Goal: Task Accomplishment & Management: Complete application form

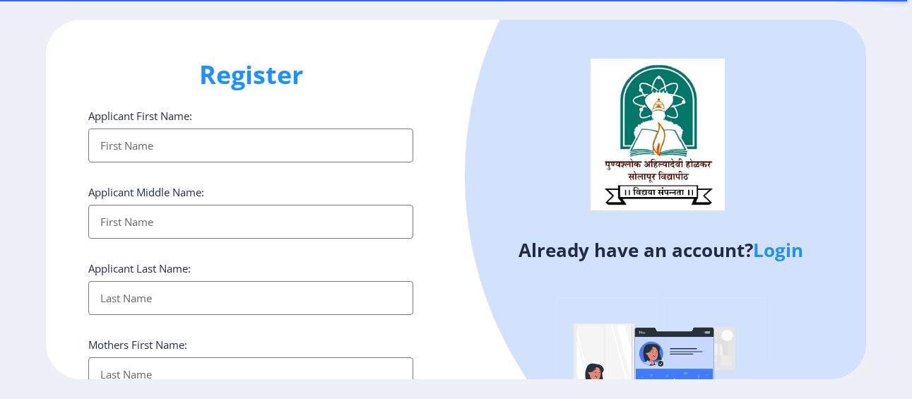
select select
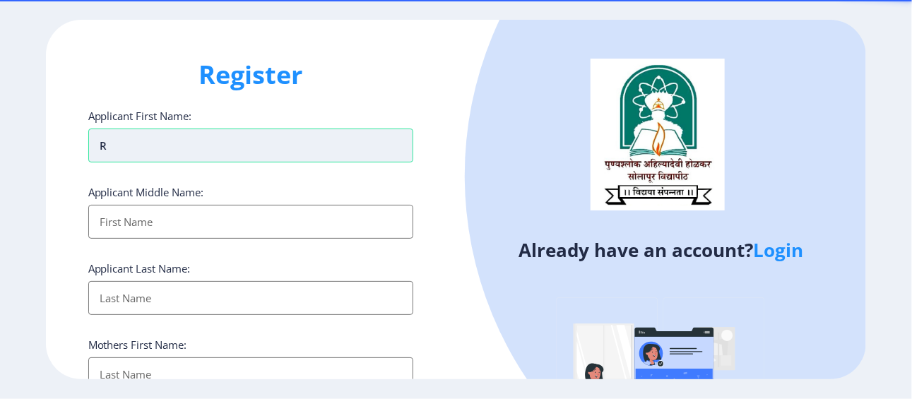
type input "Rahul"
type input "Honkalas"
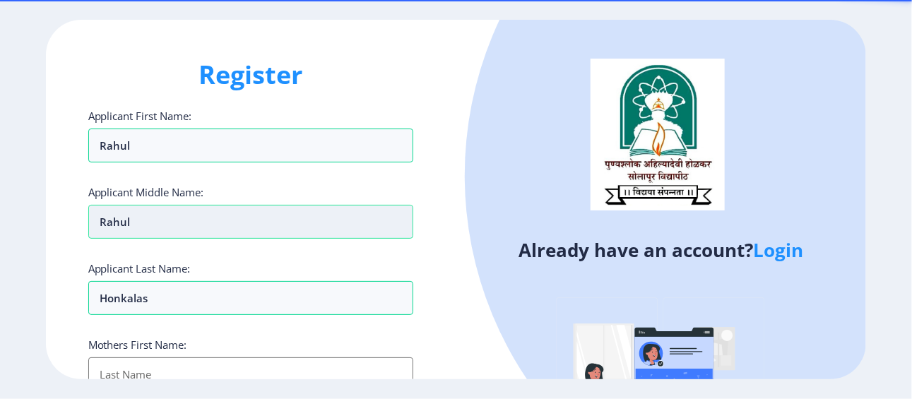
click at [141, 222] on input "Rahul" at bounding box center [251, 222] width 326 height 34
type input "R"
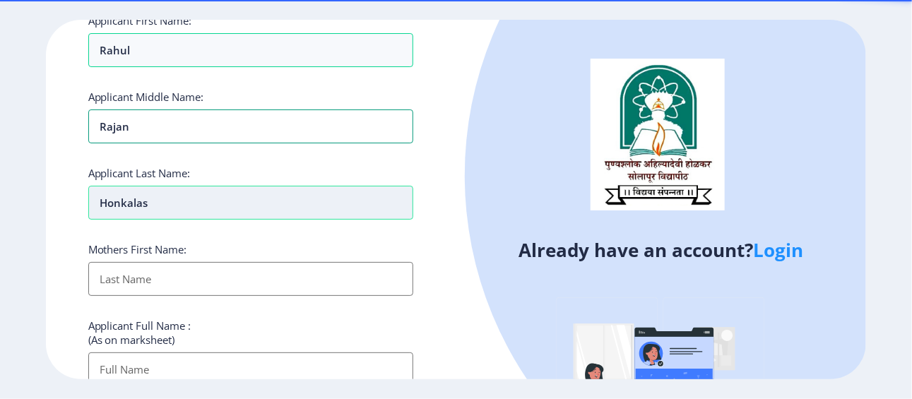
scroll to position [98, 0]
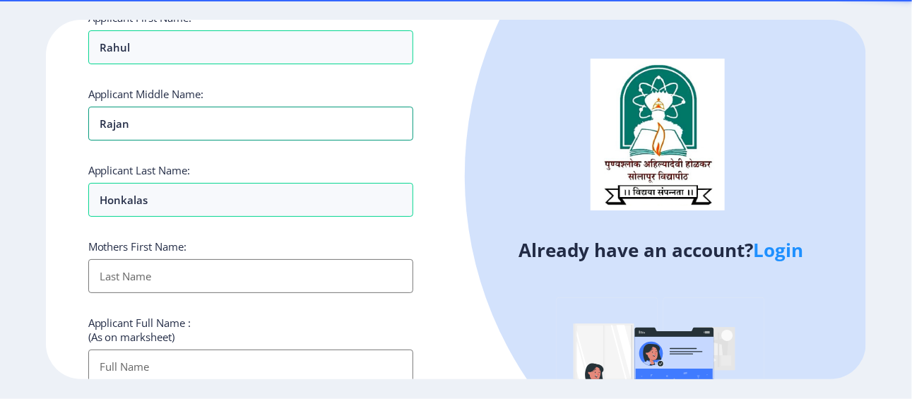
type input "Rajan"
click at [174, 266] on input "Applicant First Name:" at bounding box center [251, 276] width 326 height 34
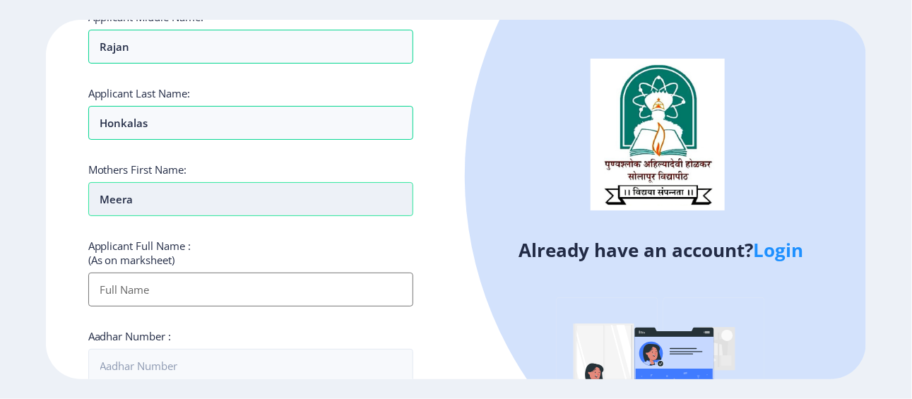
scroll to position [179, 0]
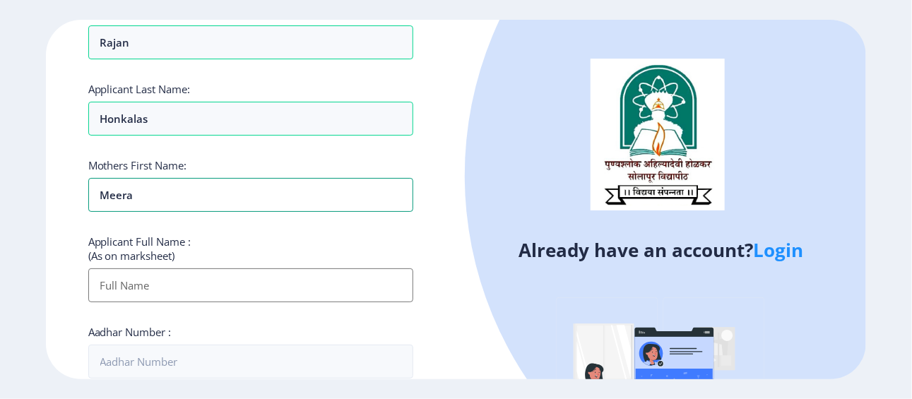
type input "Meera"
click at [179, 289] on input "Applicant First Name:" at bounding box center [251, 285] width 326 height 34
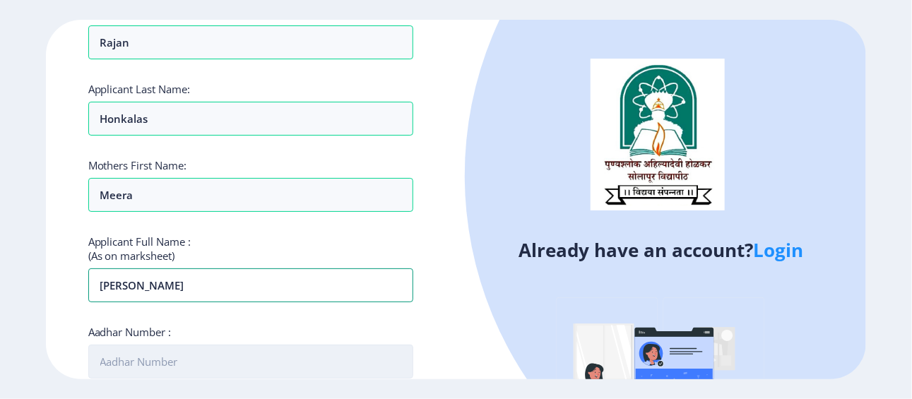
type input "Rahul Rajan Honkalas"
click at [209, 369] on input "Aadhar Number :" at bounding box center [251, 362] width 326 height 34
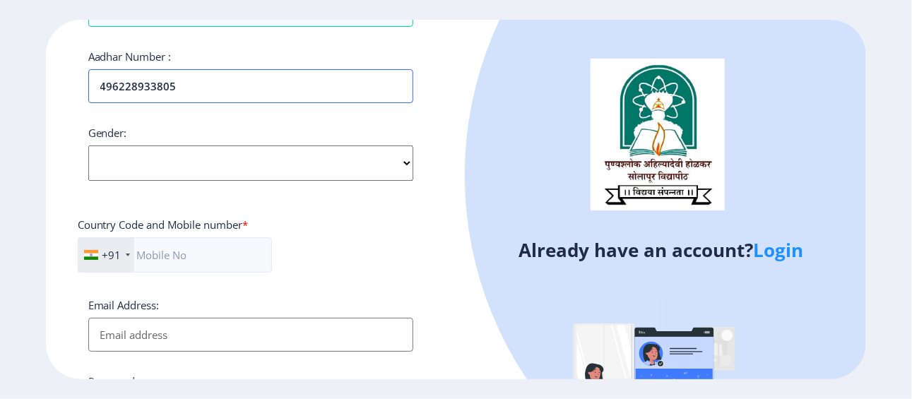
scroll to position [455, 0]
type input "496228933805"
click at [225, 167] on select "Select Gender Male Female Other" at bounding box center [251, 162] width 326 height 35
select select "Male"
click at [88, 145] on select "Select Gender Male Female Other" at bounding box center [251, 162] width 326 height 35
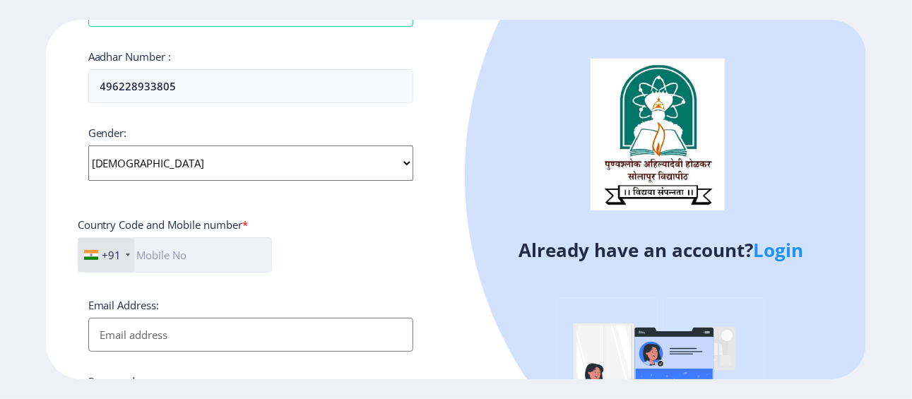
click at [167, 255] on input "text" at bounding box center [175, 254] width 194 height 35
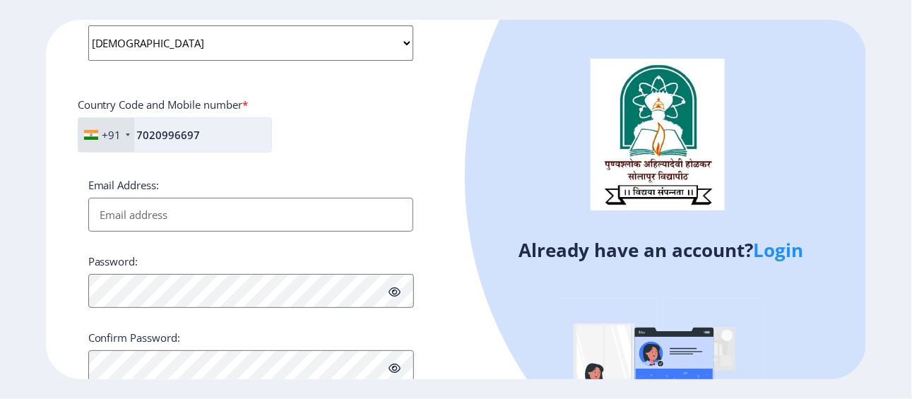
scroll to position [576, 0]
type input "7020996697"
click at [206, 207] on input "Email Address:" at bounding box center [251, 213] width 326 height 34
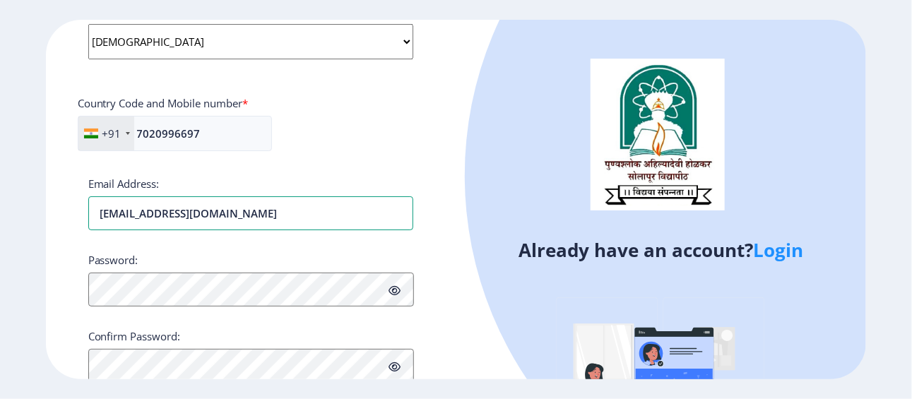
type input "rahul.honkalas@gmail.com"
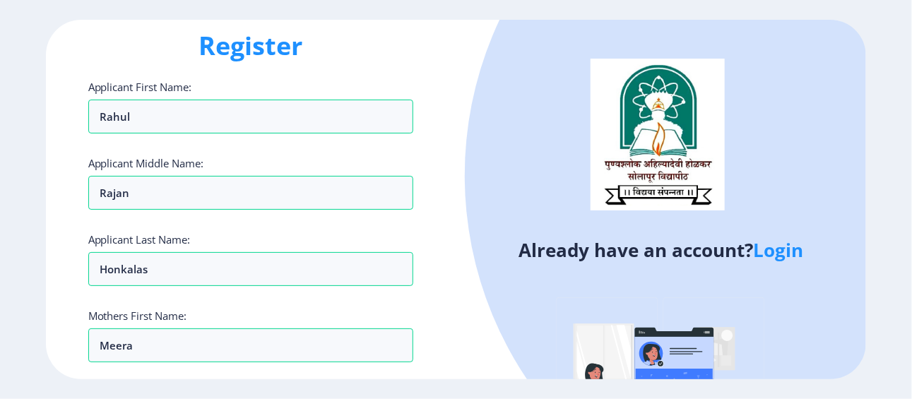
scroll to position [0, 0]
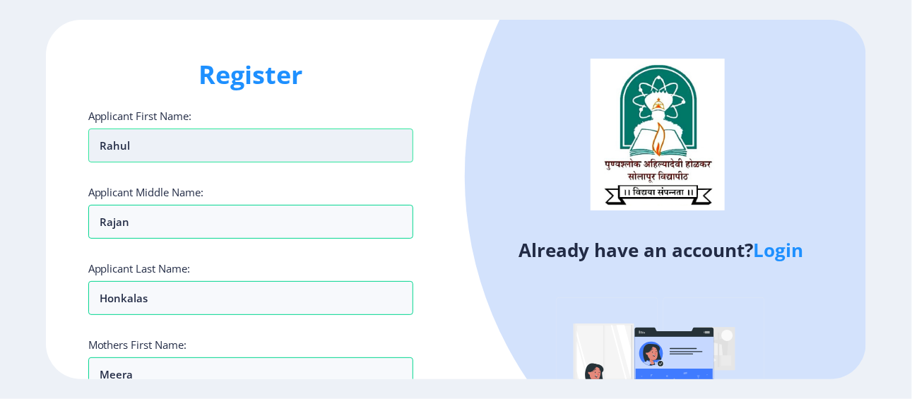
click at [158, 146] on input "Rahul" at bounding box center [251, 146] width 326 height 34
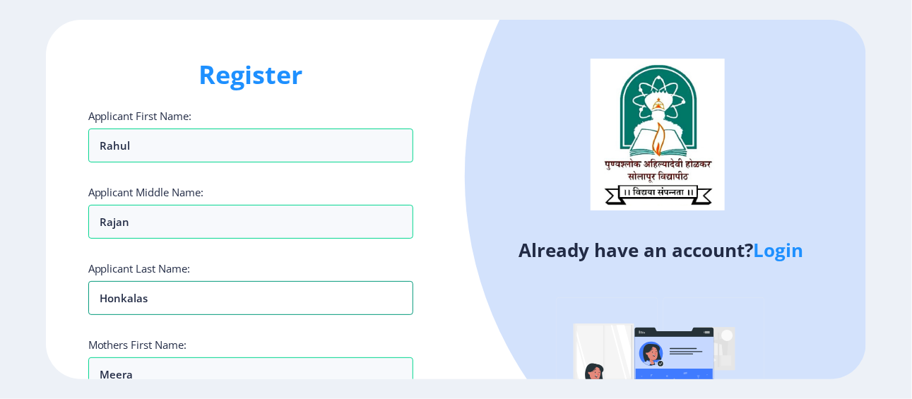
drag, startPoint x: 130, startPoint y: 297, endPoint x: 115, endPoint y: 315, distance: 23.1
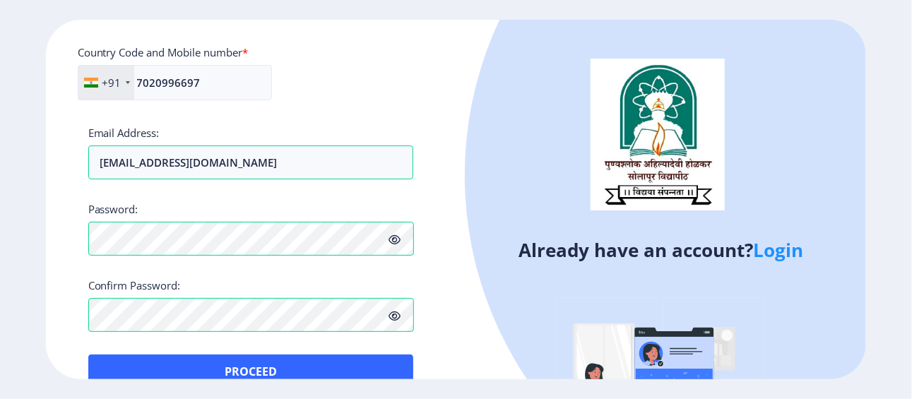
scroll to position [653, 0]
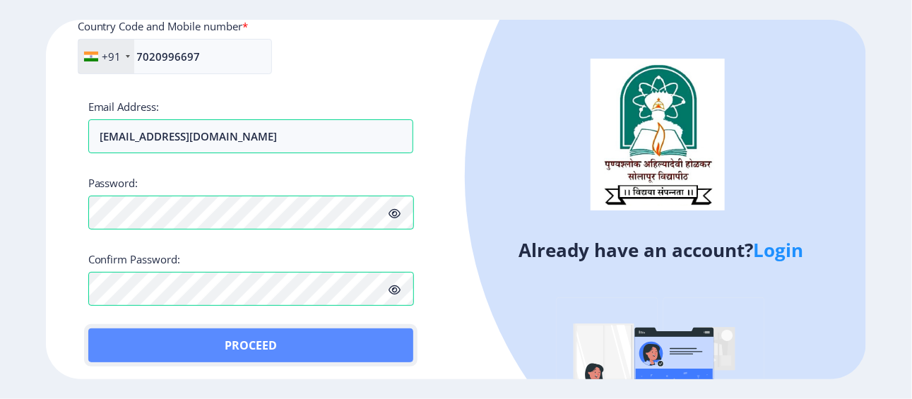
click at [249, 345] on button "Proceed" at bounding box center [251, 345] width 326 height 34
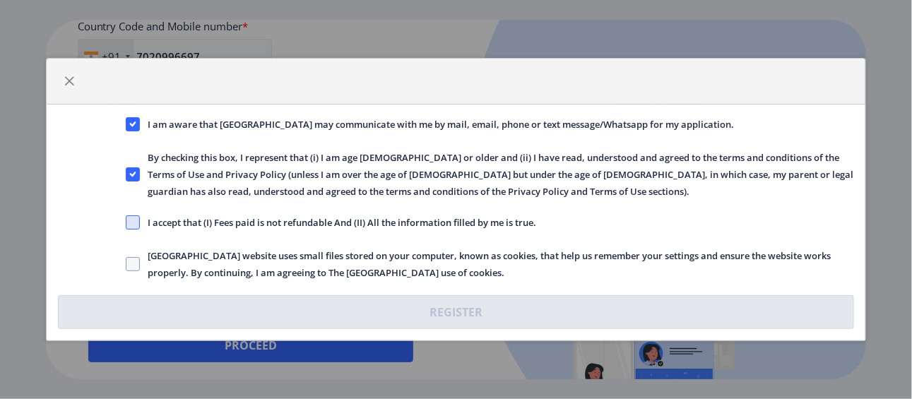
click at [137, 224] on span at bounding box center [133, 222] width 14 height 14
click at [126, 223] on input "I accept that (I) Fees paid is not refundable And (II) All the information fill…" at bounding box center [126, 222] width 1 height 1
checkbox input "true"
click at [127, 265] on span at bounding box center [133, 264] width 14 height 14
click at [126, 265] on input "Solapur University website uses small files stored on your computer, known as c…" at bounding box center [126, 264] width 1 height 1
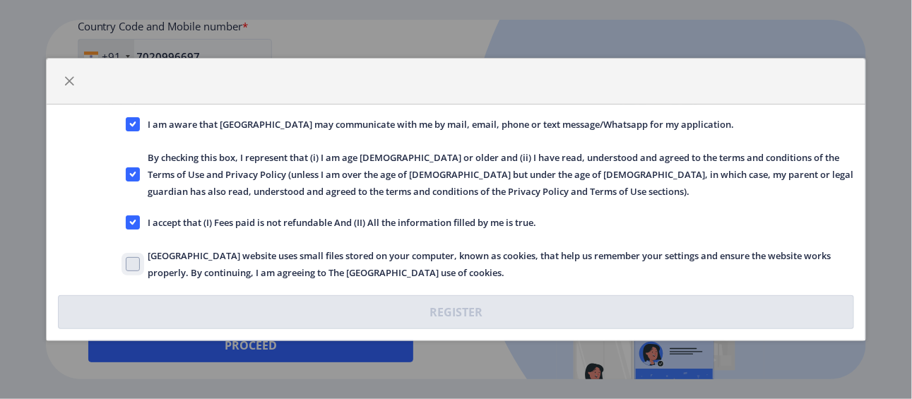
checkbox input "true"
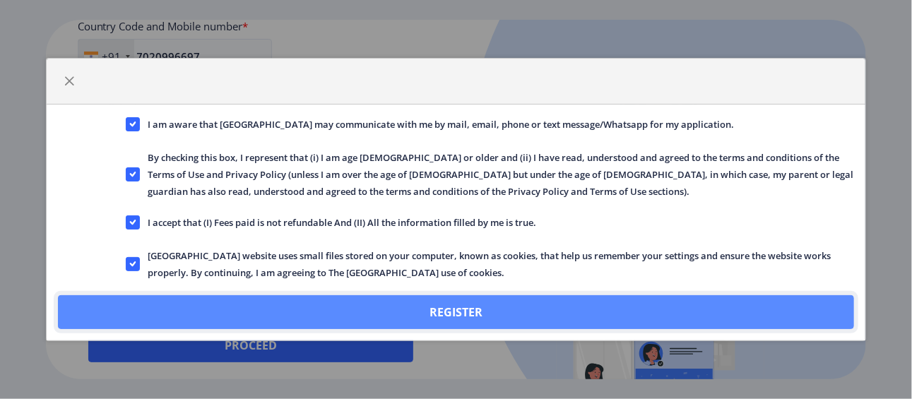
click at [487, 308] on button "Register" at bounding box center [456, 312] width 797 height 34
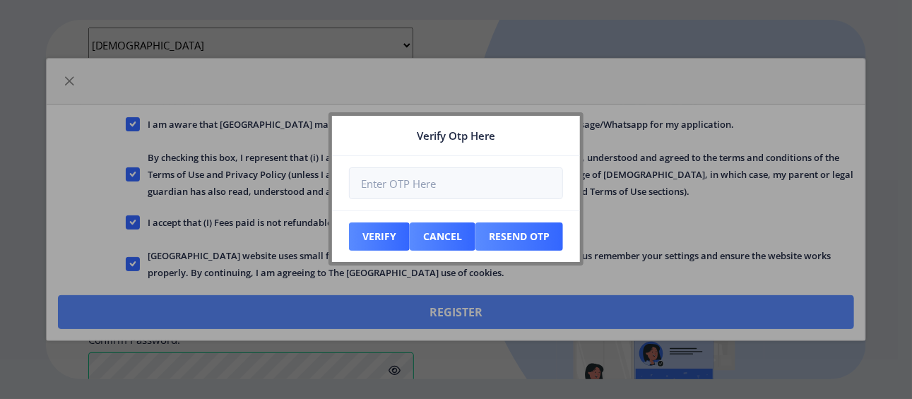
scroll to position [733, 0]
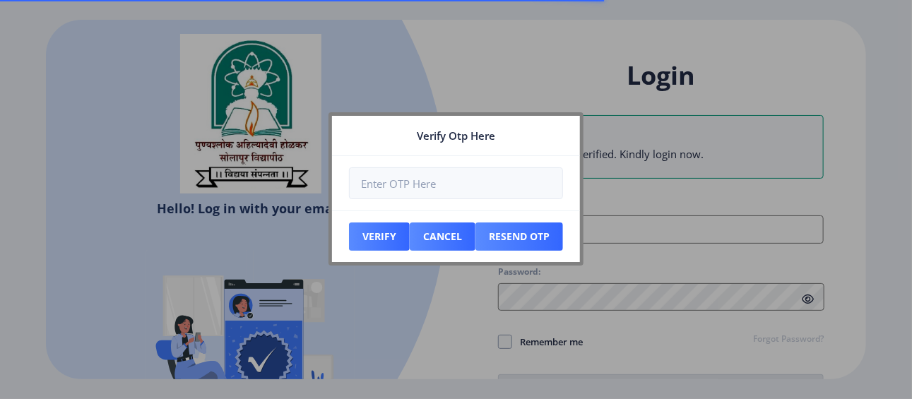
type input "rahul.honkalas@gmail.com"
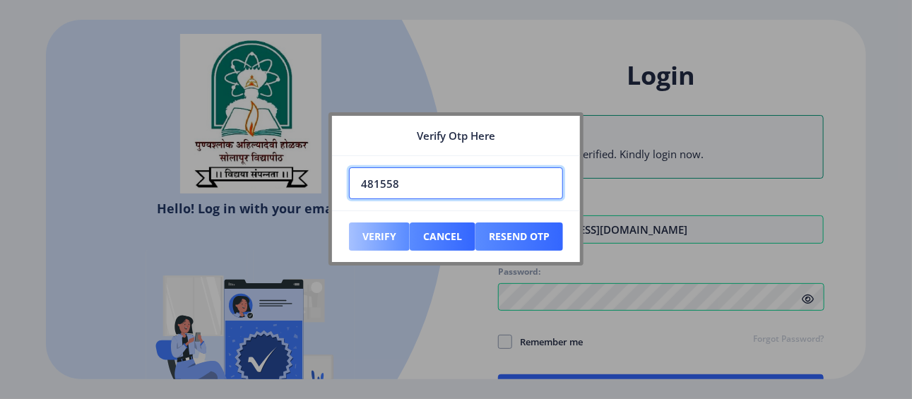
type input "481558"
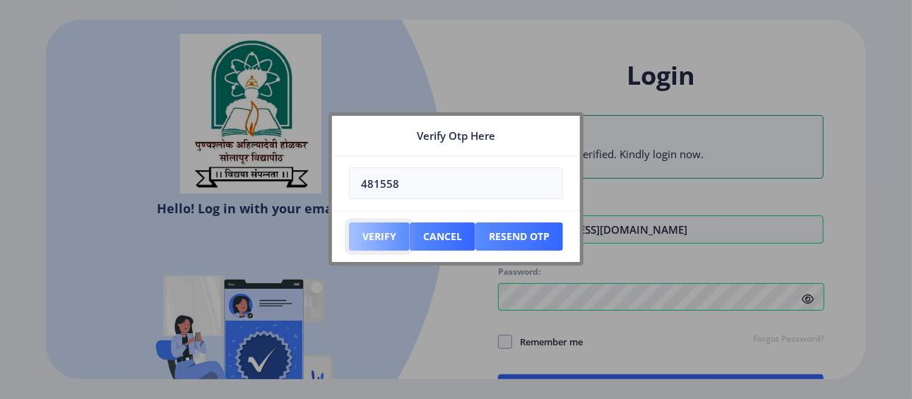
click at [382, 231] on button "Verify" at bounding box center [379, 236] width 61 height 28
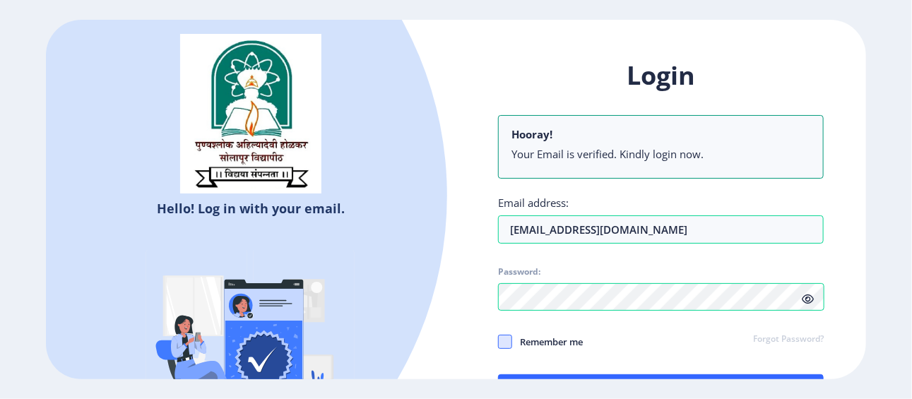
click at [506, 347] on span at bounding box center [505, 342] width 14 height 14
click at [499, 343] on input "Remember me" at bounding box center [498, 342] width 1 height 1
checkbox input "true"
click at [809, 297] on icon at bounding box center [808, 299] width 12 height 11
click at [667, 378] on button "Log In" at bounding box center [661, 391] width 326 height 34
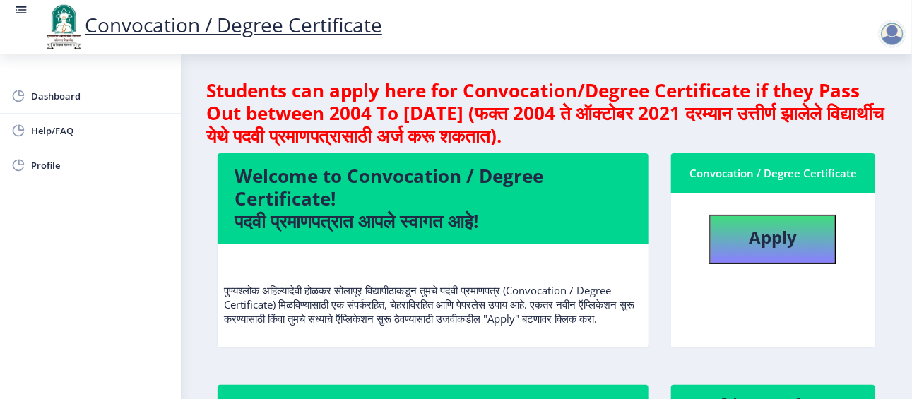
scroll to position [1, 0]
click at [770, 238] on b "Apply" at bounding box center [773, 236] width 48 height 23
select select
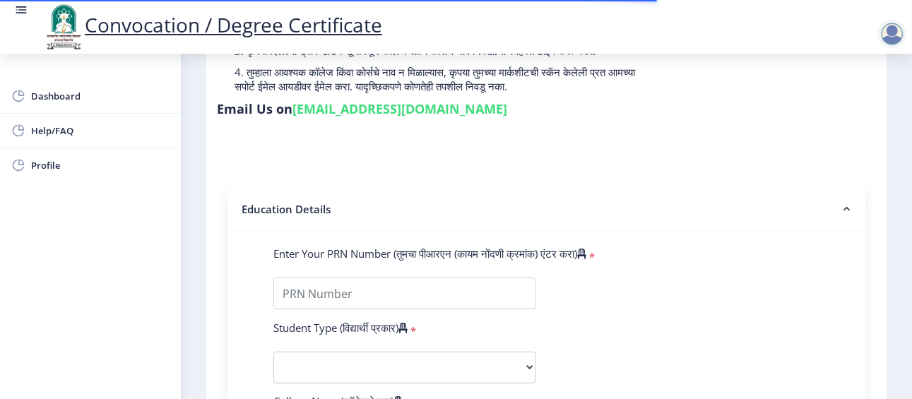
scroll to position [197, 0]
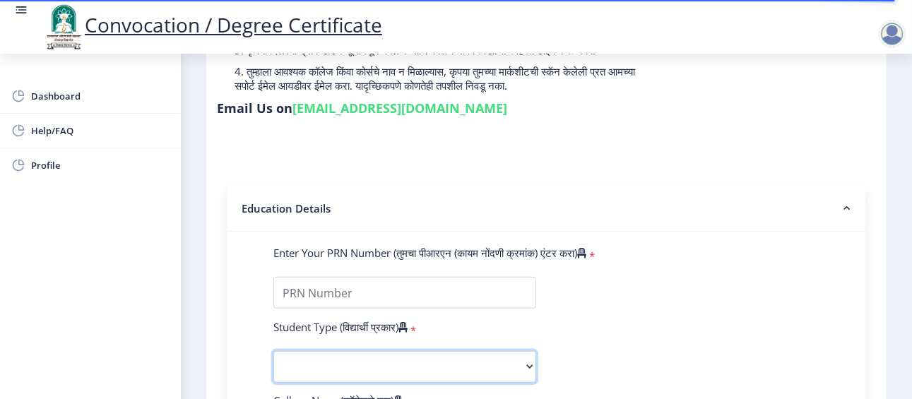
click at [439, 360] on select "Select Student Type Regular External" at bounding box center [404, 367] width 263 height 32
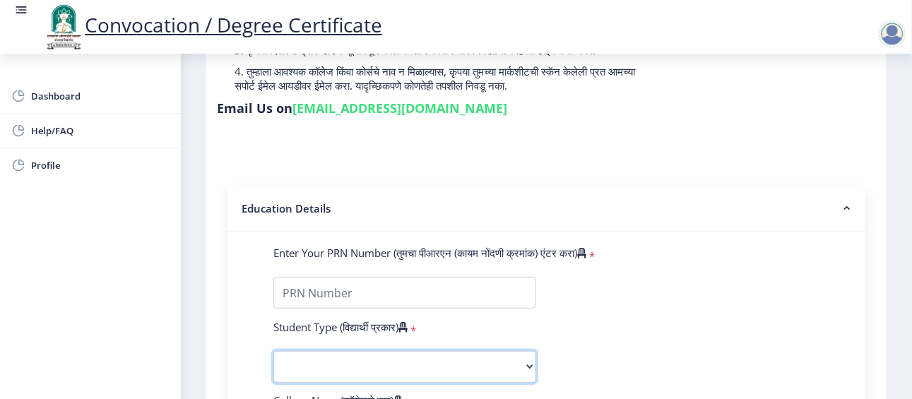
select select "Regular"
click at [273, 351] on select "Select Student Type Regular External" at bounding box center [404, 367] width 263 height 32
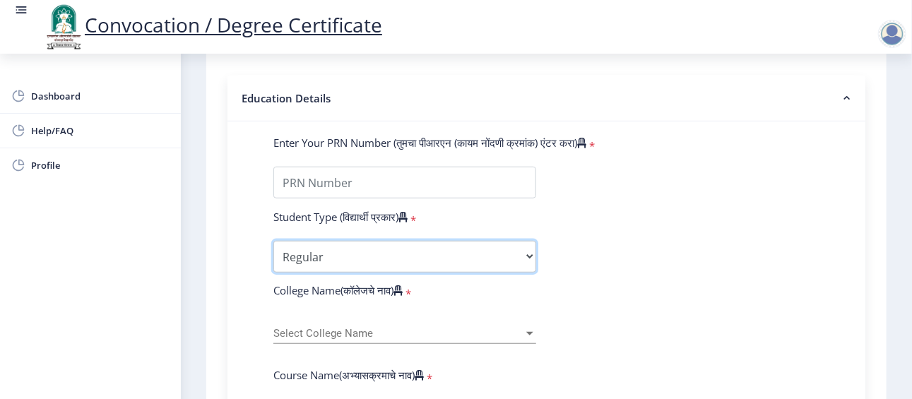
scroll to position [308, 0]
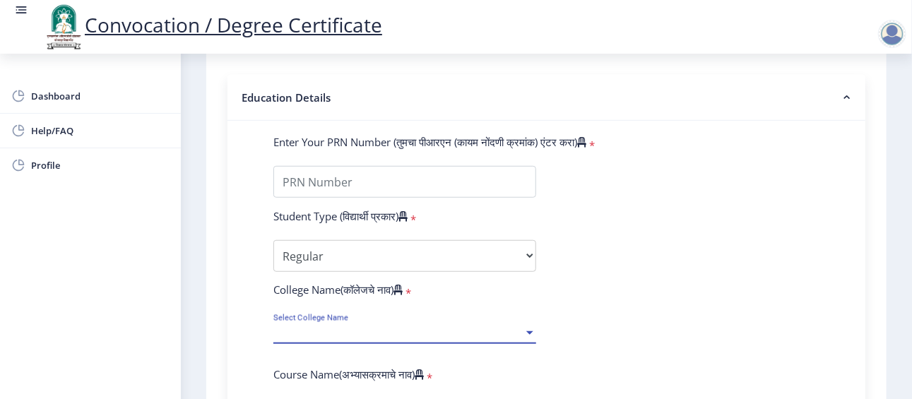
click at [388, 336] on span "Select College Name" at bounding box center [398, 333] width 250 height 12
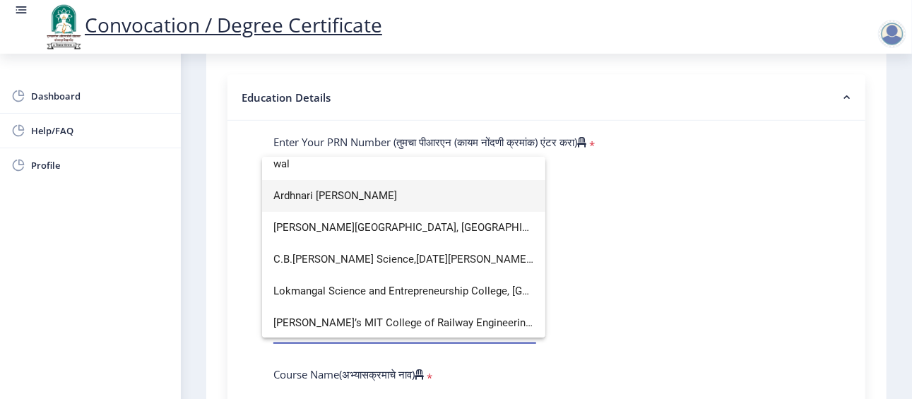
scroll to position [0, 0]
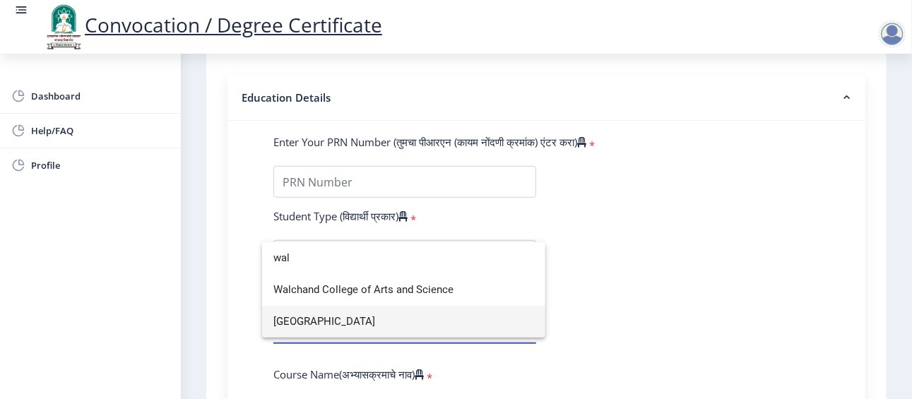
type input "wal"
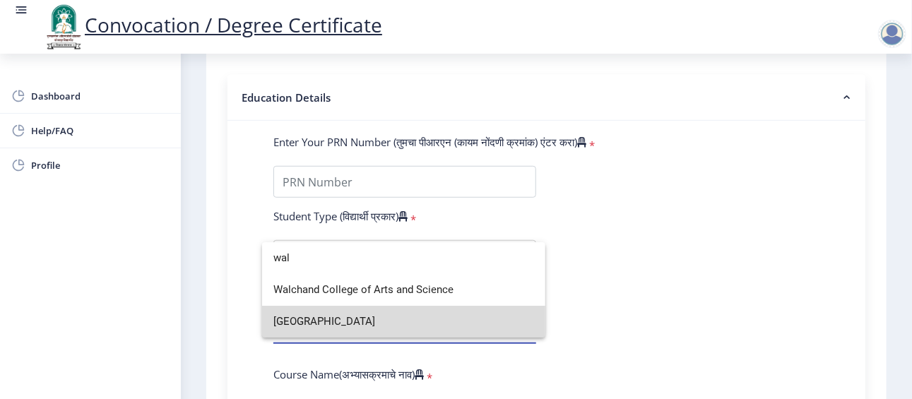
click at [395, 322] on span "Walchand Institute of Technology" at bounding box center [403, 322] width 261 height 32
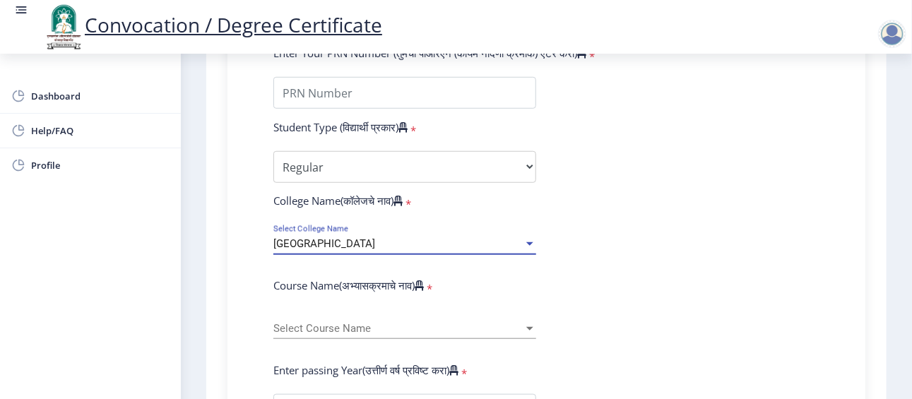
scroll to position [441, 0]
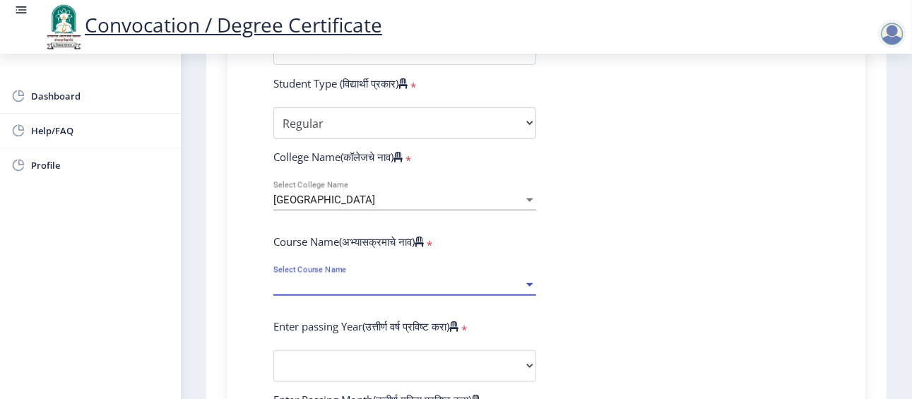
click at [393, 286] on span "Select Course Name" at bounding box center [398, 285] width 250 height 12
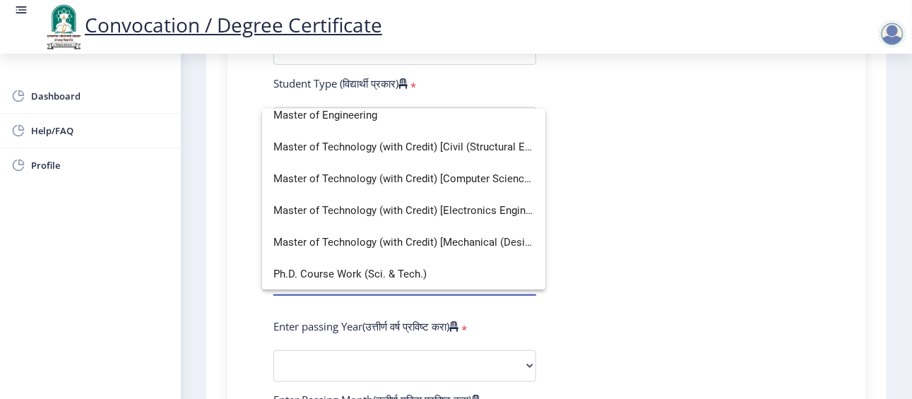
scroll to position [359, 0]
click at [388, 276] on span "Ph.D. Course Work (Sci. & Tech.)" at bounding box center [403, 274] width 261 height 32
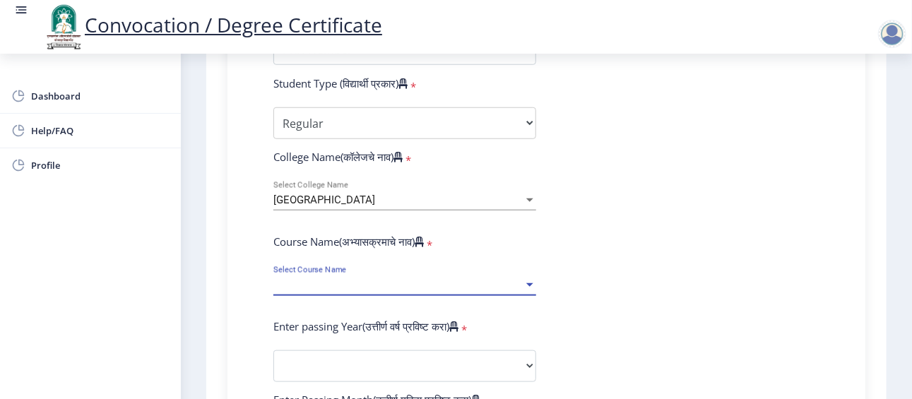
select select "January"
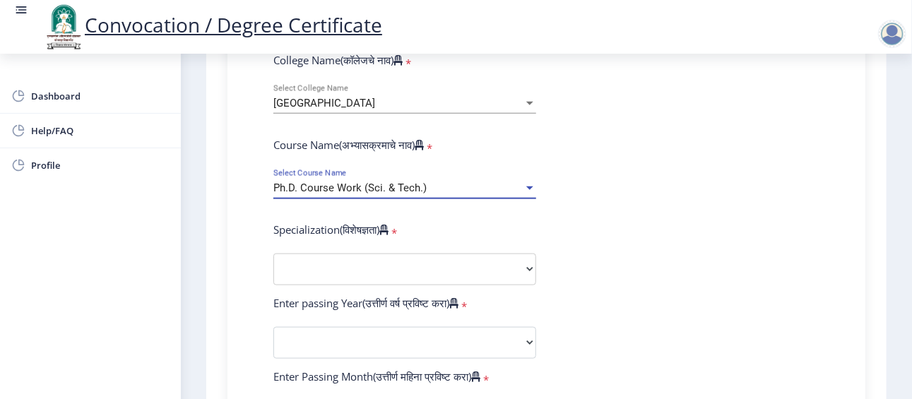
scroll to position [542, 0]
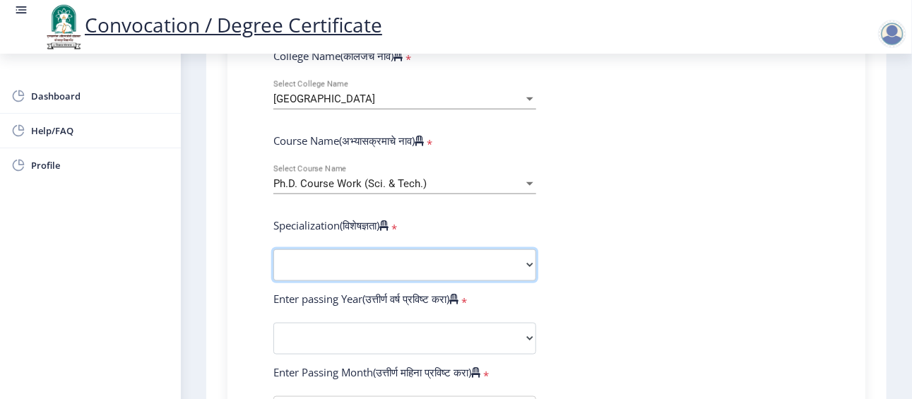
click at [405, 260] on select "Specialization Biotechnology Botany Chemistry Civil Engineering Computer Scienc…" at bounding box center [404, 265] width 263 height 32
select select "Mechanical Engineering"
click at [273, 249] on select "Specialization Biotechnology Botany Chemistry Civil Engineering Computer Scienc…" at bounding box center [404, 265] width 263 height 32
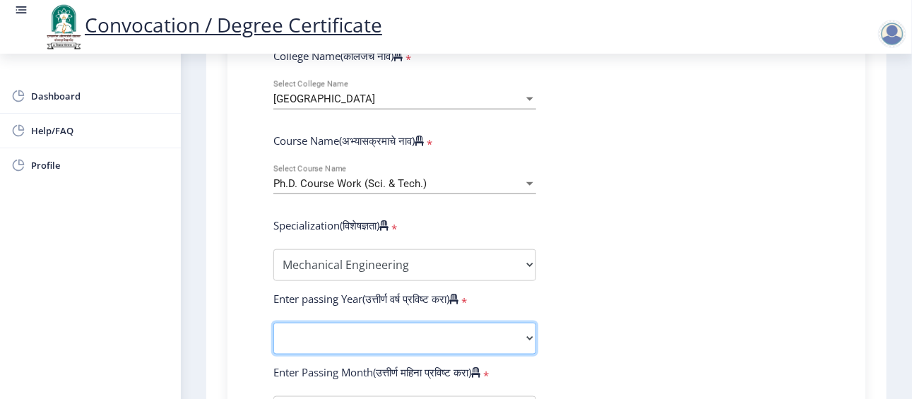
click at [378, 332] on select "2025 2024 2023 2022 2021 2020 2019 2018 2017 2016 2015 2014 2013 2012 2011 2010…" at bounding box center [404, 339] width 263 height 32
select select "2025"
click at [273, 323] on select "2025 2024 2023 2022 2021 2020 2019 2018 2017 2016 2015 2014 2013 2012 2011 2010…" at bounding box center [404, 339] width 263 height 32
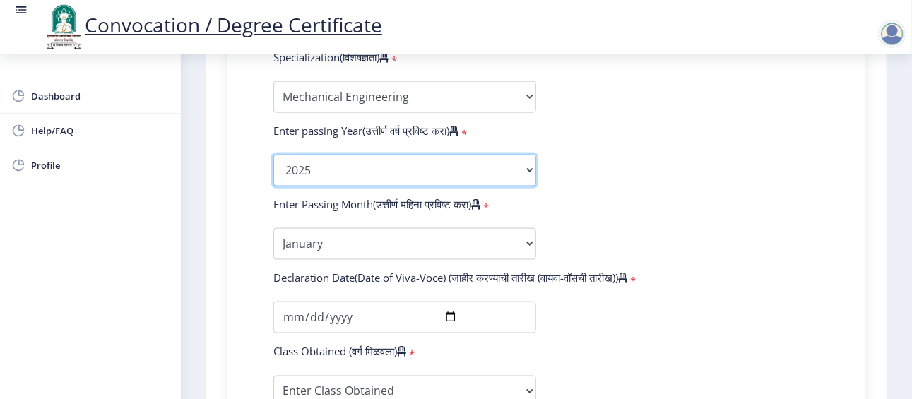
scroll to position [710, 0]
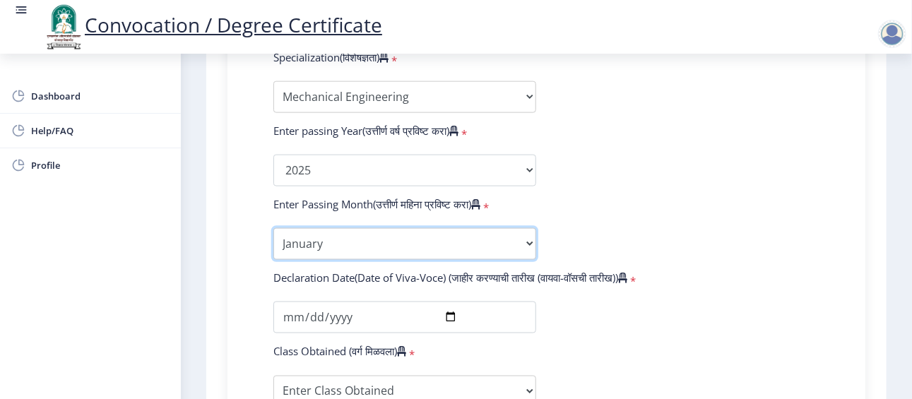
click at [334, 244] on select "Enter Passing Month January February March April May June July August September…" at bounding box center [404, 244] width 263 height 32
select select "September"
click at [273, 228] on select "Enter Passing Month January February March April May June July August September…" at bounding box center [404, 244] width 263 height 32
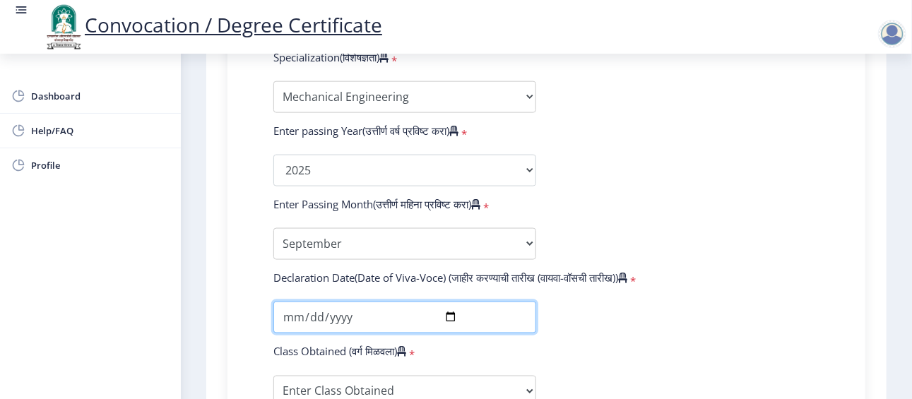
click at [291, 318] on input "date" at bounding box center [404, 318] width 263 height 32
type input "2025-09-15"
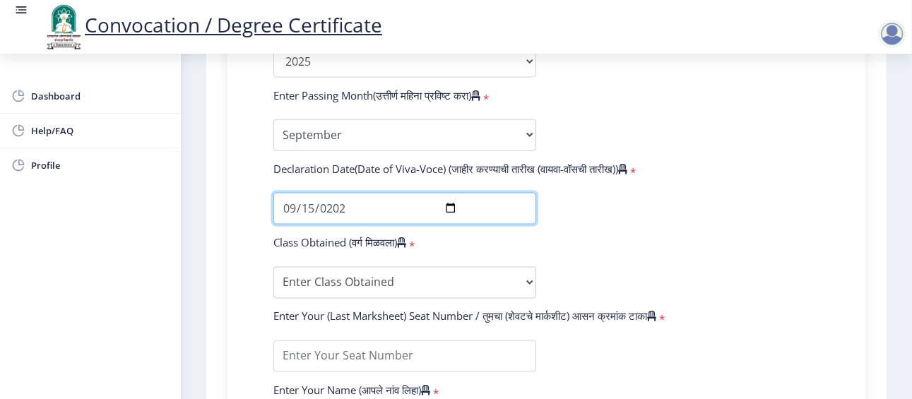
scroll to position [826, 0]
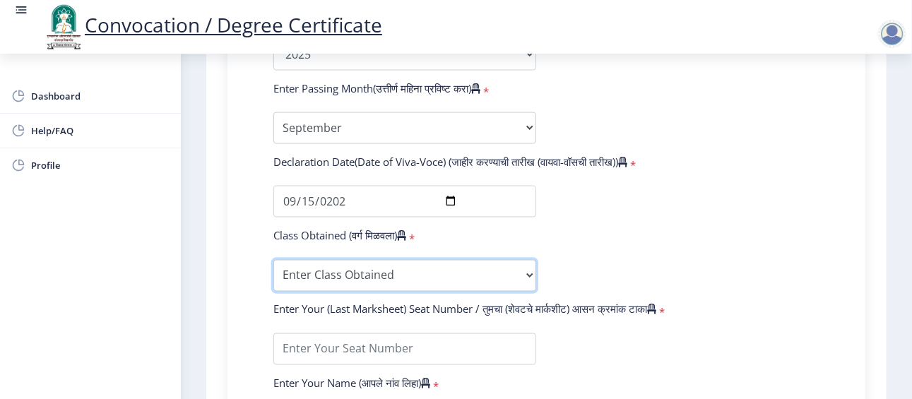
click at [350, 284] on select "Enter Class Obtained FIRST CLASS WITH DISTINCTION FIRST CLASS HIGHER SECOND CLA…" at bounding box center [404, 276] width 263 height 32
select select "FIRST CLASS WITH DISTINCTION"
click at [273, 260] on select "Enter Class Obtained FIRST CLASS WITH DISTINCTION FIRST CLASS HIGHER SECOND CLA…" at bounding box center [404, 276] width 263 height 32
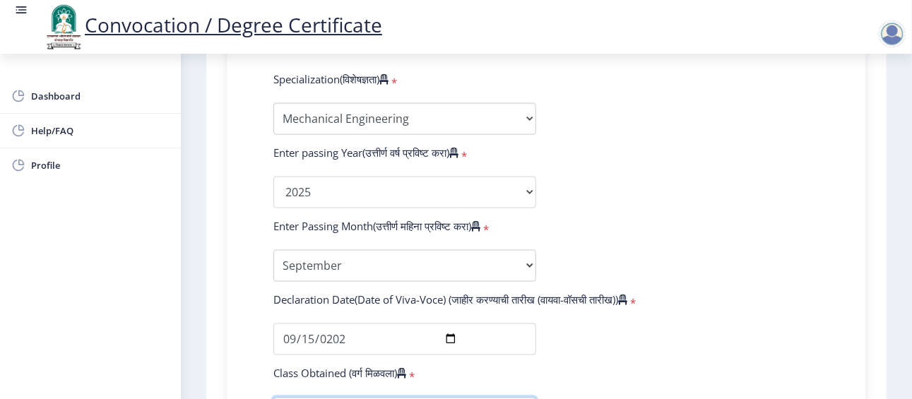
scroll to position [824, 0]
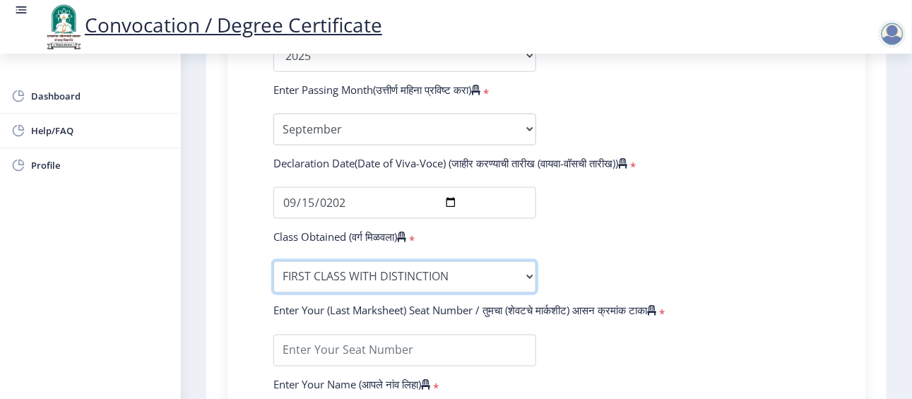
click at [517, 283] on select "Enter Class Obtained FIRST CLASS WITH DISTINCTION FIRST CLASS HIGHER SECOND CLA…" at bounding box center [404, 277] width 263 height 32
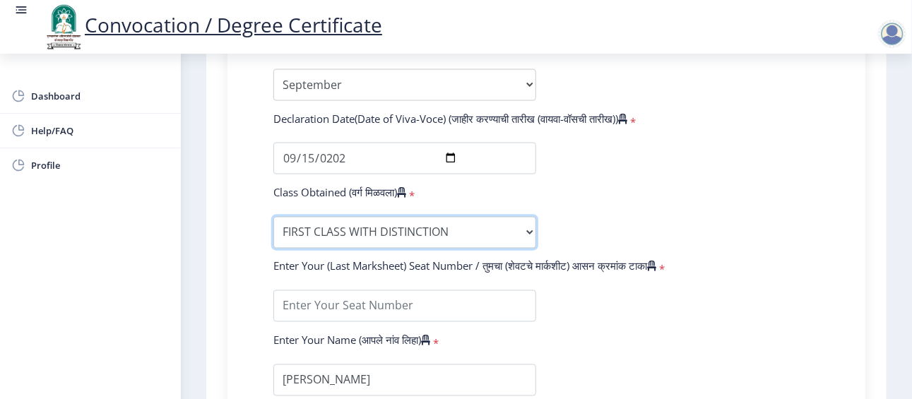
scroll to position [920, 0]
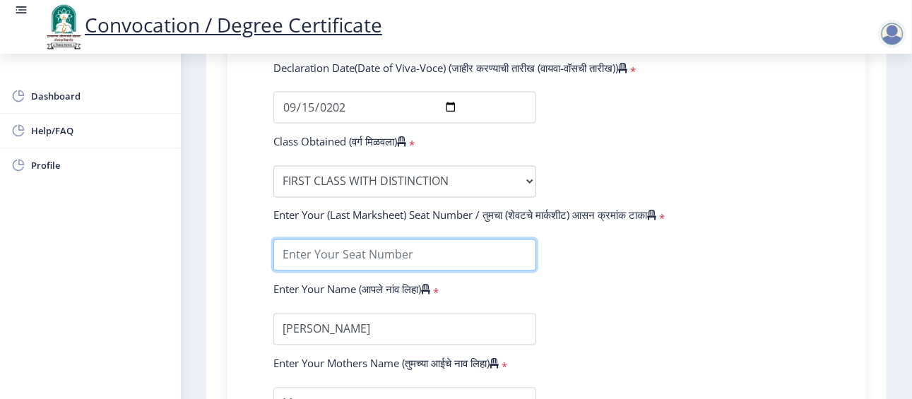
click at [414, 247] on input "textarea" at bounding box center [404, 255] width 263 height 32
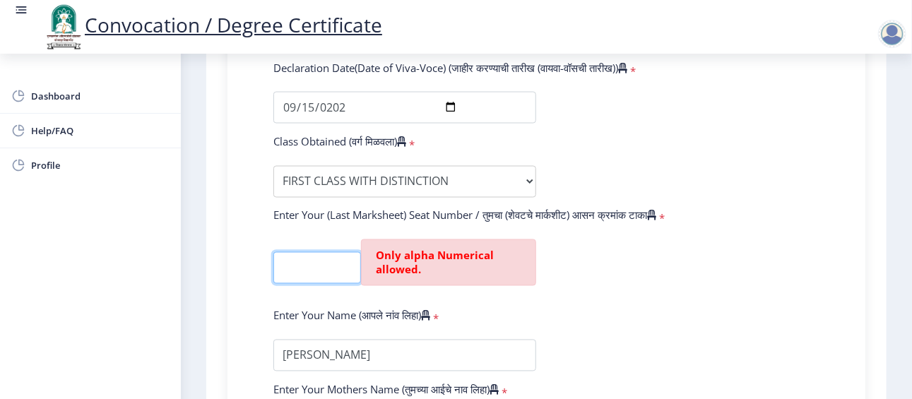
scroll to position [0, 9]
click at [338, 266] on input "textarea" at bounding box center [317, 268] width 88 height 32
click at [345, 279] on input "textarea" at bounding box center [317, 268] width 88 height 32
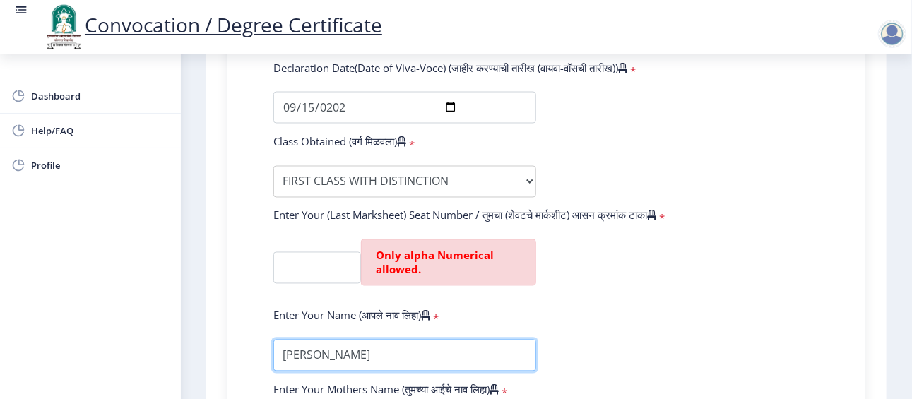
scroll to position [0, 0]
click at [464, 365] on input "textarea" at bounding box center [404, 356] width 263 height 32
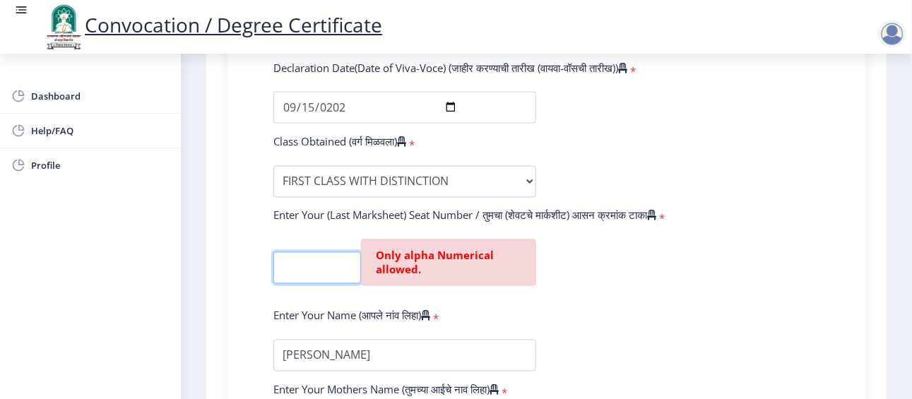
click at [319, 262] on input "textarea" at bounding box center [317, 268] width 88 height 32
type input "P-315031P"
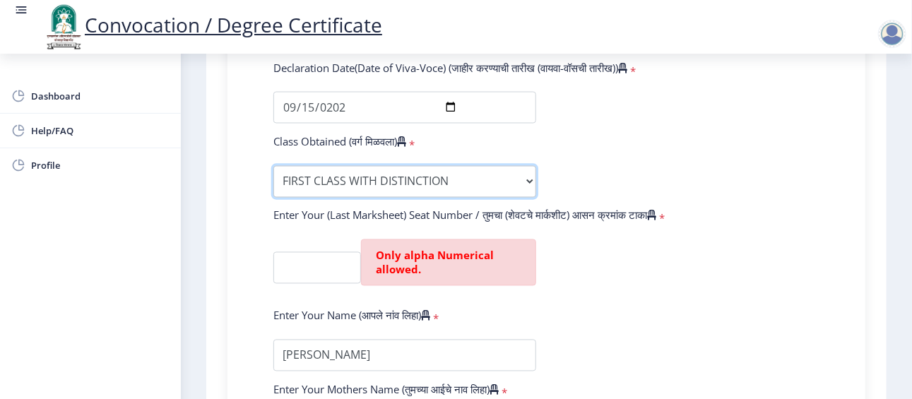
scroll to position [0, 0]
click at [342, 187] on select "Enter Class Obtained FIRST CLASS WITH DISTINCTION FIRST CLASS HIGHER SECOND CLA…" at bounding box center [404, 182] width 263 height 32
click at [481, 185] on select "Enter Class Obtained FIRST CLASS WITH DISTINCTION FIRST CLASS HIGHER SECOND CLA…" at bounding box center [404, 182] width 263 height 32
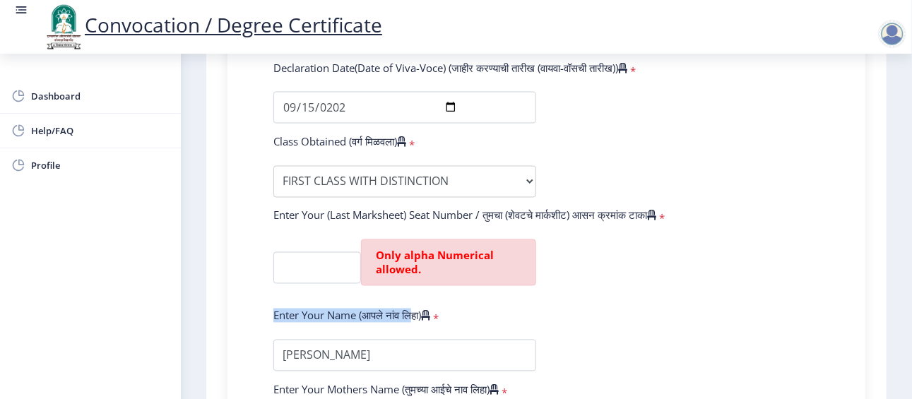
drag, startPoint x: 611, startPoint y: 281, endPoint x: 412, endPoint y: 314, distance: 201.2
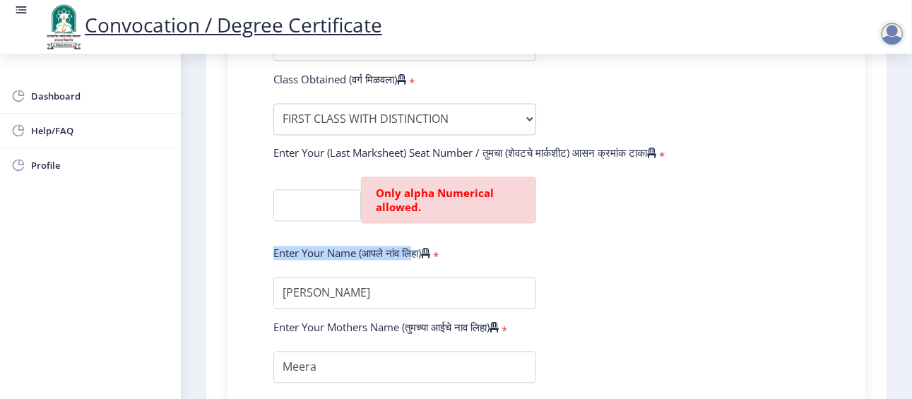
scroll to position [1146, 0]
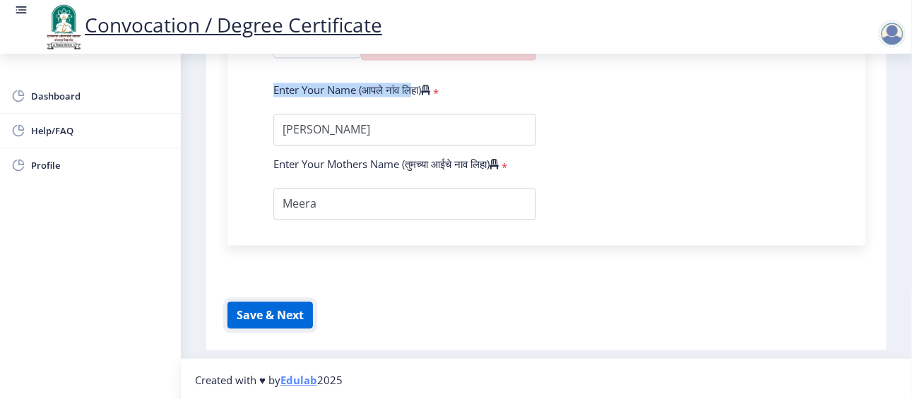
click at [276, 316] on button "Save & Next" at bounding box center [269, 315] width 85 height 27
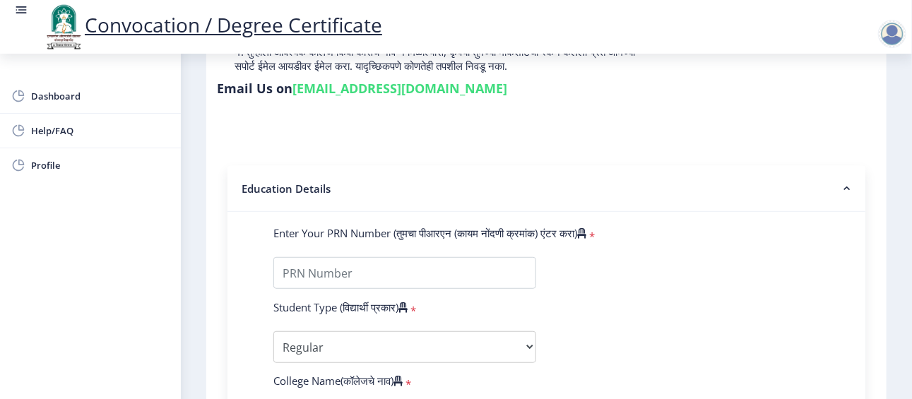
scroll to position [215, 0]
click at [586, 234] on icon at bounding box center [581, 235] width 9 height 11
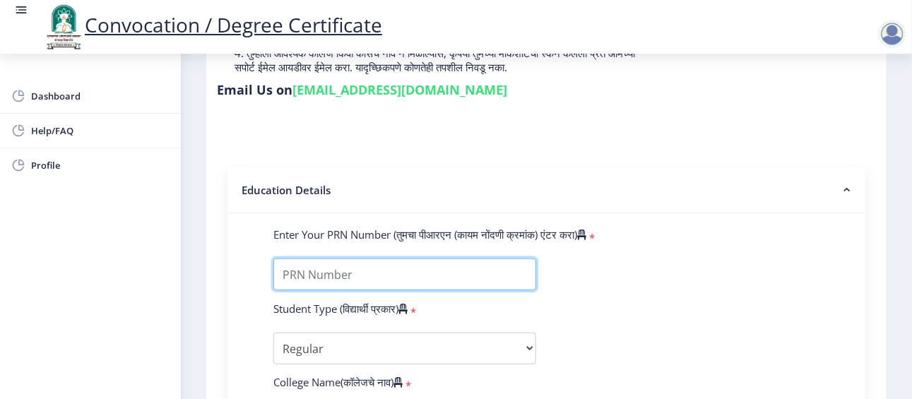
click at [536, 258] on input "Enter Your PRN Number (तुमचा पीआरएन (कायम नोंदणी क्रमांक) एंटर करा)" at bounding box center [404, 274] width 263 height 32
click at [421, 273] on input "Enter Your PRN Number (तुमचा पीआरएन (कायम नोंदणी क्रमांक) एंटर करा)" at bounding box center [404, 274] width 263 height 32
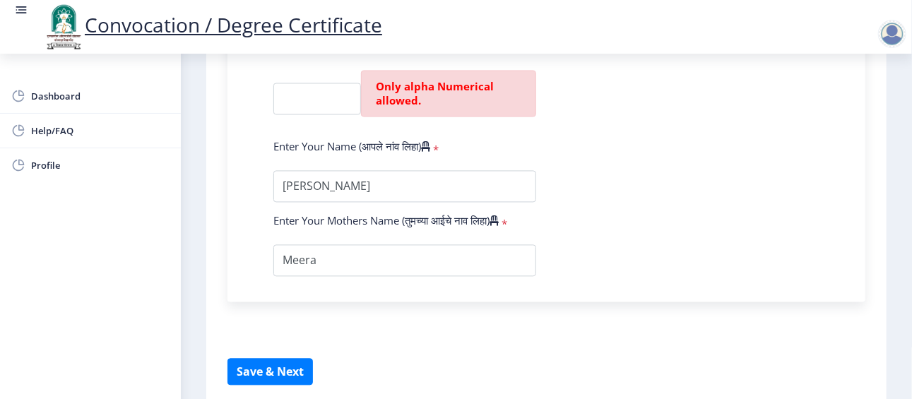
scroll to position [1090, 0]
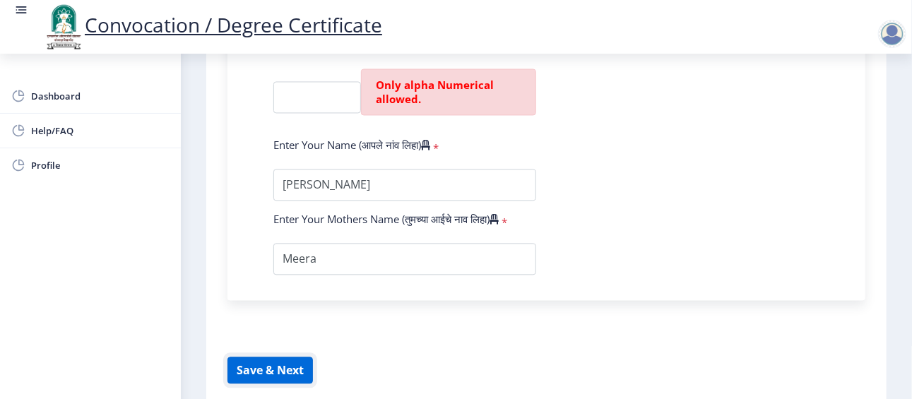
click at [278, 369] on button "Save & Next" at bounding box center [269, 370] width 85 height 27
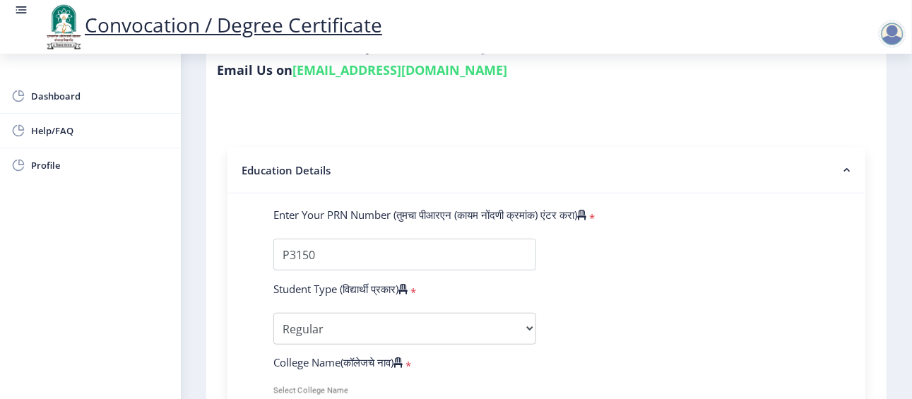
scroll to position [221, 0]
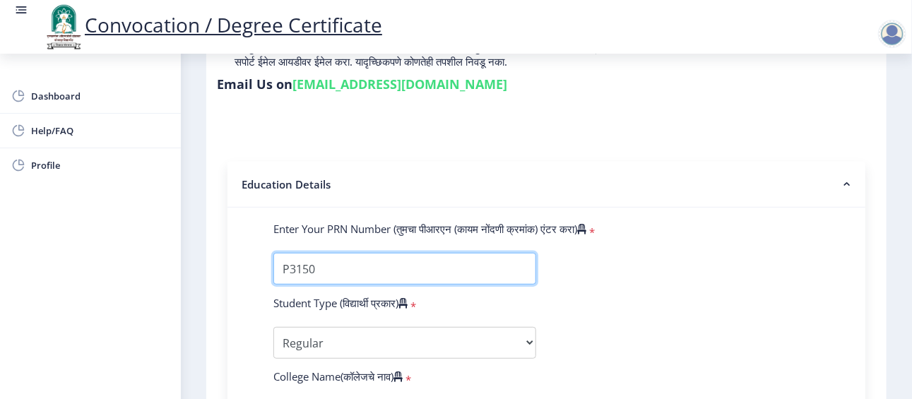
click at [335, 269] on input "Enter Your PRN Number (तुमचा पीआरएन (कायम नोंदणी क्रमांक) एंटर करा)" at bounding box center [404, 269] width 263 height 32
type input "P"
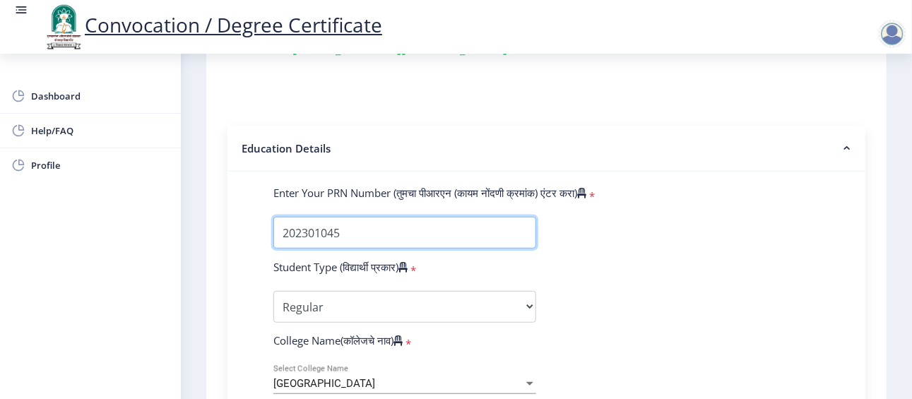
scroll to position [258, 0]
type input "202301045"
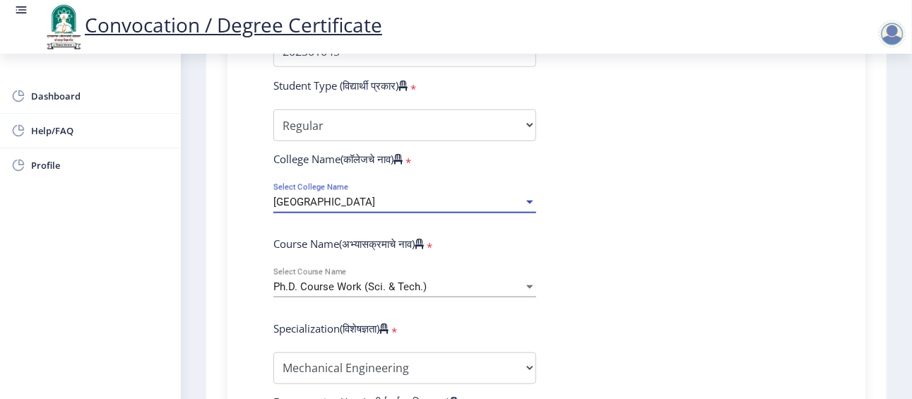
click at [460, 206] on div "Walchand Institute of Technology" at bounding box center [398, 202] width 250 height 12
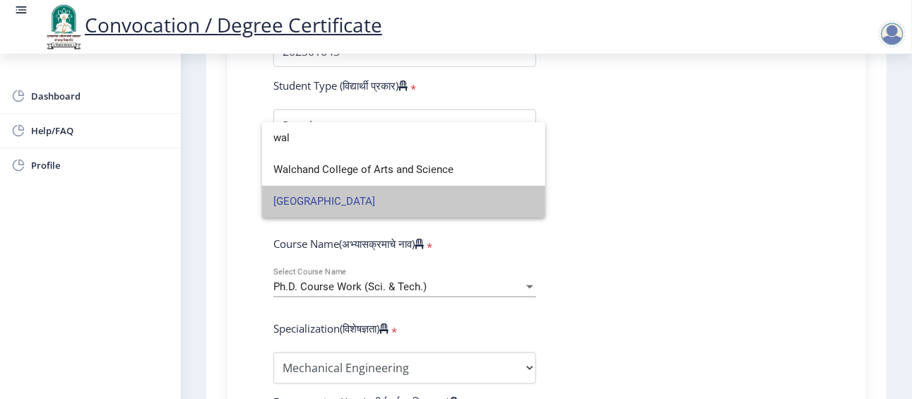
click at [460, 206] on span "Walchand Institute of Technology" at bounding box center [403, 202] width 261 height 32
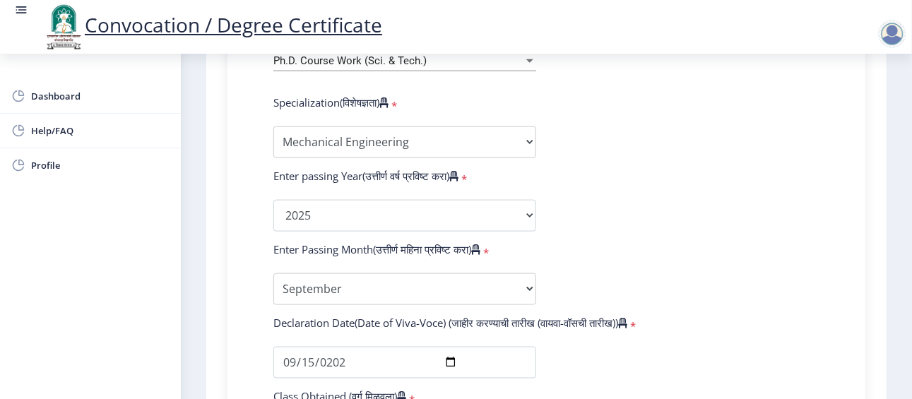
scroll to position [666, 0]
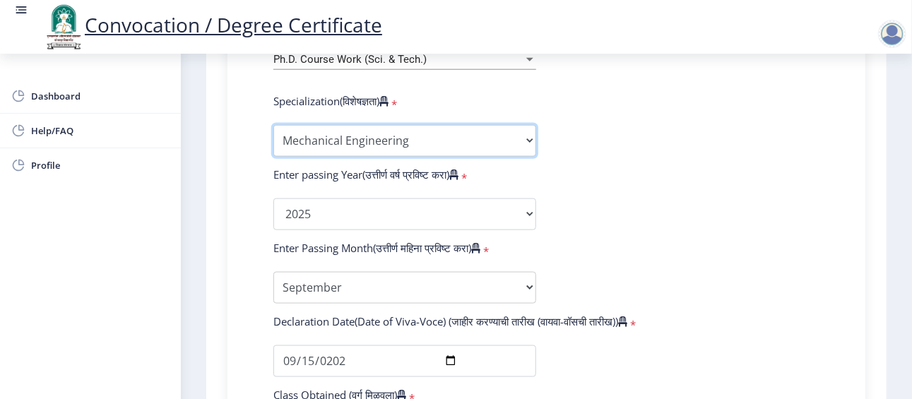
click at [492, 137] on select "Specialization Biotechnology Botany Chemistry Civil Engineering Computer Scienc…" at bounding box center [404, 141] width 263 height 32
click at [273, 125] on select "Specialization Biotechnology Botany Chemistry Civil Engineering Computer Scienc…" at bounding box center [404, 141] width 263 height 32
click at [518, 137] on select "Specialization Biotechnology Botany Chemistry Civil Engineering Computer Scienc…" at bounding box center [404, 141] width 263 height 32
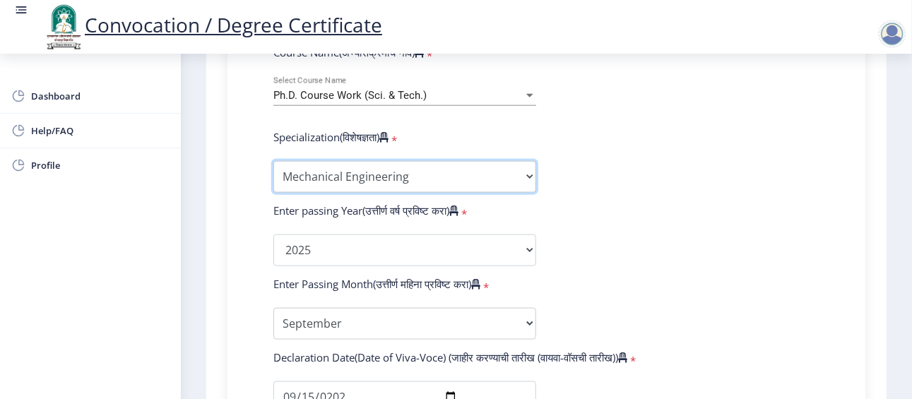
scroll to position [608, 0]
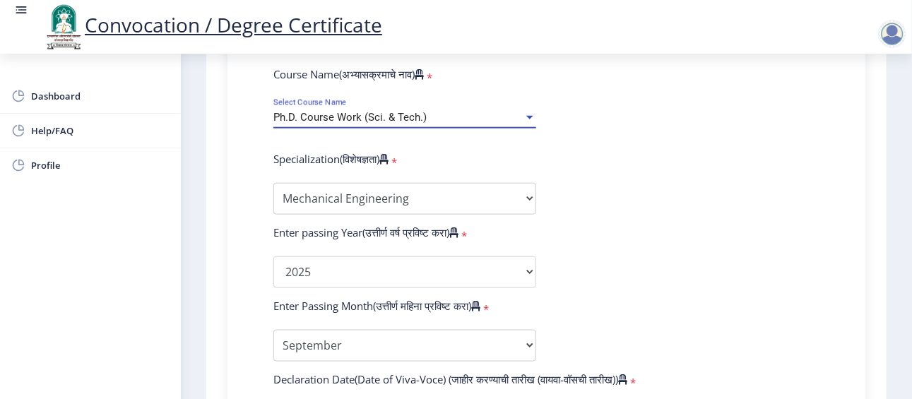
click at [521, 113] on div "Ph.D. Course Work (Sci. & Tech.)" at bounding box center [398, 118] width 250 height 12
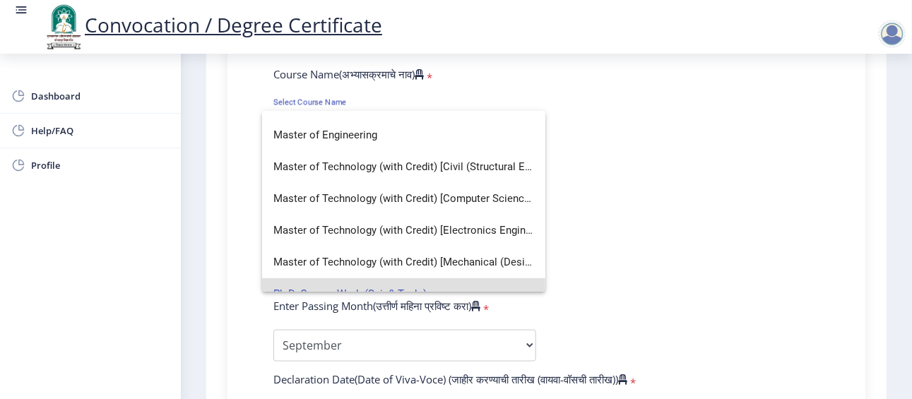
scroll to position [359, 0]
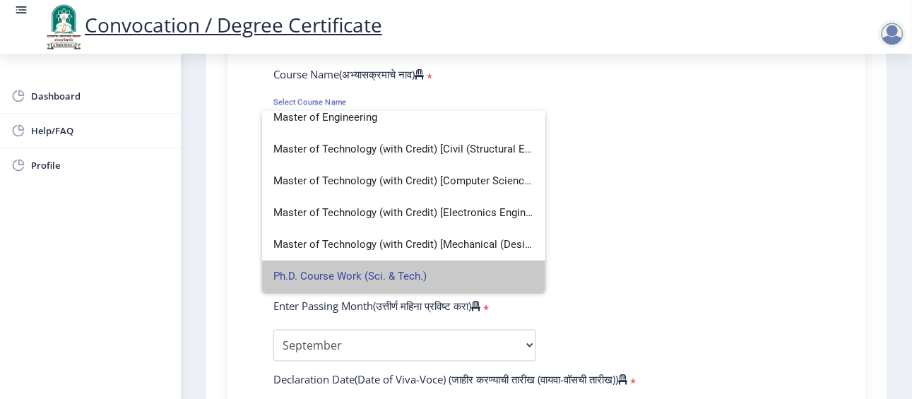
click at [404, 276] on span "Ph.D. Course Work (Sci. & Tech.)" at bounding box center [403, 277] width 261 height 32
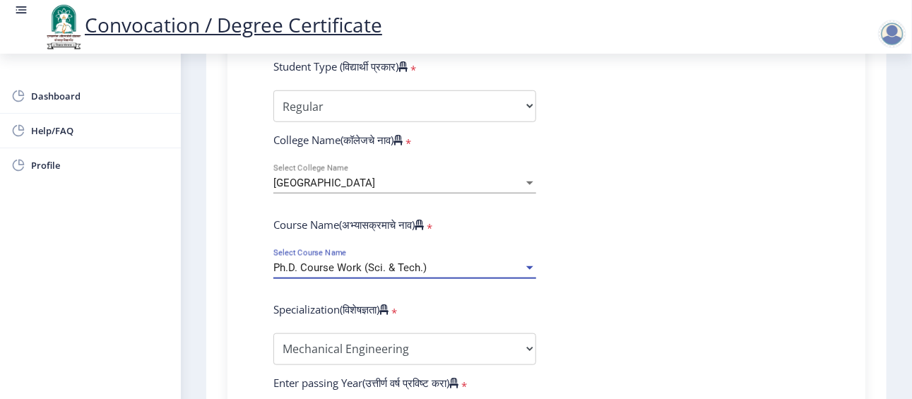
scroll to position [457, 0]
click at [530, 263] on div at bounding box center [529, 269] width 13 height 12
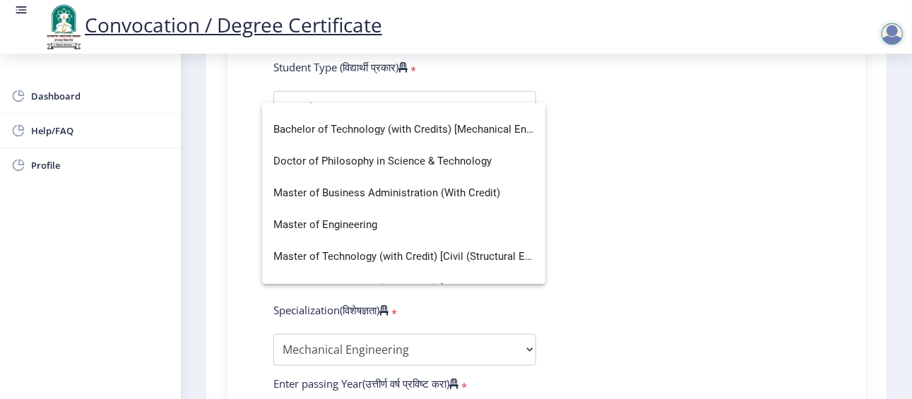
scroll to position [359, 0]
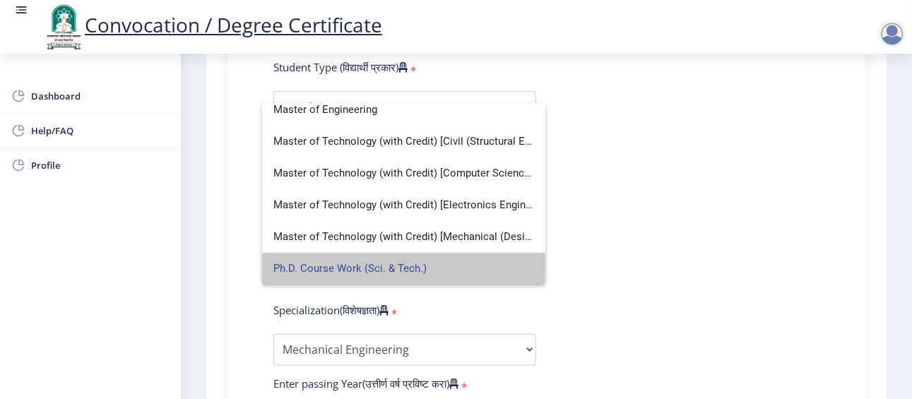
click at [407, 269] on span "Ph.D. Course Work (Sci. & Tech.)" at bounding box center [403, 269] width 261 height 32
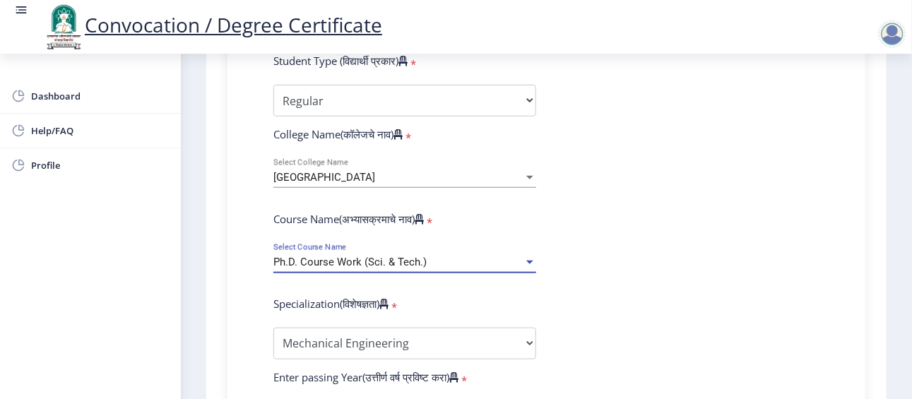
scroll to position [499, 0]
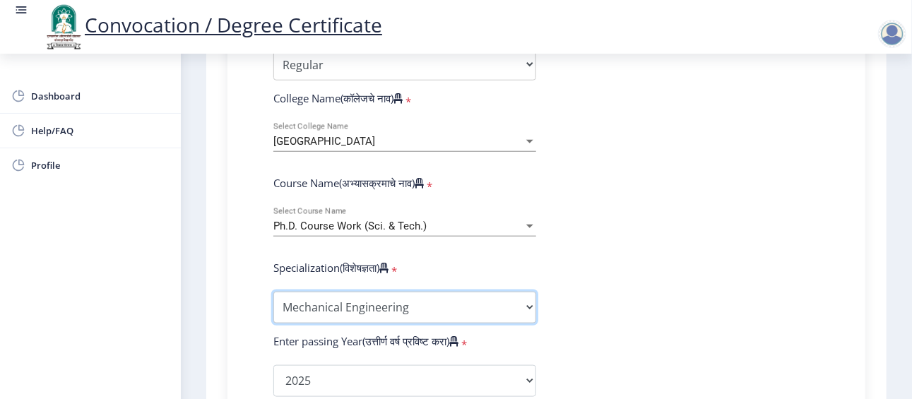
click at [439, 303] on select "Specialization Biotechnology Botany Chemistry Civil Engineering Computer Scienc…" at bounding box center [404, 308] width 263 height 32
click at [273, 292] on select "Specialization Biotechnology Botany Chemistry Civil Engineering Computer Scienc…" at bounding box center [404, 308] width 263 height 32
click at [426, 310] on select "Specialization Biotechnology Botany Chemistry Civil Engineering Computer Scienc…" at bounding box center [404, 308] width 263 height 32
click at [273, 292] on select "Specialization Biotechnology Botany Chemistry Civil Engineering Computer Scienc…" at bounding box center [404, 308] width 263 height 32
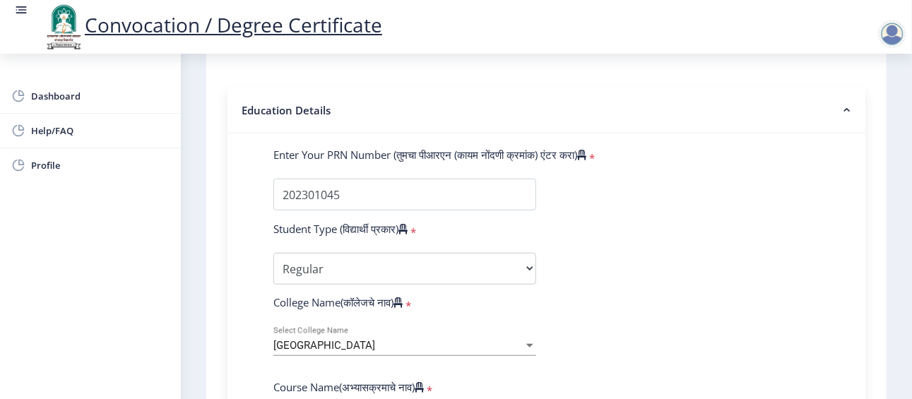
scroll to position [352, 0]
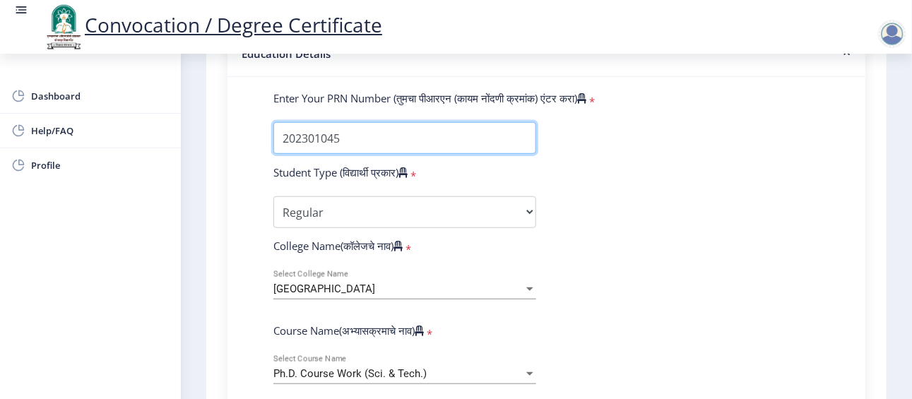
click at [345, 140] on input "Enter Your PRN Number (तुमचा पीआरएन (कायम नोंदणी क्रमांक) एंटर करा)" at bounding box center [404, 138] width 263 height 32
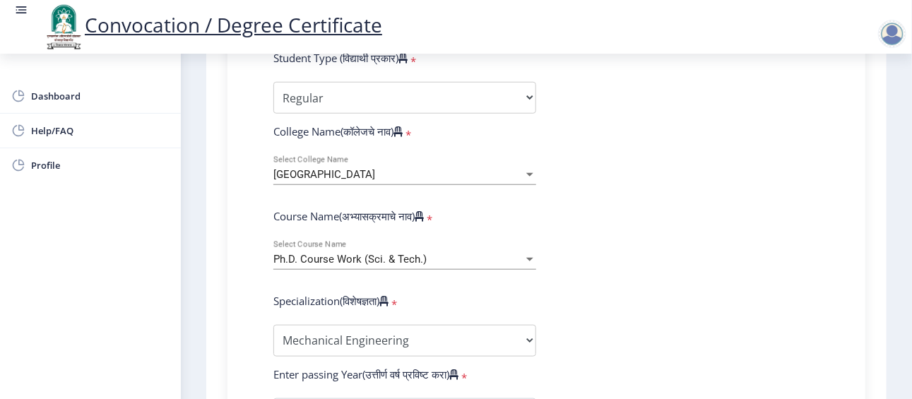
scroll to position [466, 0]
click at [67, 127] on span "Help/FAQ" at bounding box center [100, 130] width 138 height 17
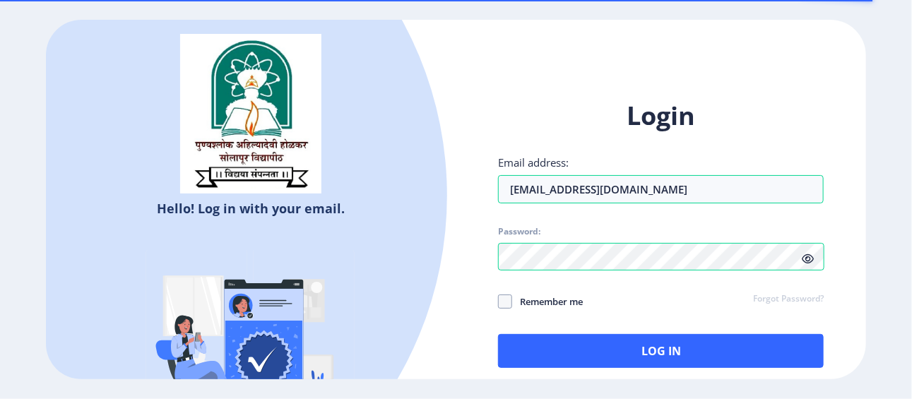
click at [506, 301] on span at bounding box center [505, 302] width 14 height 14
click at [499, 302] on input "Remember me" at bounding box center [498, 302] width 1 height 1
checkbox input "true"
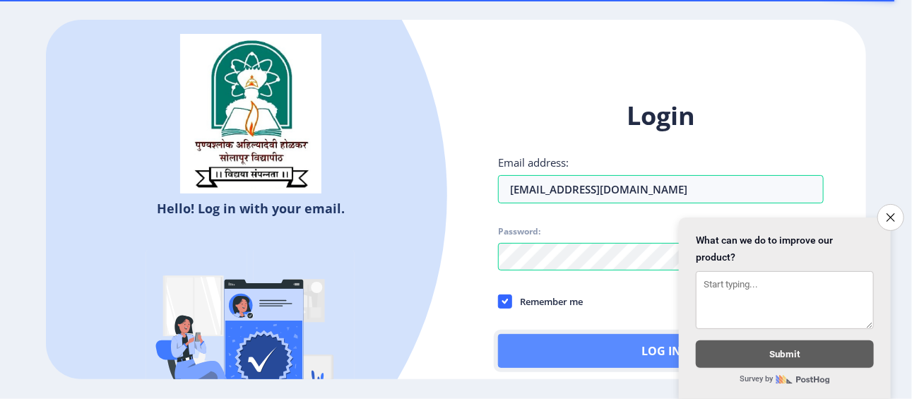
click at [610, 350] on button "Log In" at bounding box center [661, 351] width 326 height 34
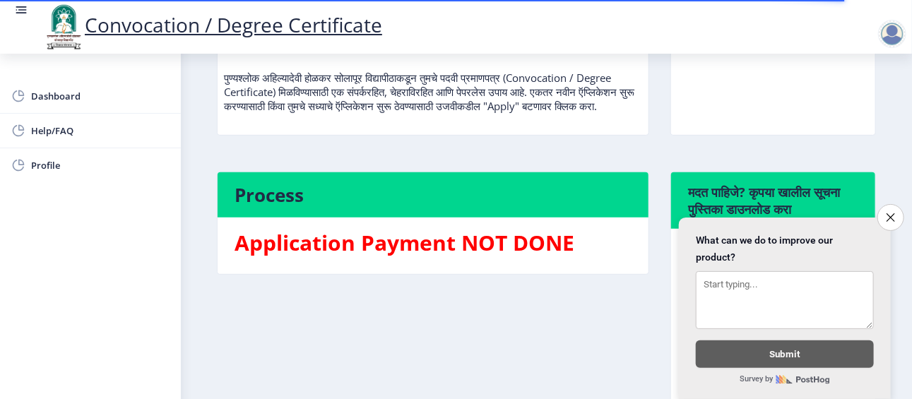
scroll to position [211, 0]
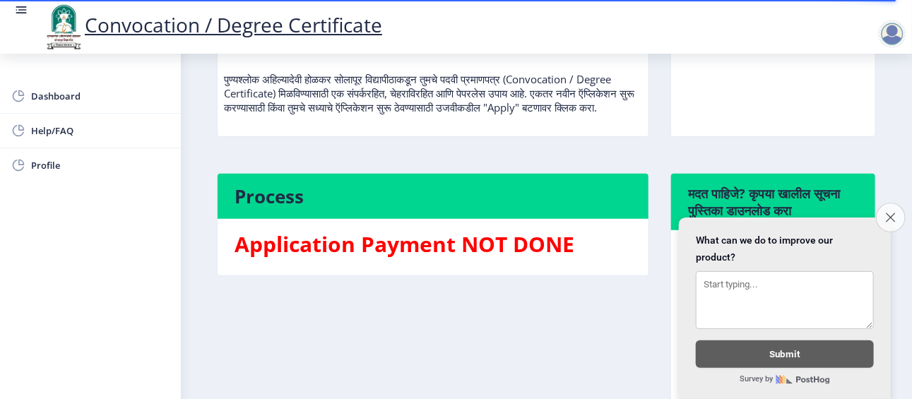
click at [893, 213] on icon "Close survey" at bounding box center [890, 217] width 9 height 9
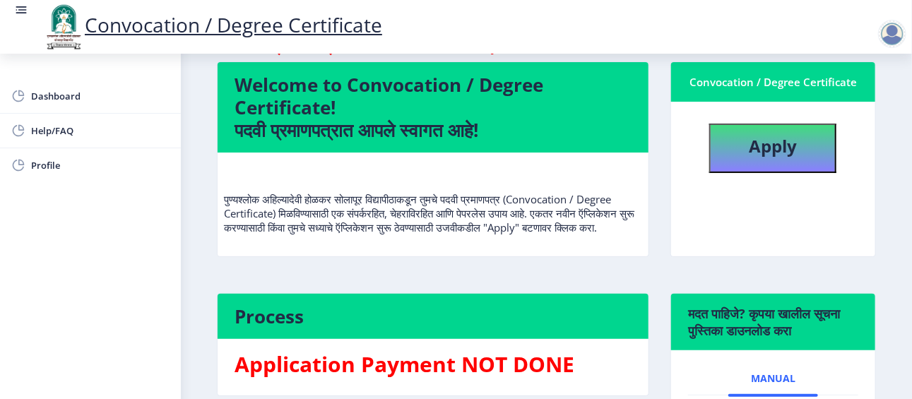
scroll to position [90, 0]
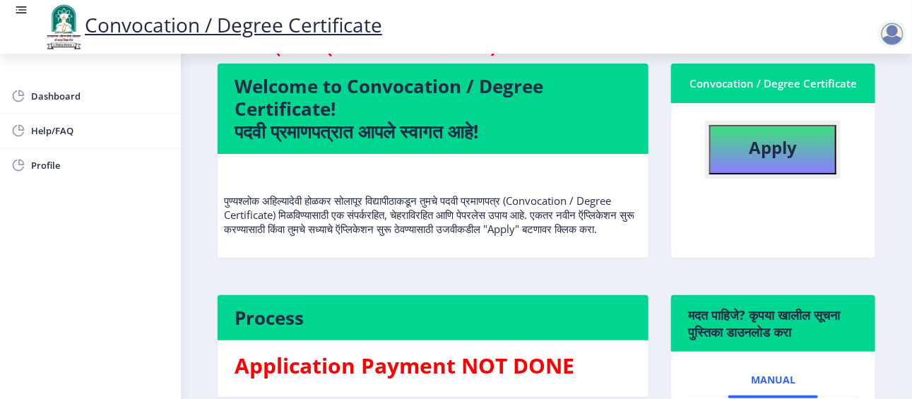
click at [779, 148] on b "Apply" at bounding box center [773, 147] width 48 height 23
select select
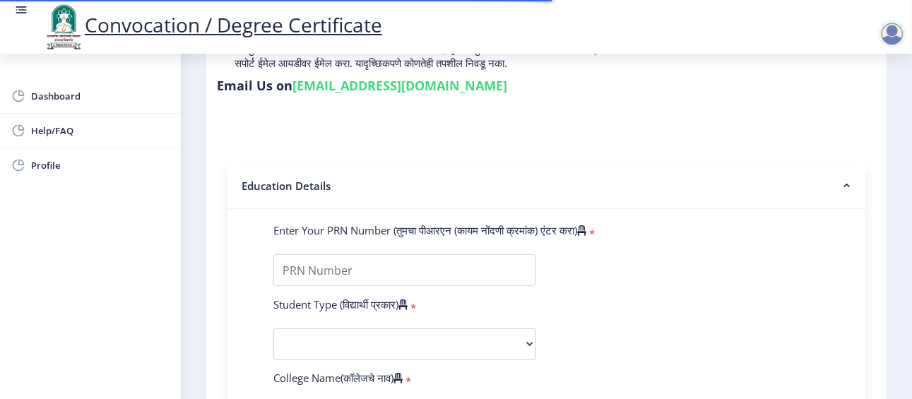
scroll to position [220, 0]
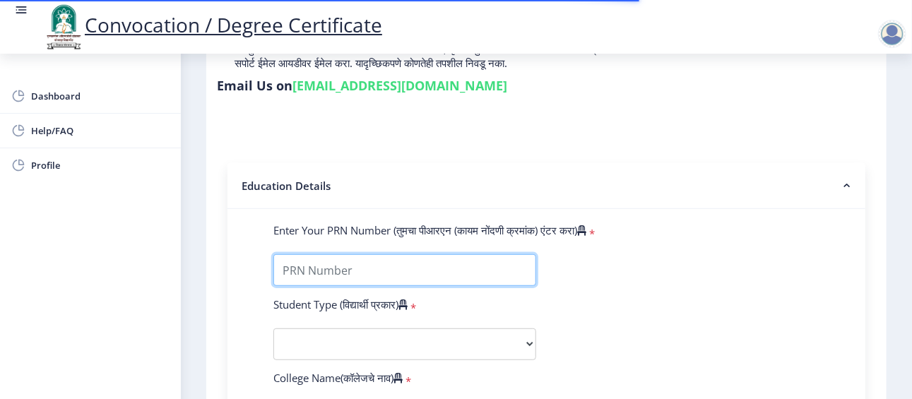
click at [367, 258] on input "Enter Your PRN Number (तुमचा पीआरएन (कायम नोंदणी क्रमांक) एंटर करा)" at bounding box center [404, 270] width 263 height 32
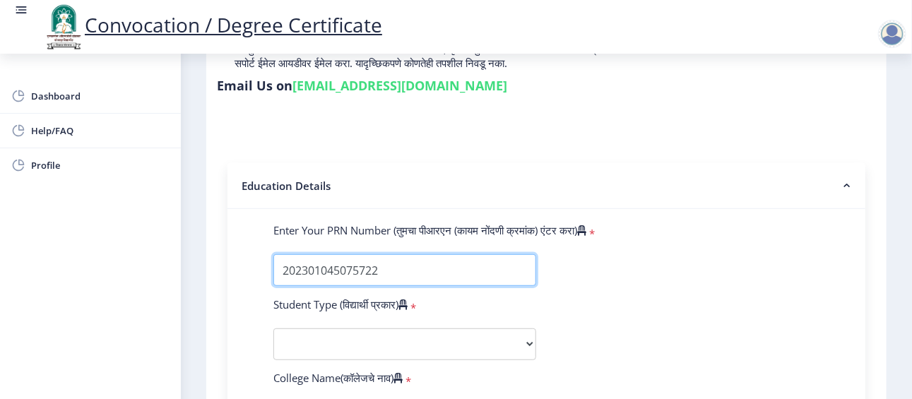
type input "202301045075722"
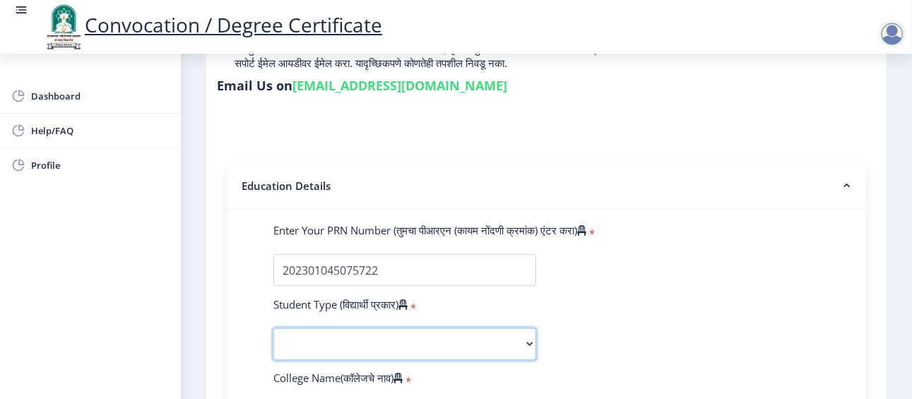
click at [356, 335] on select "Select Student Type Regular External" at bounding box center [404, 344] width 263 height 32
select select "Regular"
click at [273, 328] on select "Select Student Type Regular External" at bounding box center [404, 344] width 263 height 32
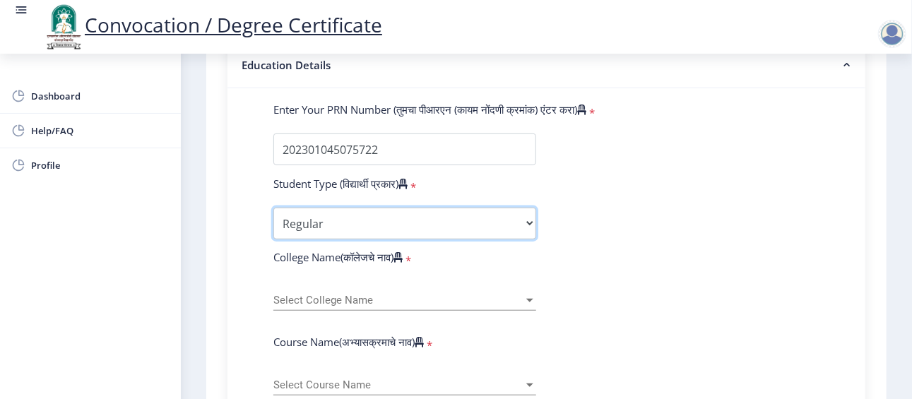
scroll to position [341, 0]
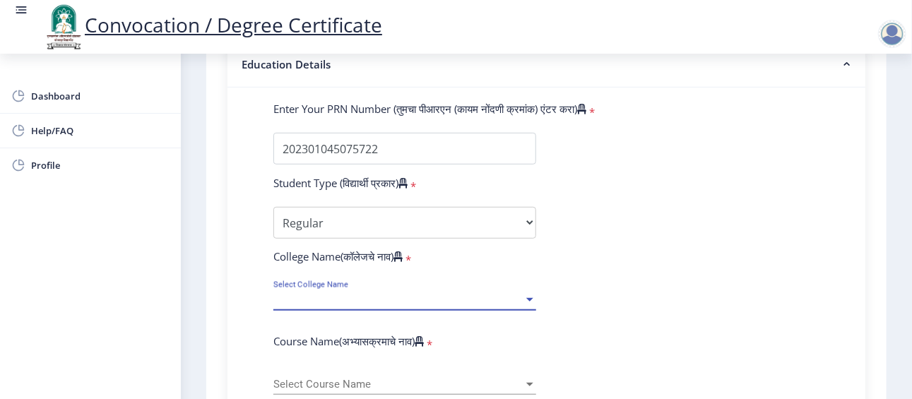
click at [348, 298] on span "Select College Name" at bounding box center [398, 300] width 250 height 12
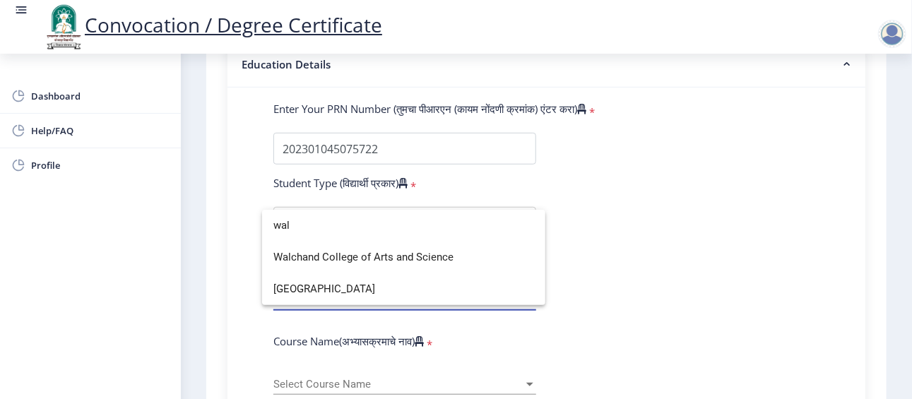
scroll to position [0, 0]
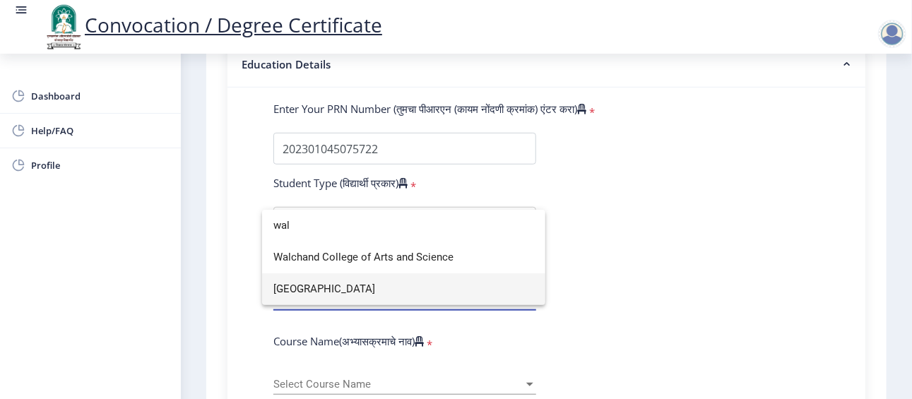
type input "wal"
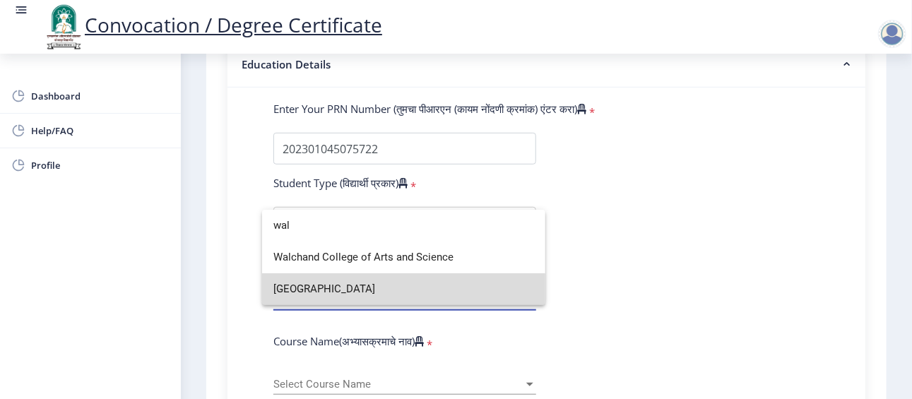
click at [377, 287] on span "Walchand Institute of Technology" at bounding box center [403, 289] width 261 height 32
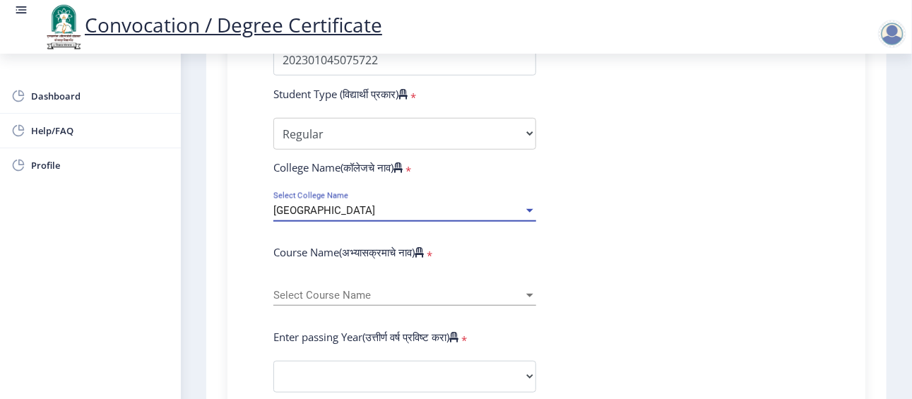
scroll to position [436, 0]
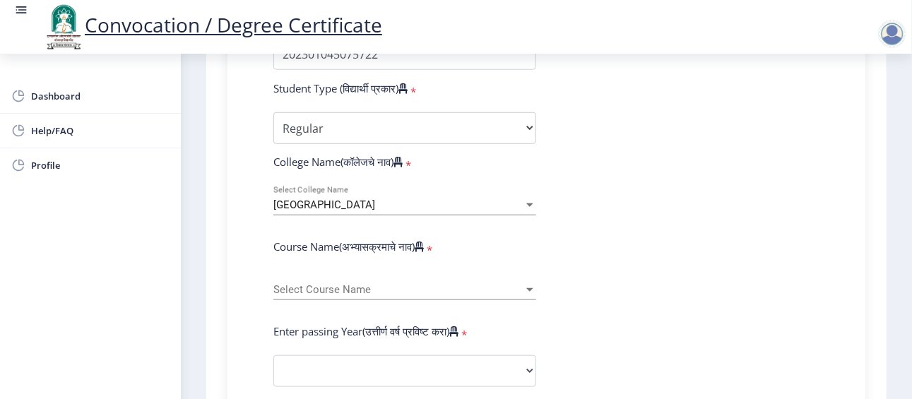
click at [408, 297] on div "Select Course Name Select Course Name" at bounding box center [404, 286] width 263 height 30
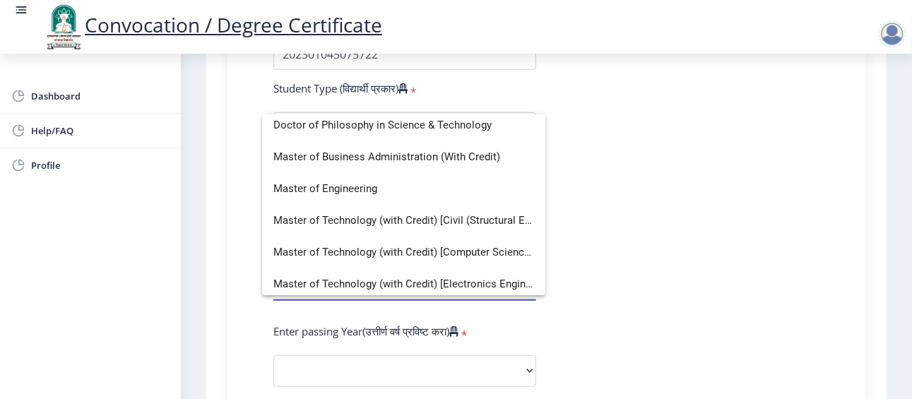
scroll to position [290, 0]
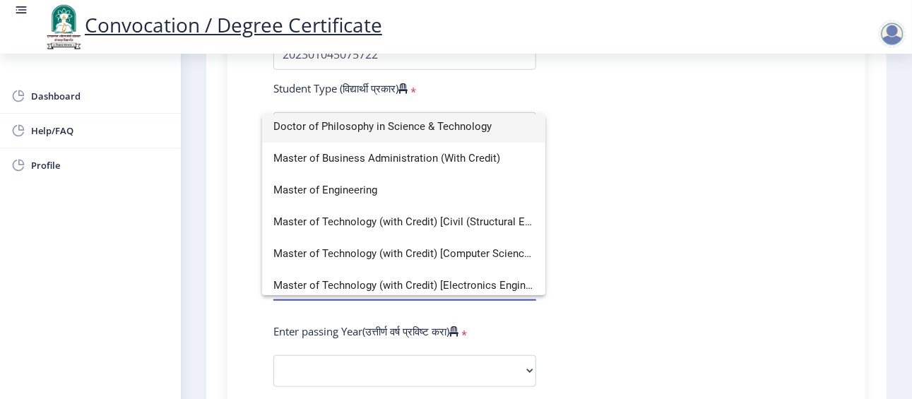
click at [395, 132] on span "Doctor of Philosophy in Science & Technology" at bounding box center [403, 127] width 261 height 32
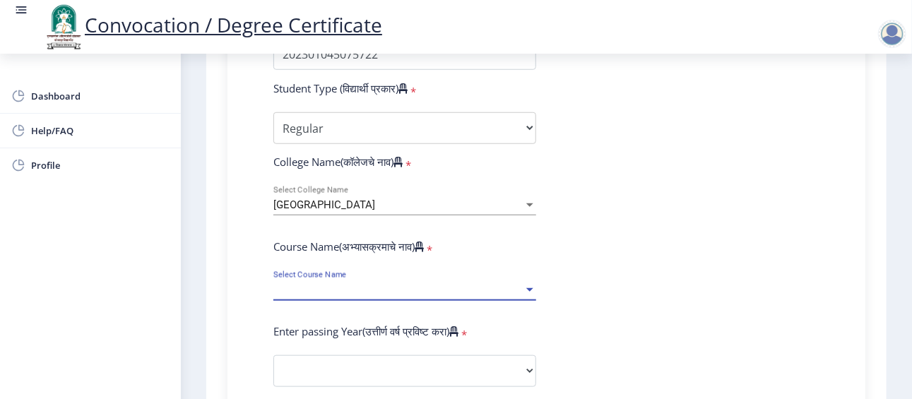
select select "January"
click at [372, 283] on span "Doctor of Philosophy in Science & Technology" at bounding box center [382, 289] width 218 height 13
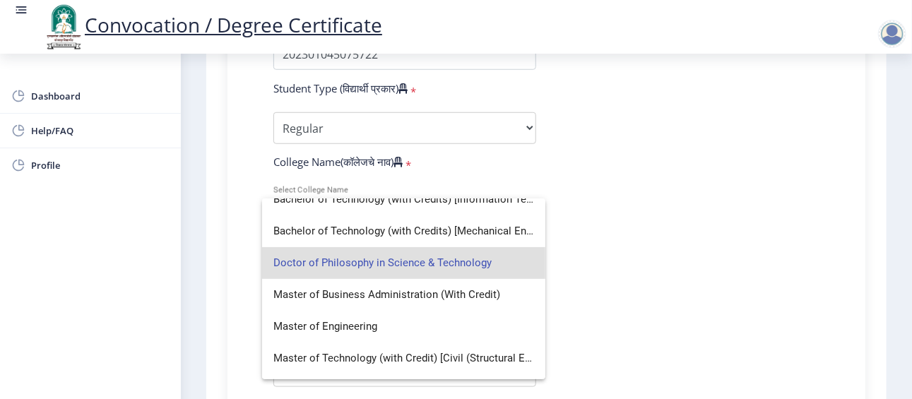
scroll to position [233, 0]
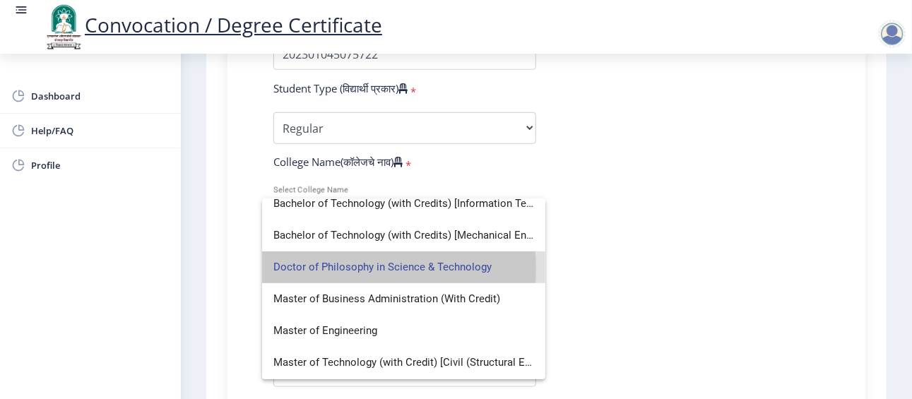
click at [381, 268] on span "Doctor of Philosophy in Science & Technology" at bounding box center [403, 267] width 261 height 32
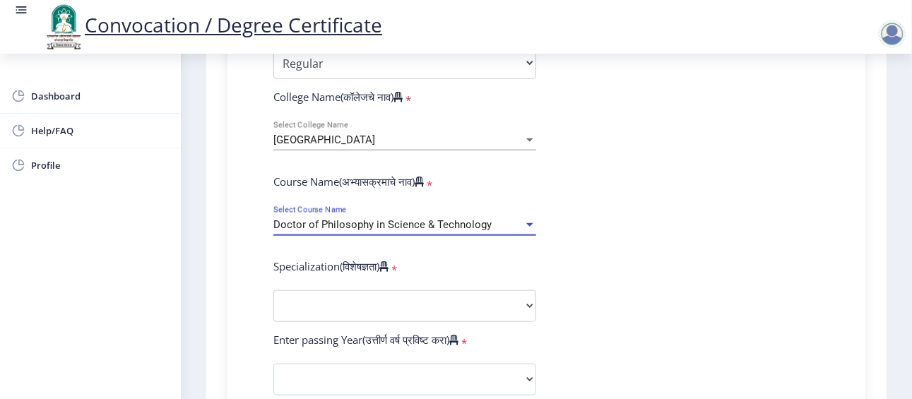
scroll to position [503, 0]
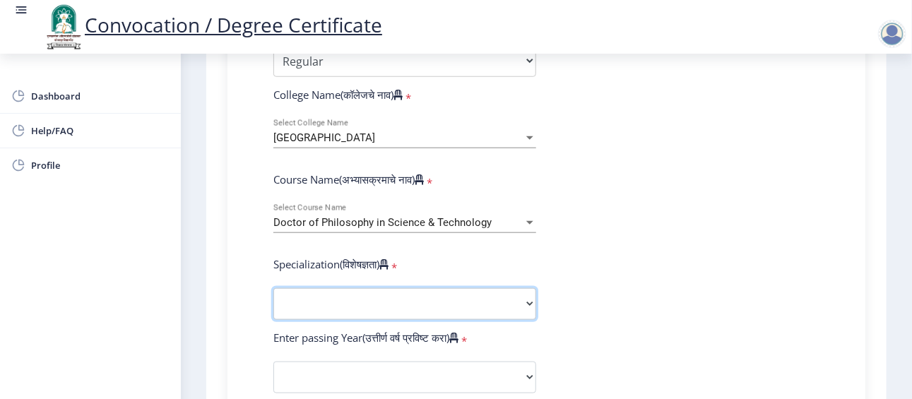
click at [404, 307] on select "Specialization Biotechnology Botany Chemistry Civil Engineering Computer Scienc…" at bounding box center [404, 304] width 263 height 32
select select "Mechanical Engineering"
click at [273, 288] on select "Specialization Biotechnology Botany Chemistry Civil Engineering Computer Scienc…" at bounding box center [404, 304] width 263 height 32
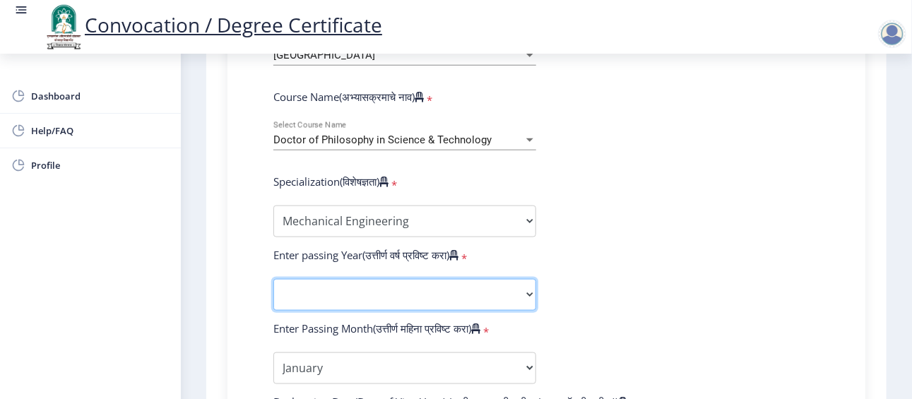
click at [411, 279] on select "2025 2024 2023 2022 2021 2020 2019 2018 2017 2016 2015 2014 2013 2012 2011 2010…" at bounding box center [404, 295] width 263 height 32
select select "2025"
click at [273, 279] on select "2025 2024 2023 2022 2021 2020 2019 2018 2017 2016 2015 2014 2013 2012 2011 2010…" at bounding box center [404, 295] width 263 height 32
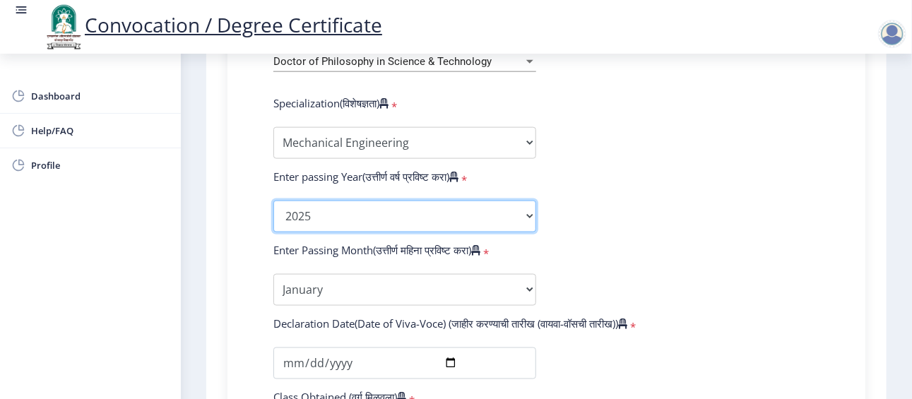
scroll to position [664, 0]
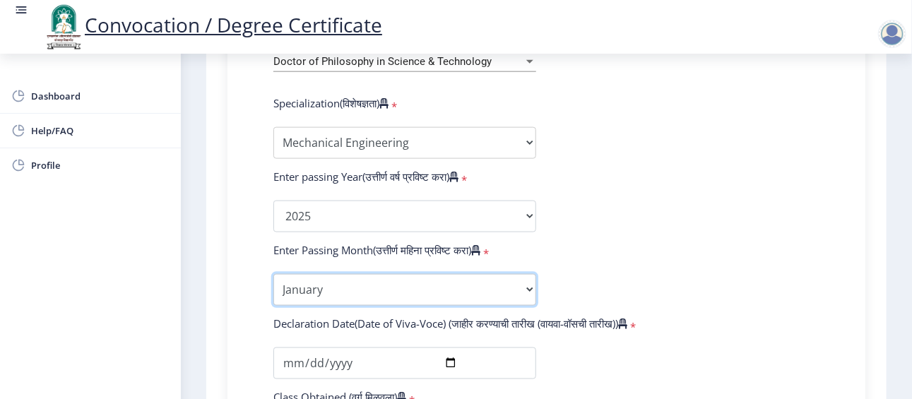
click at [369, 280] on select "Enter Passing Month January February March April May June July August September…" at bounding box center [404, 290] width 263 height 32
select select "September"
click at [273, 274] on select "Enter Passing Month January February March April May June July August September…" at bounding box center [404, 290] width 263 height 32
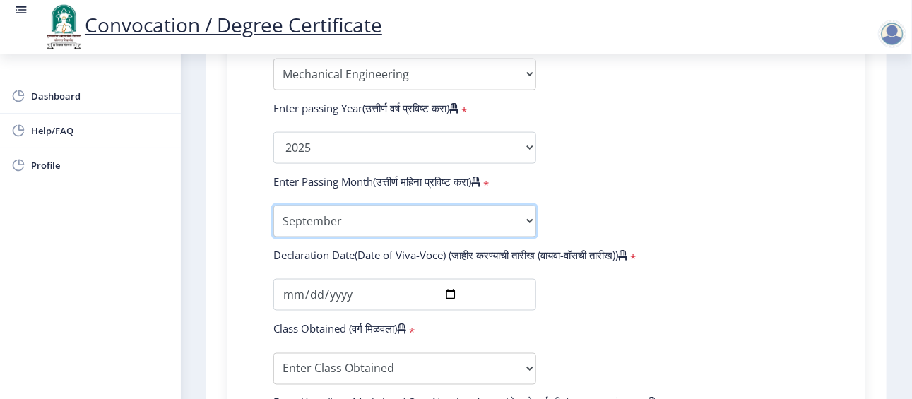
scroll to position [732, 0]
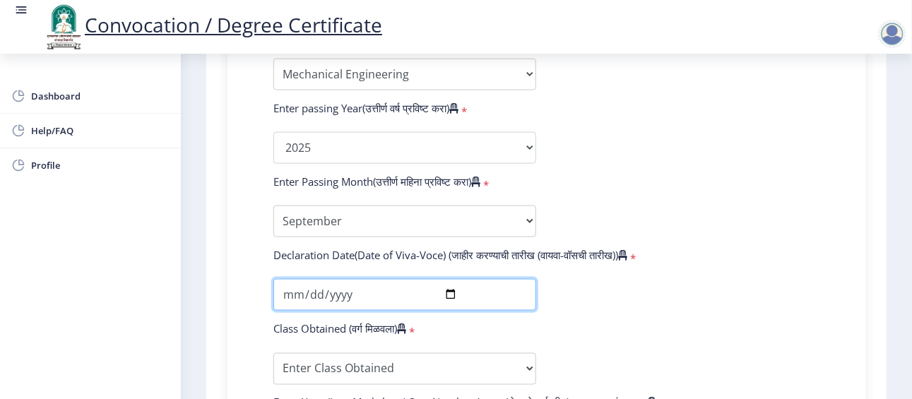
click at [287, 294] on input "date" at bounding box center [404, 295] width 263 height 32
type input "0025-09-15"
type input "2025-09-15"
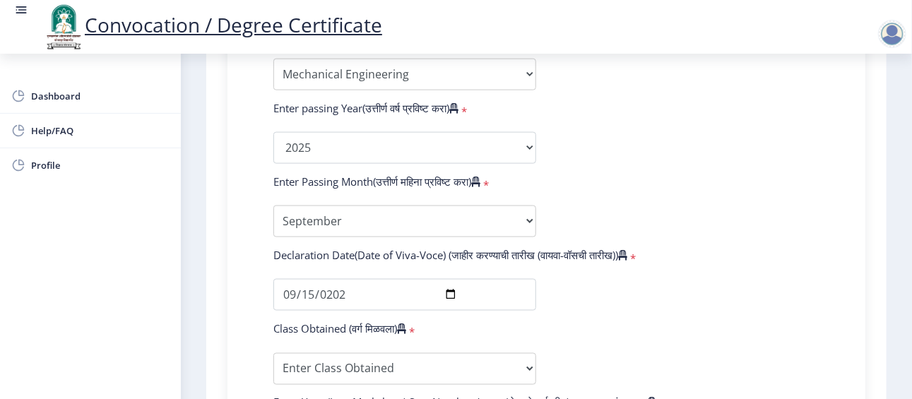
click at [629, 308] on form "Enter Your PRN Number (तुमचा पीआरएन (कायम नोंदणी क्रमांक) एंटर करा) * Student T…" at bounding box center [546, 158] width 567 height 896
click at [424, 364] on select "Enter Class Obtained FIRST CLASS WITH DISTINCTION FIRST CLASS HIGHER SECOND CLA…" at bounding box center [404, 369] width 263 height 32
select select "FIRST CLASS WITH DISTINCTION"
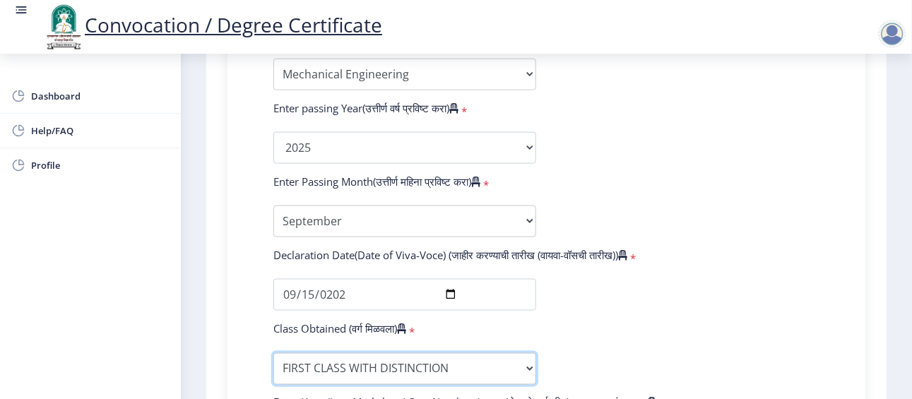
click at [273, 353] on select "Enter Class Obtained FIRST CLASS WITH DISTINCTION FIRST CLASS HIGHER SECOND CLA…" at bounding box center [404, 369] width 263 height 32
click at [363, 364] on select "Enter Class Obtained FIRST CLASS WITH DISTINCTION FIRST CLASS HIGHER SECOND CLA…" at bounding box center [404, 369] width 263 height 32
click at [273, 353] on select "Enter Class Obtained FIRST CLASS WITH DISTINCTION FIRST CLASS HIGHER SECOND CLA…" at bounding box center [404, 369] width 263 height 32
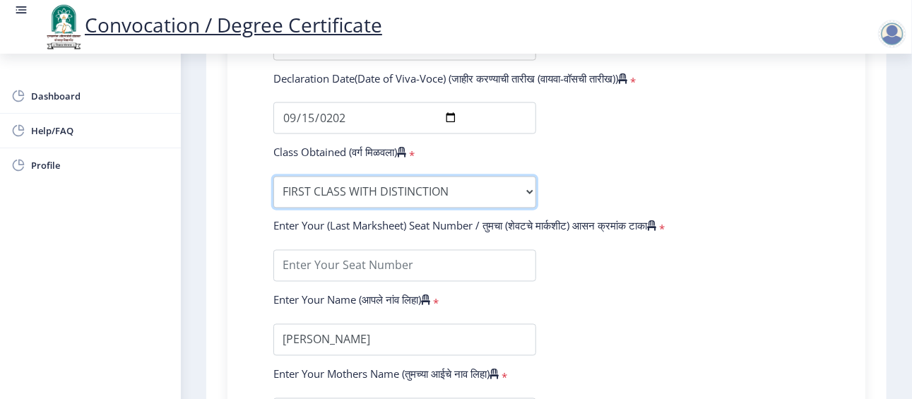
scroll to position [908, 0]
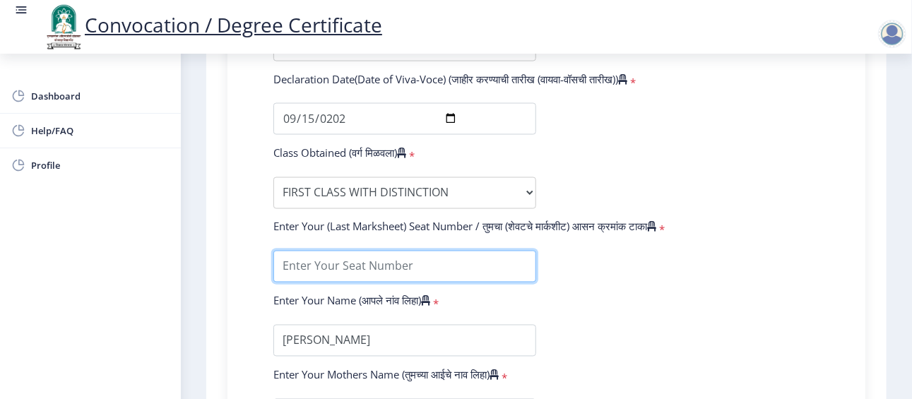
click at [418, 262] on input "textarea" at bounding box center [404, 267] width 263 height 32
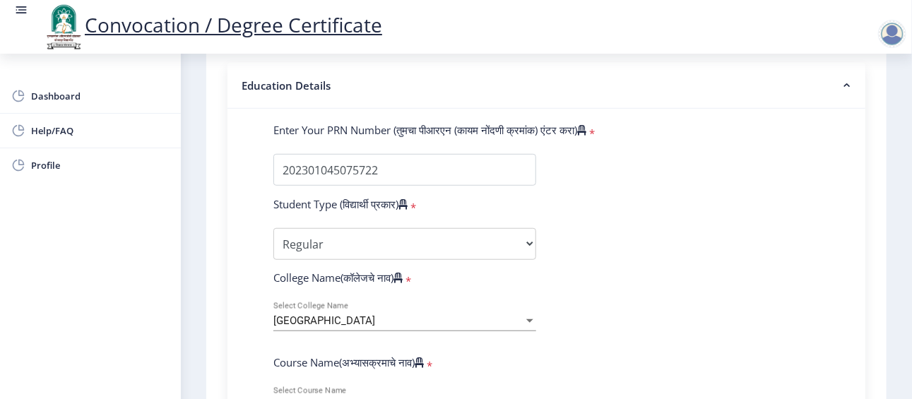
scroll to position [263, 0]
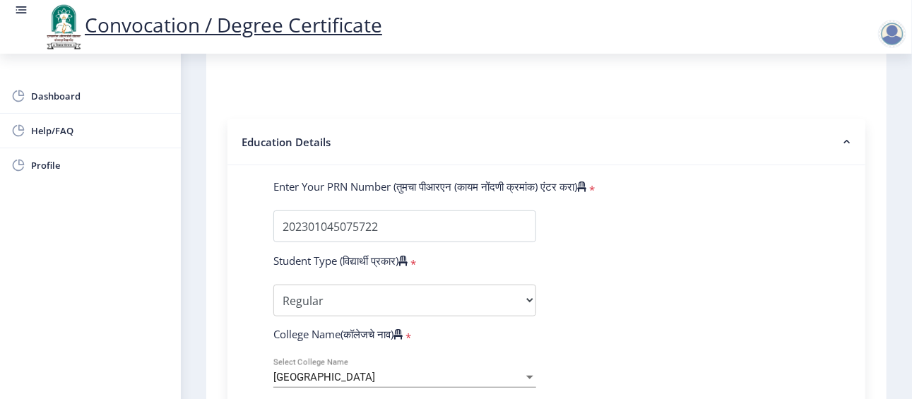
type input "2022011603"
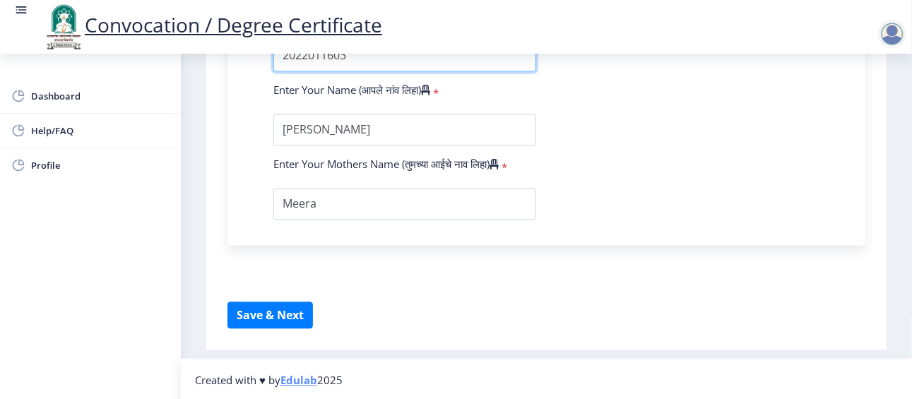
scroll to position [1062, 0]
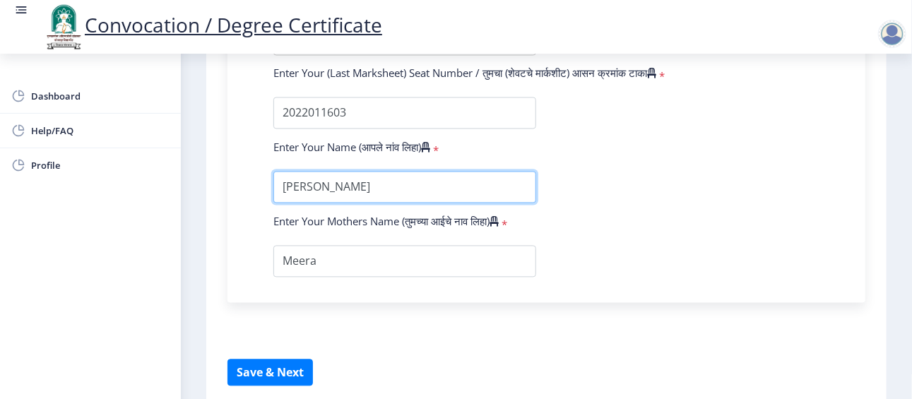
click at [347, 191] on input "textarea" at bounding box center [404, 188] width 263 height 32
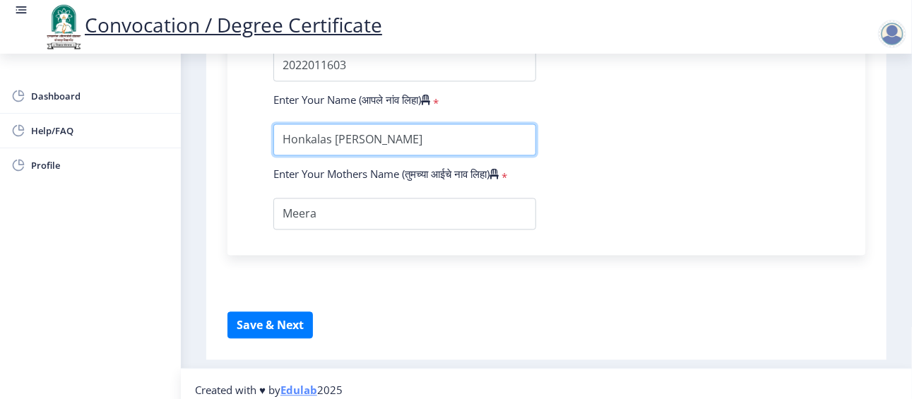
scroll to position [1110, 0]
type input "Honkalas Rahul Rajan"
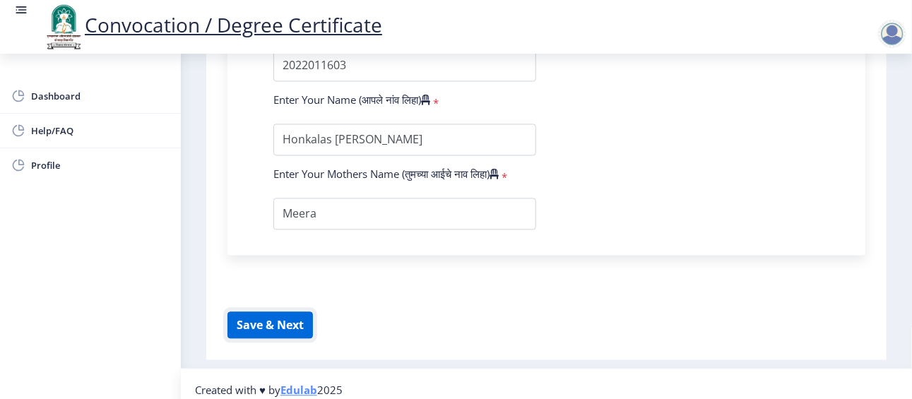
click at [278, 324] on button "Save & Next" at bounding box center [269, 324] width 85 height 27
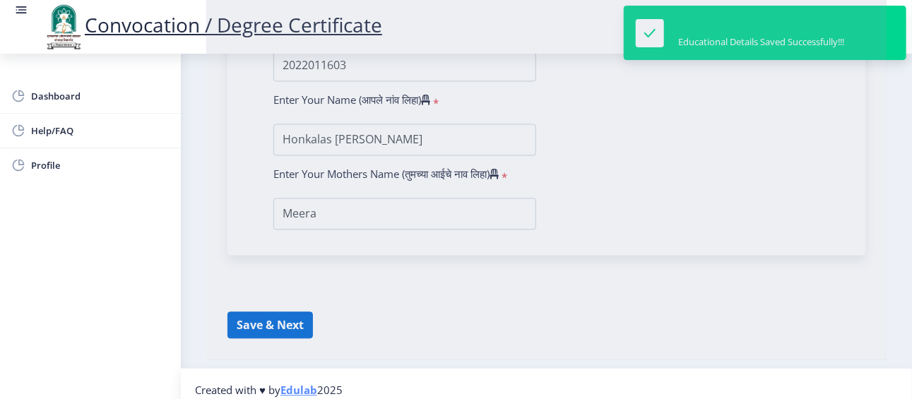
select select
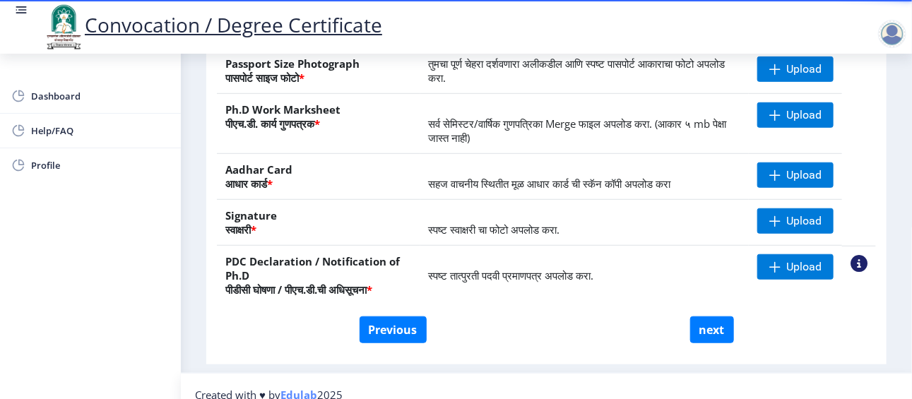
scroll to position [313, 0]
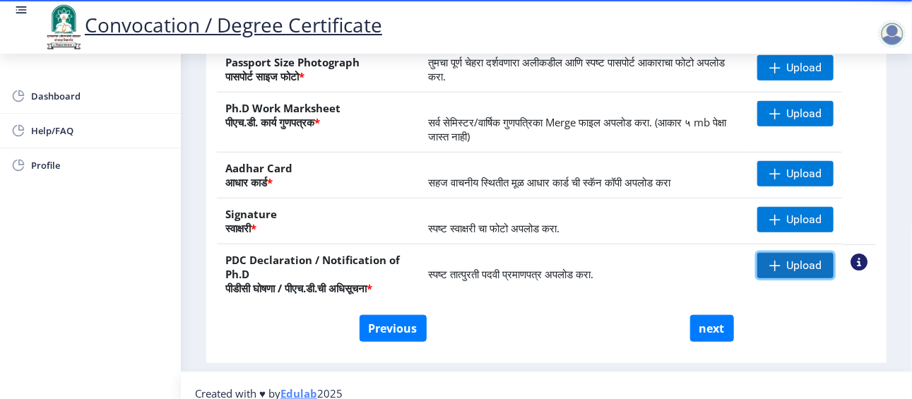
click at [797, 258] on span "Upload" at bounding box center [803, 265] width 35 height 14
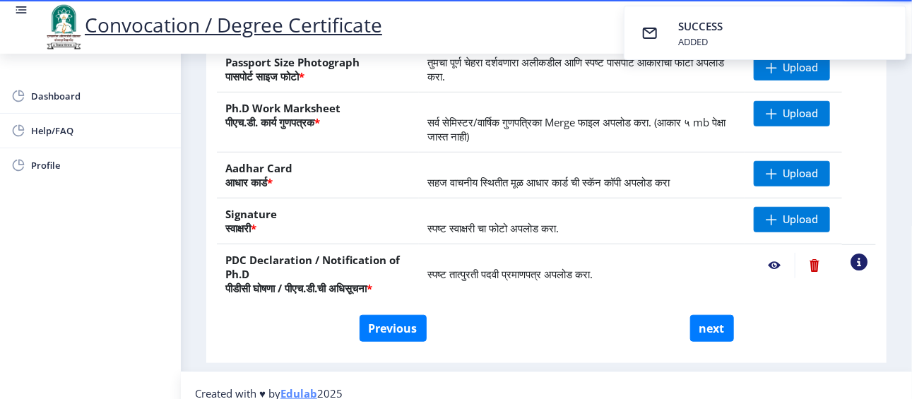
scroll to position [286, 0]
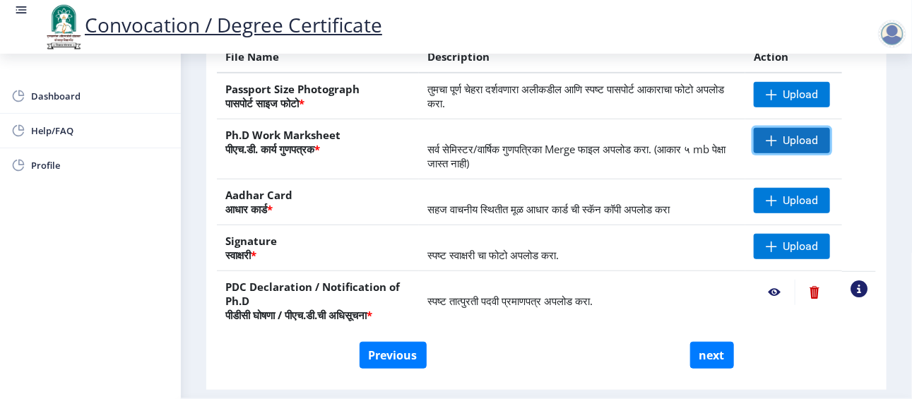
click at [794, 141] on span "Upload" at bounding box center [800, 140] width 35 height 14
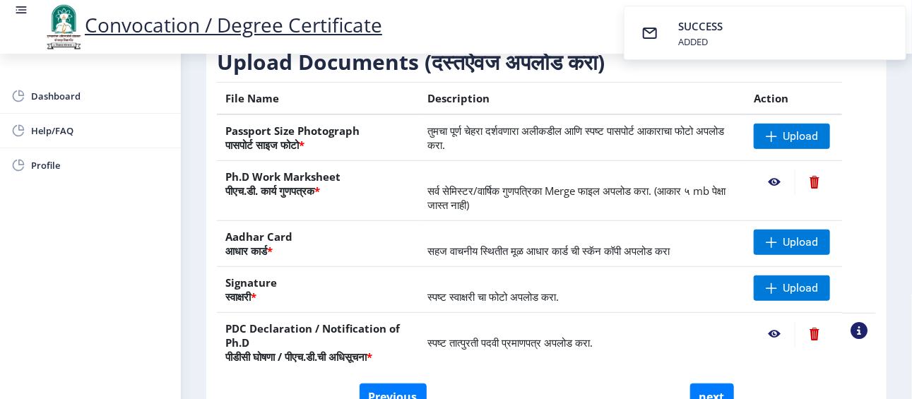
scroll to position [240, 0]
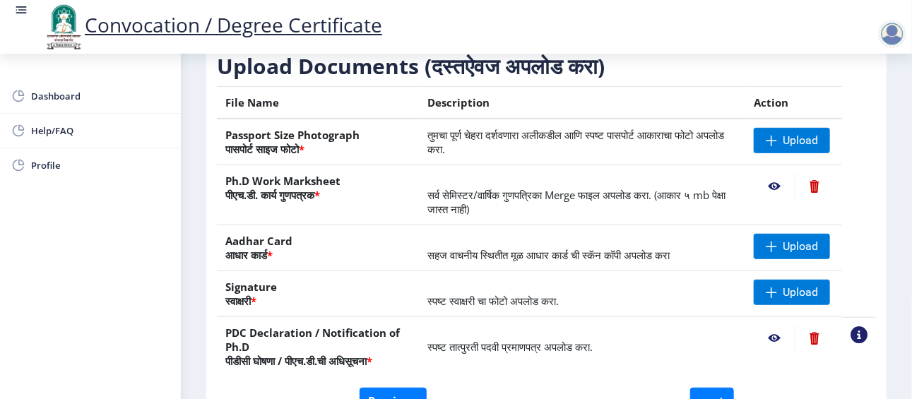
click at [814, 180] on nb-action at bounding box center [814, 186] width 39 height 25
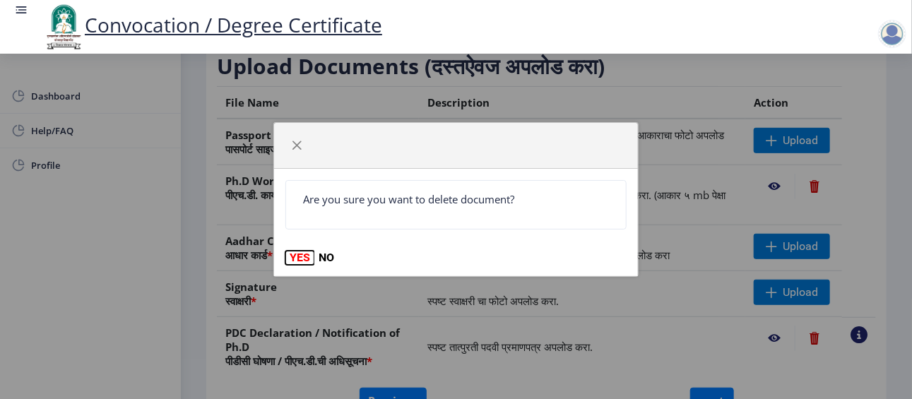
click at [302, 258] on button "YES" at bounding box center [299, 258] width 29 height 14
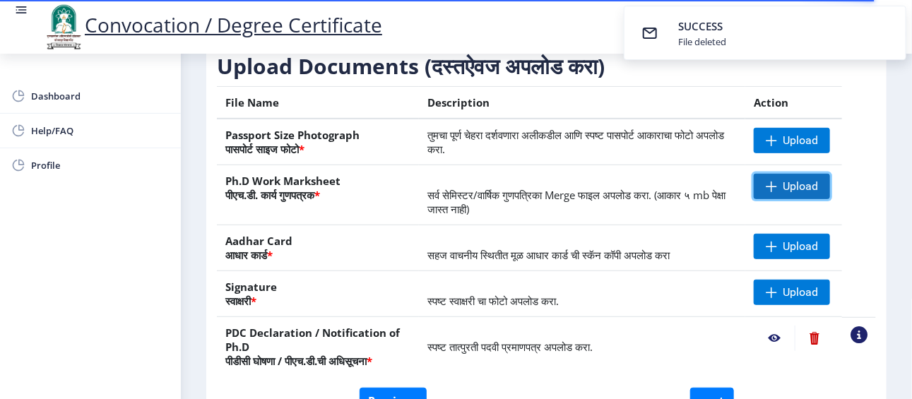
click at [800, 186] on span "Upload" at bounding box center [800, 186] width 35 height 14
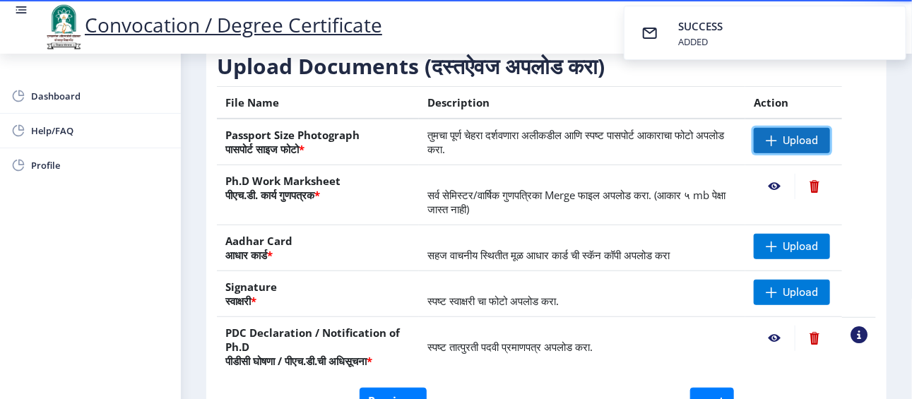
click at [775, 142] on span "Upload" at bounding box center [792, 140] width 76 height 25
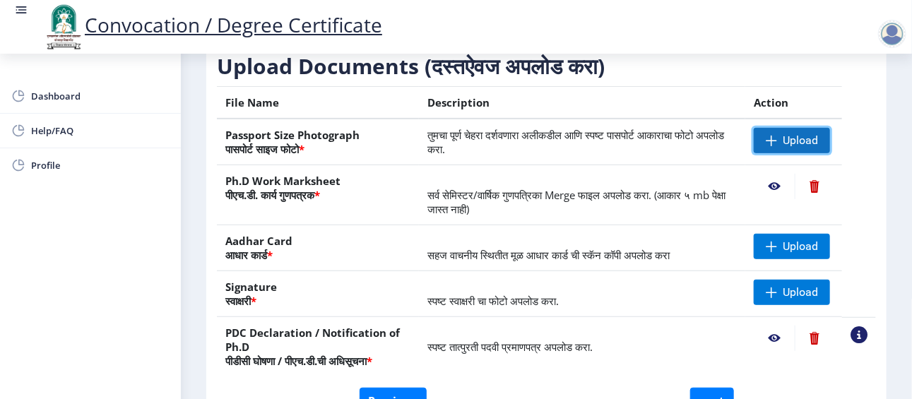
click at [803, 136] on span "Upload" at bounding box center [800, 140] width 35 height 14
click at [773, 146] on span "Upload" at bounding box center [792, 140] width 76 height 25
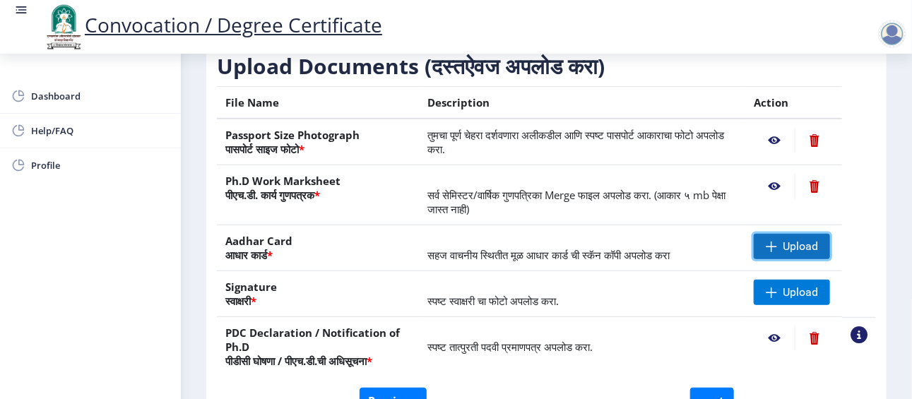
click at [773, 246] on span at bounding box center [771, 246] width 11 height 11
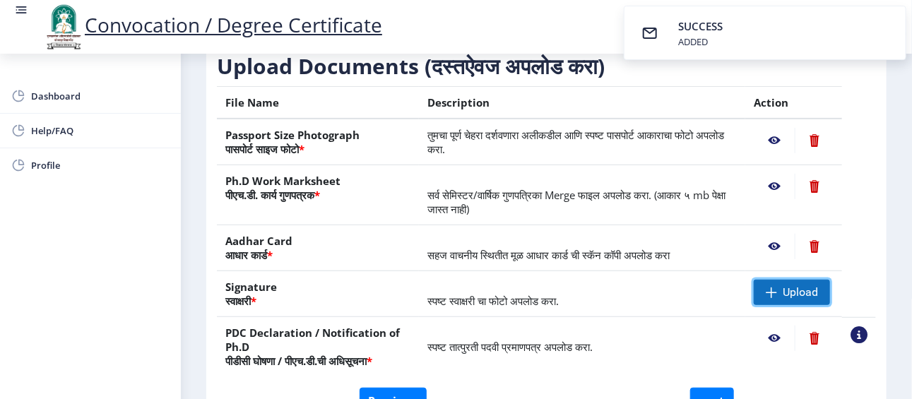
click at [802, 292] on span "Upload" at bounding box center [800, 292] width 35 height 14
click at [801, 297] on span "Upload" at bounding box center [800, 292] width 35 height 14
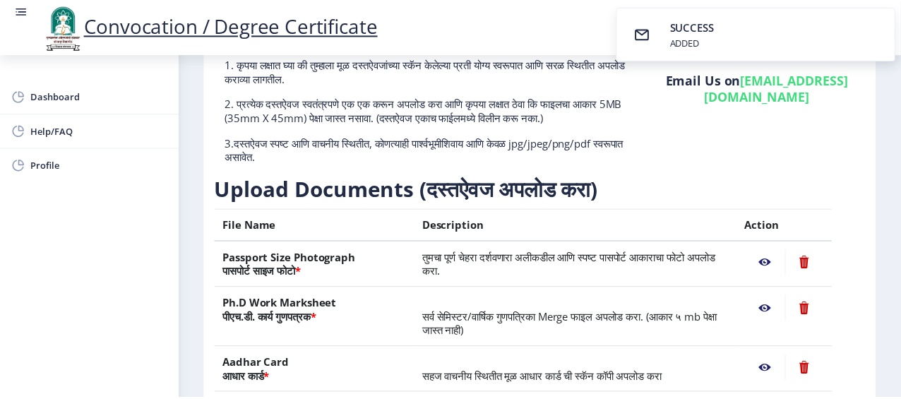
scroll to position [141, 0]
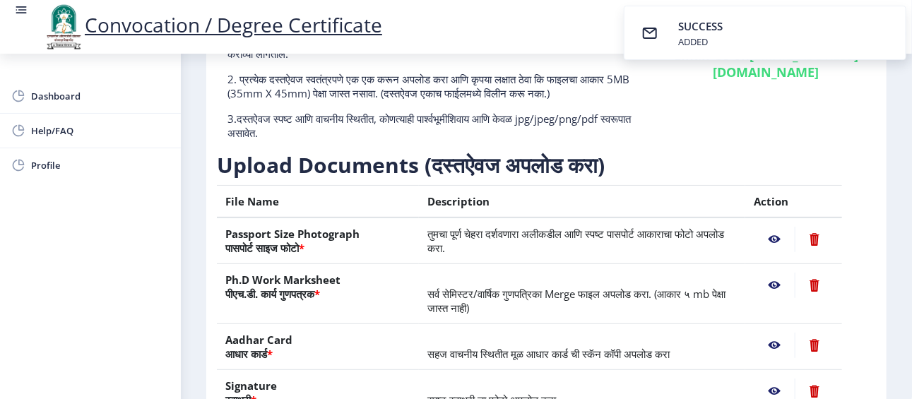
click at [773, 239] on nb-action at bounding box center [774, 239] width 41 height 25
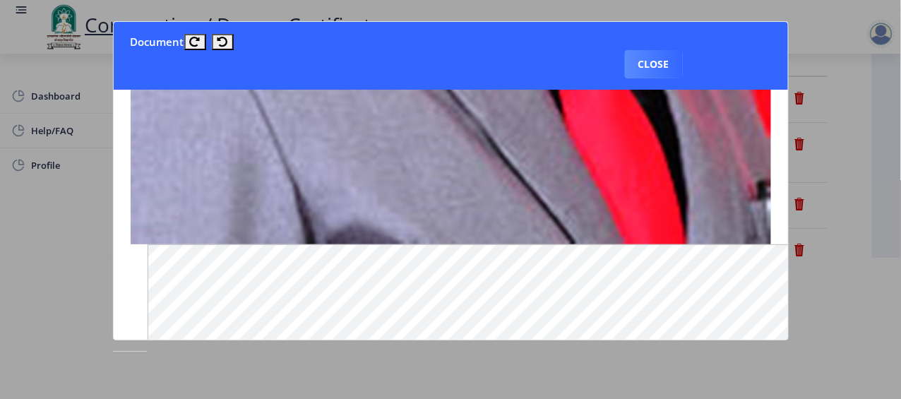
scroll to position [255, 0]
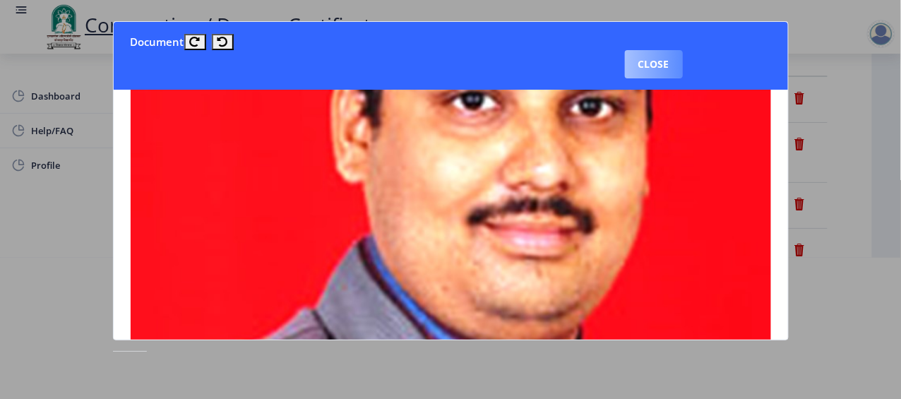
click at [653, 61] on button "Close" at bounding box center [654, 64] width 58 height 28
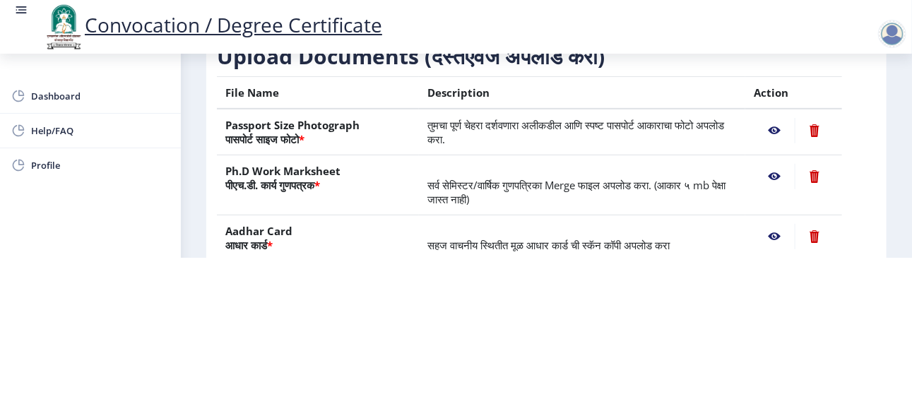
scroll to position [141, 0]
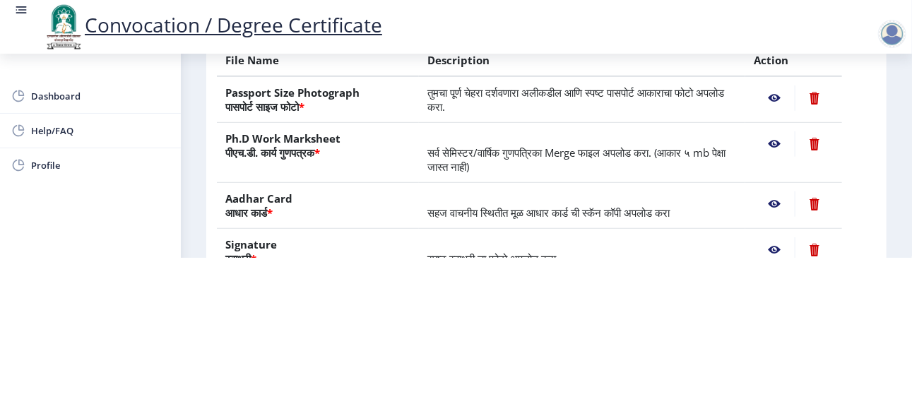
click at [773, 143] on nb-action at bounding box center [774, 143] width 41 height 25
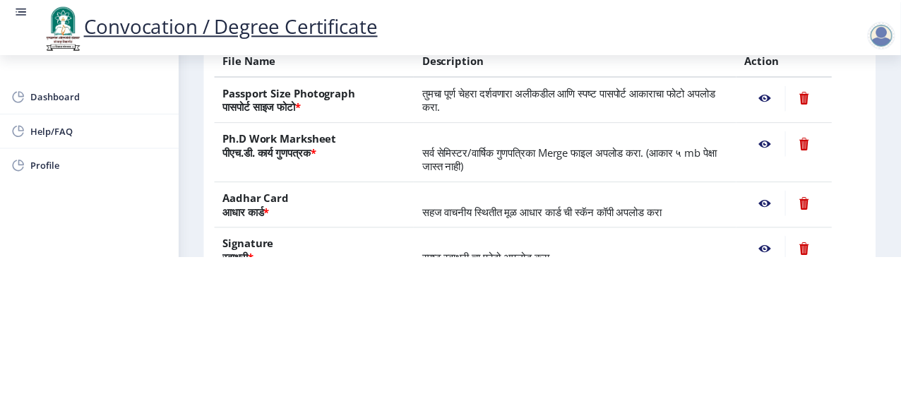
scroll to position [0, 0]
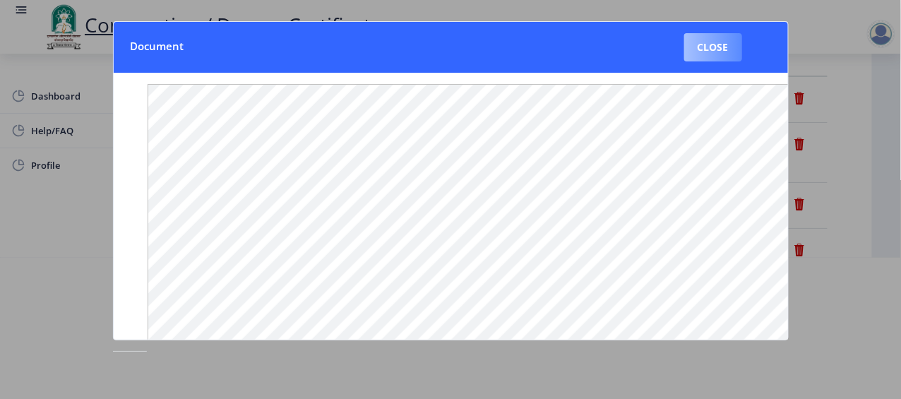
click at [723, 49] on button "Close" at bounding box center [713, 47] width 58 height 28
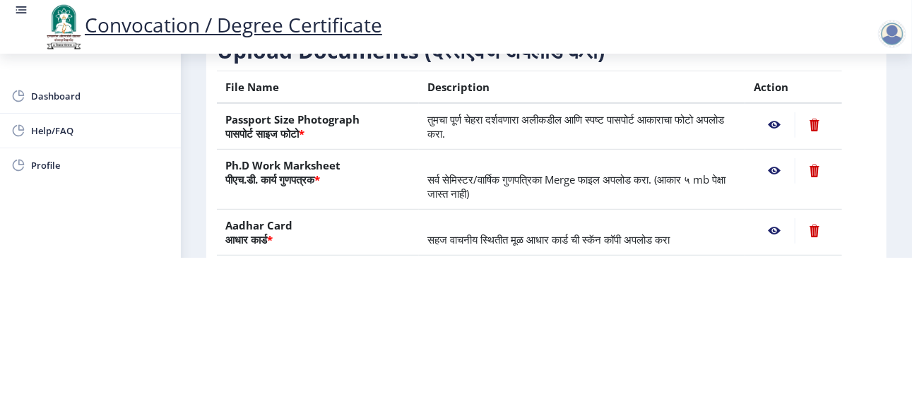
scroll to position [141, 0]
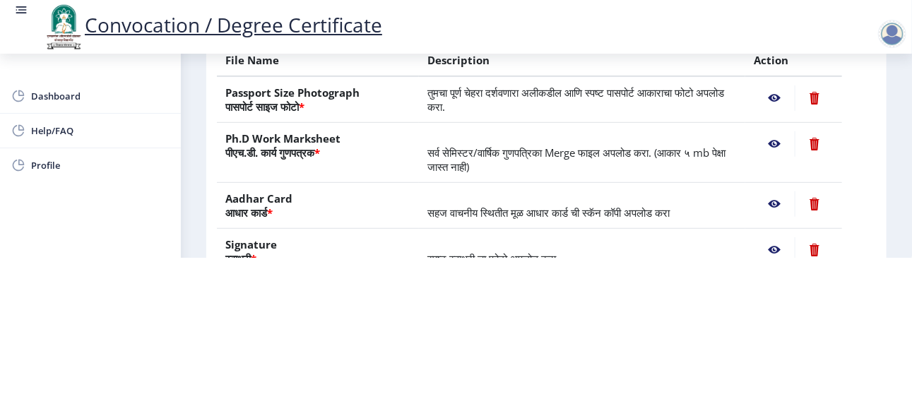
click at [768, 93] on nb-action at bounding box center [774, 97] width 41 height 25
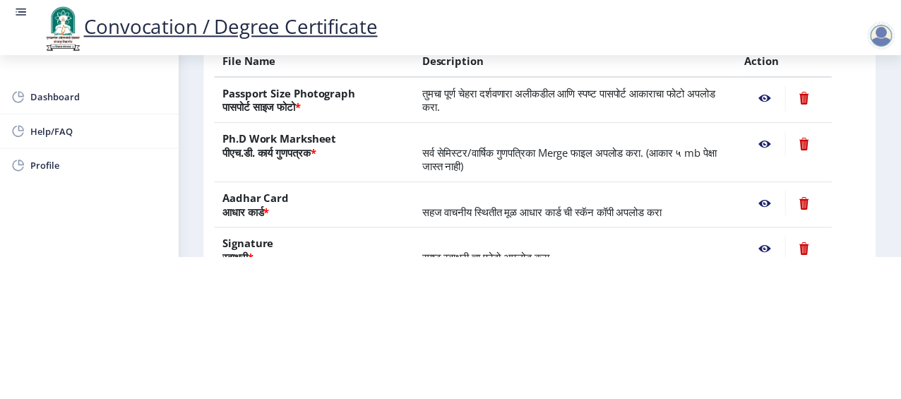
scroll to position [0, 0]
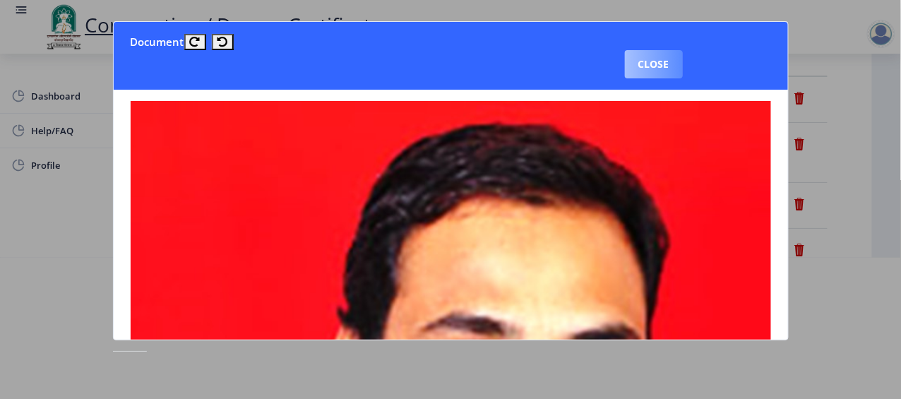
click at [649, 54] on button "Close" at bounding box center [654, 64] width 58 height 28
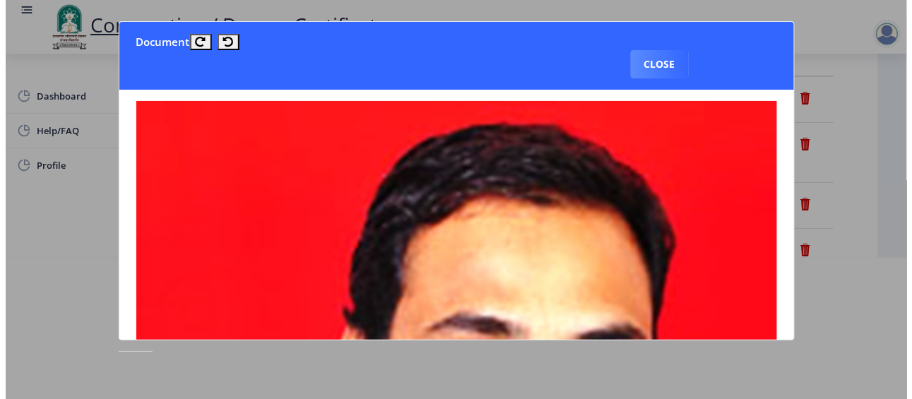
scroll to position [141, 0]
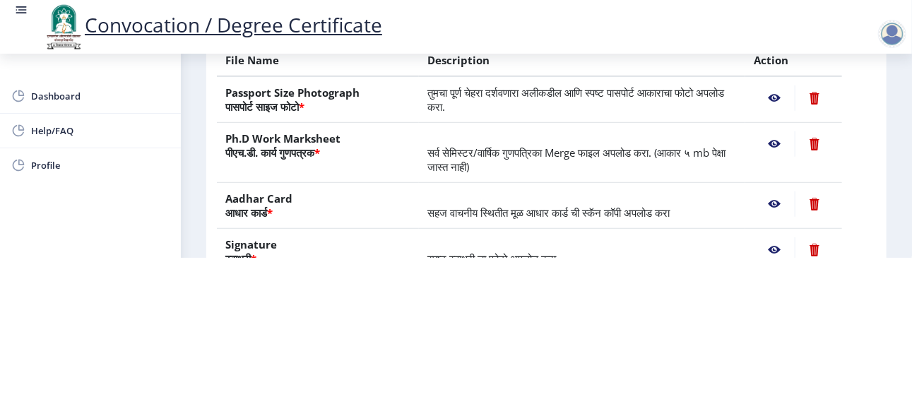
click at [776, 145] on nb-action at bounding box center [774, 143] width 41 height 25
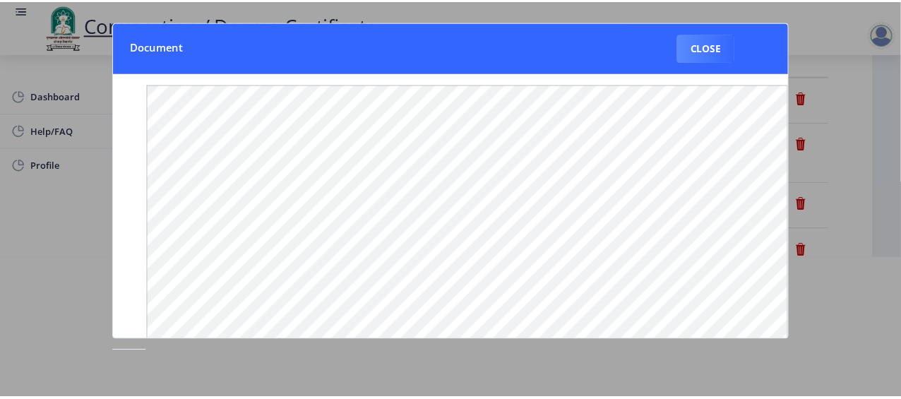
scroll to position [0, 0]
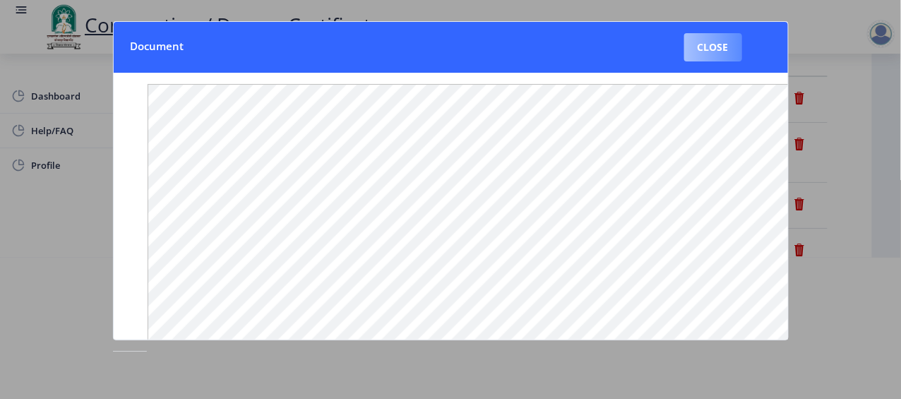
click at [711, 44] on button "Close" at bounding box center [713, 47] width 58 height 28
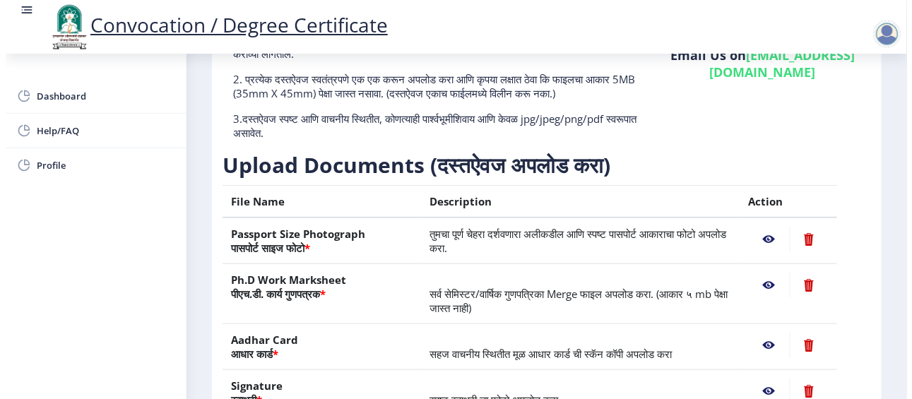
scroll to position [141, 0]
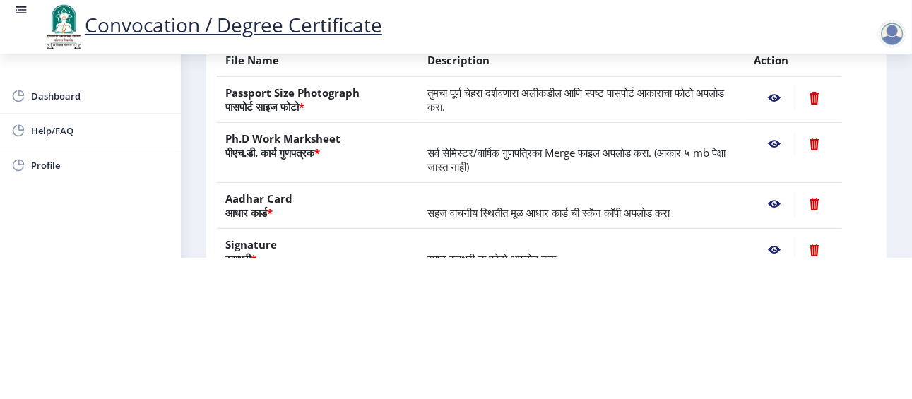
click at [768, 203] on nb-action at bounding box center [774, 203] width 41 height 25
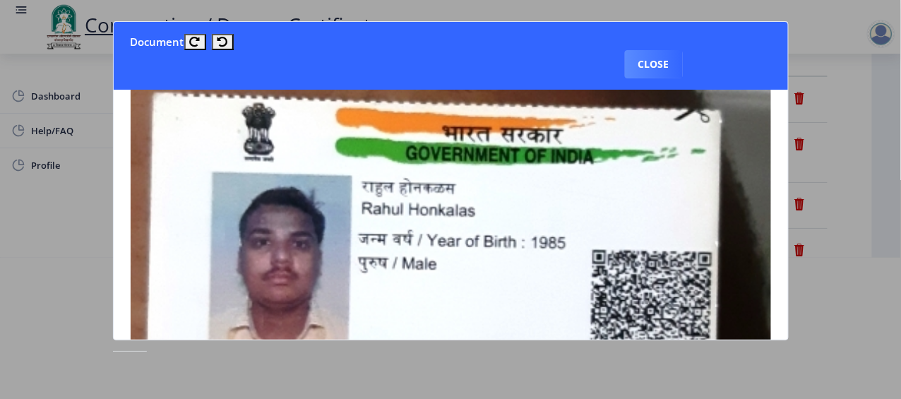
scroll to position [0, 0]
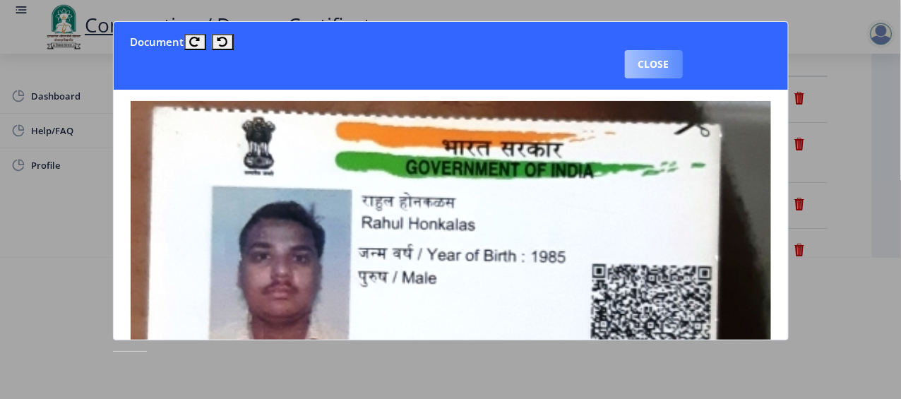
click at [647, 69] on button "Close" at bounding box center [654, 64] width 58 height 28
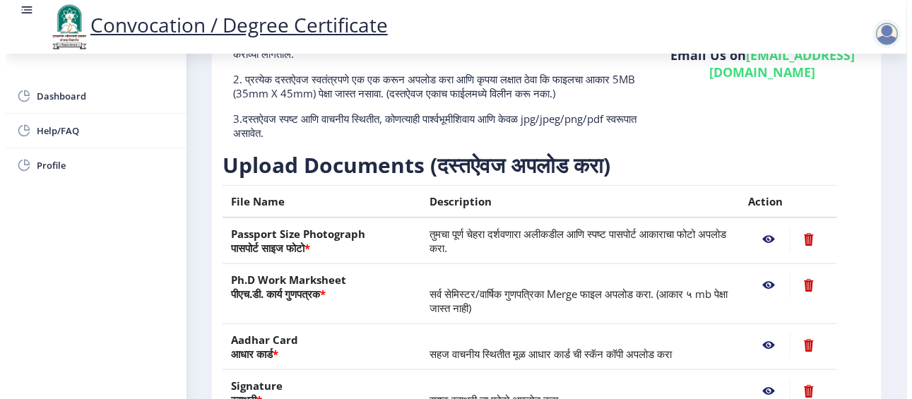
scroll to position [141, 0]
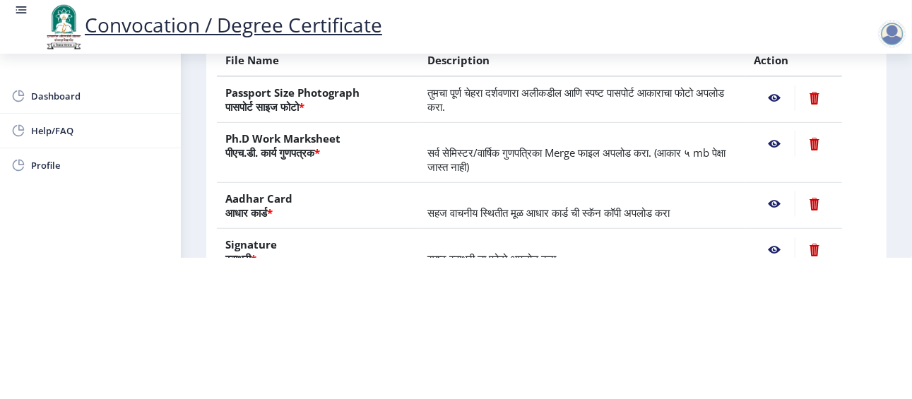
click at [771, 243] on nb-action at bounding box center [774, 249] width 41 height 25
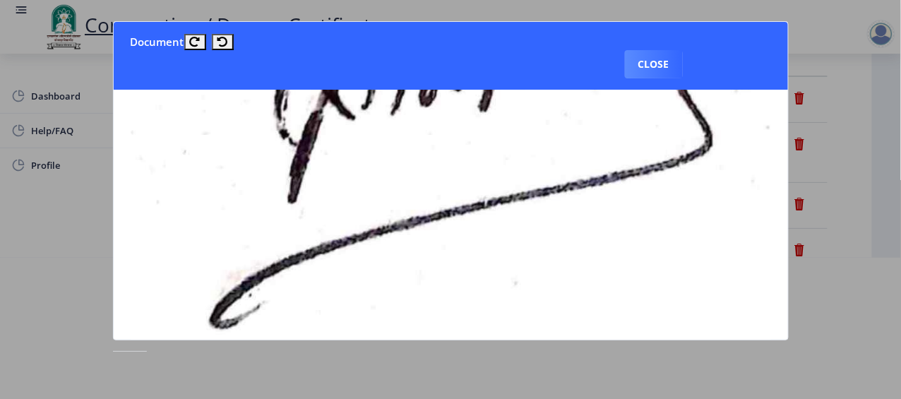
scroll to position [0, 0]
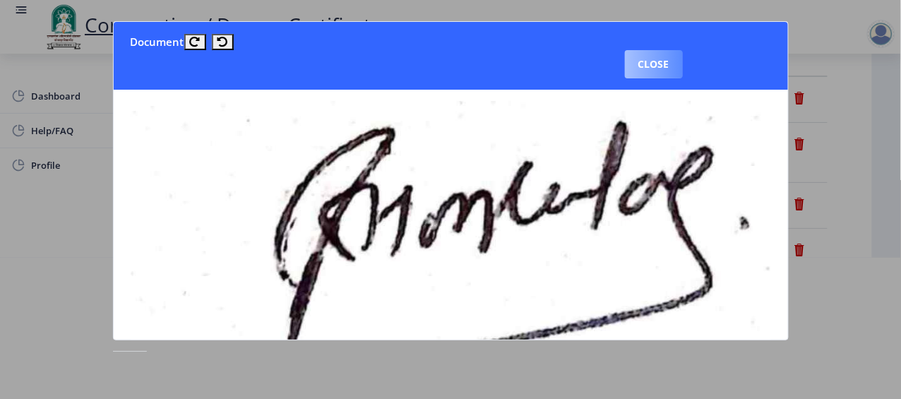
click at [660, 64] on button "Close" at bounding box center [654, 64] width 58 height 28
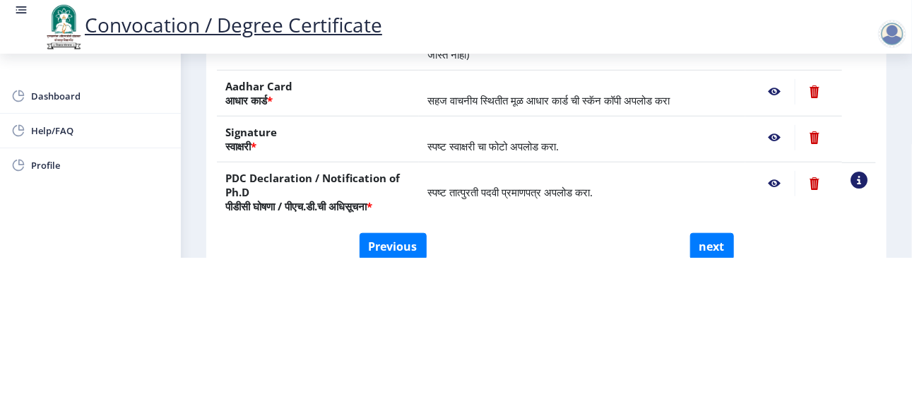
scroll to position [282, 0]
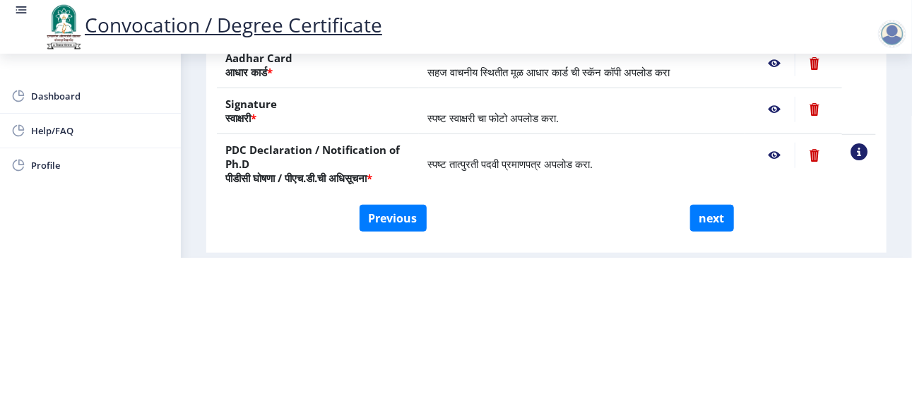
click at [767, 150] on nb-action at bounding box center [774, 155] width 41 height 25
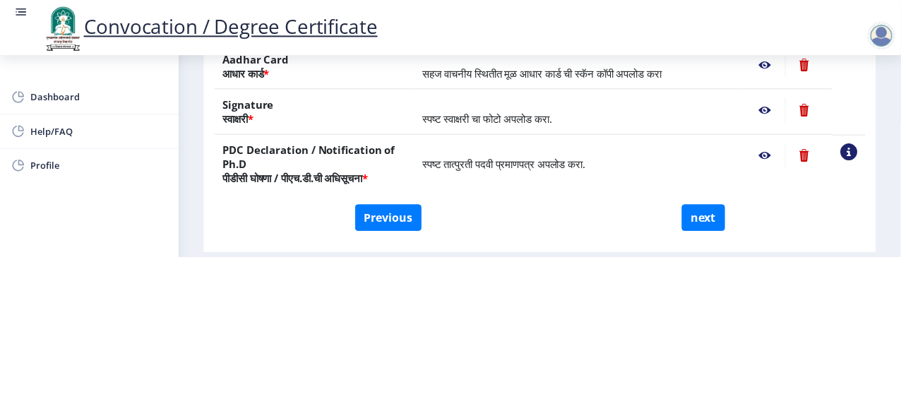
scroll to position [0, 0]
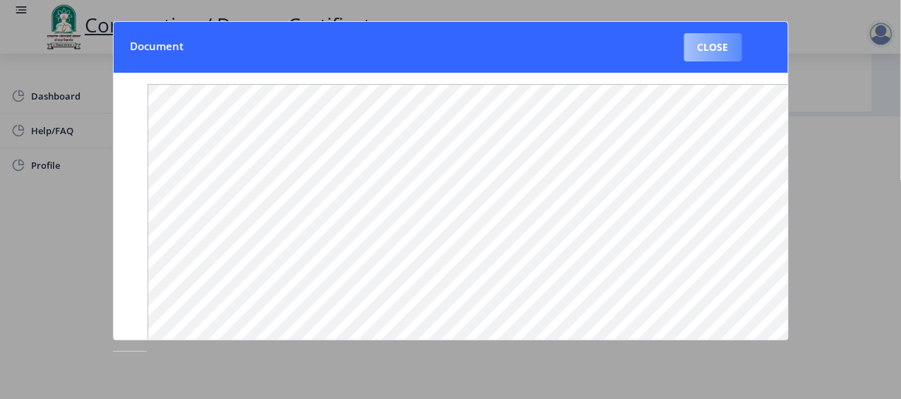
click at [726, 46] on button "Close" at bounding box center [713, 47] width 58 height 28
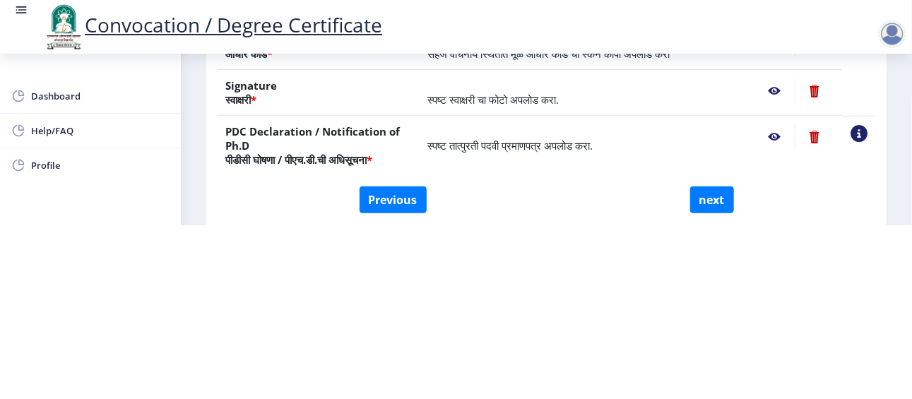
scroll to position [282, 0]
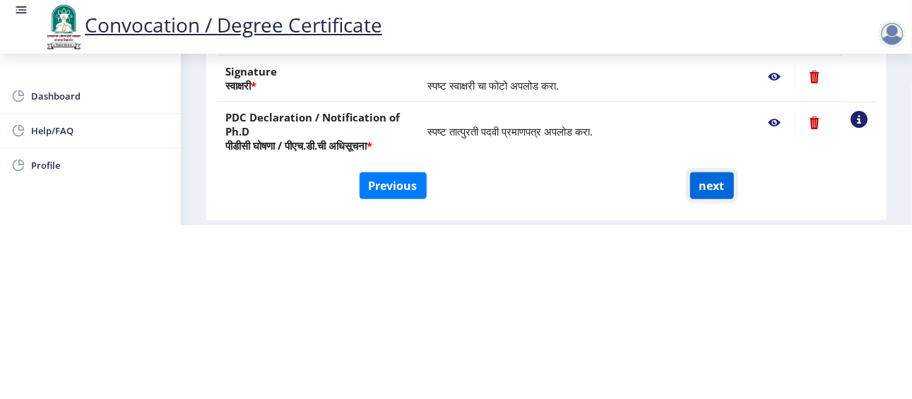
click at [698, 199] on button "next" at bounding box center [712, 185] width 44 height 27
select select
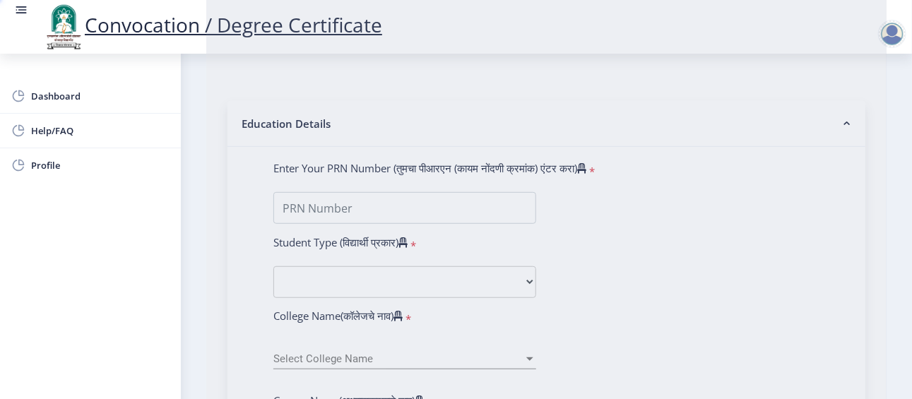
scroll to position [0, 0]
type input "Rahul Rajan Honkalas"
type input "Meera"
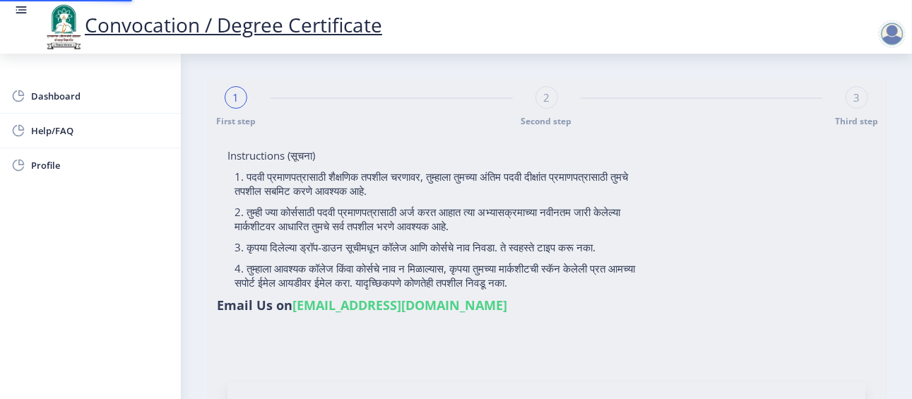
select select
type input "202301045075722"
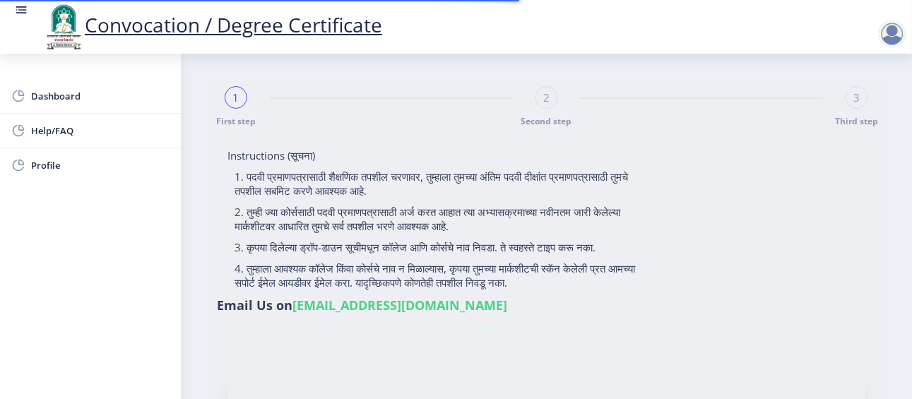
select select "Regular"
select select "2025"
select select "FIRST CLASS WITH DISTINCTION"
type input "2022011603"
type input "Honkalas Rahul Rajan"
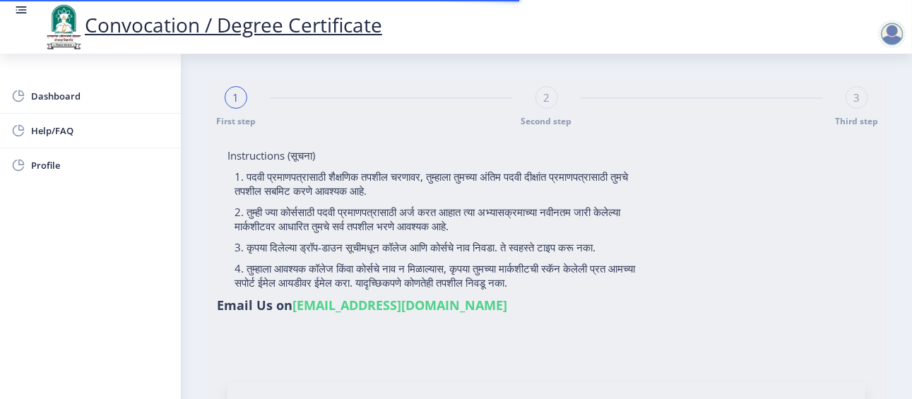
select select "January"
select select "Mechanical Engineering"
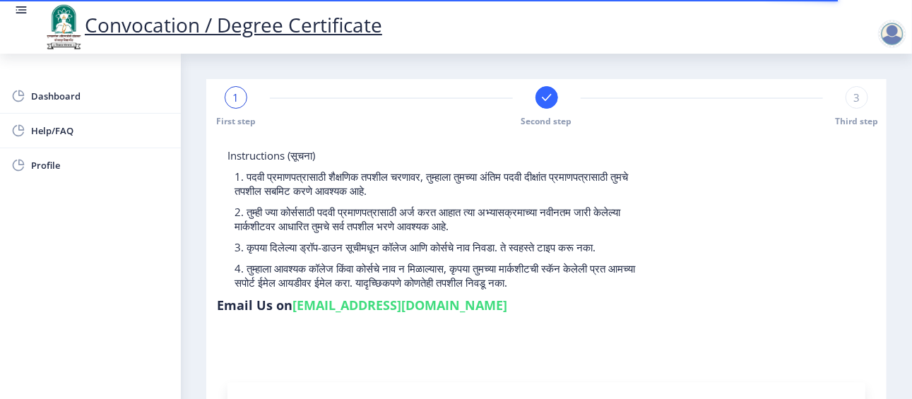
select select
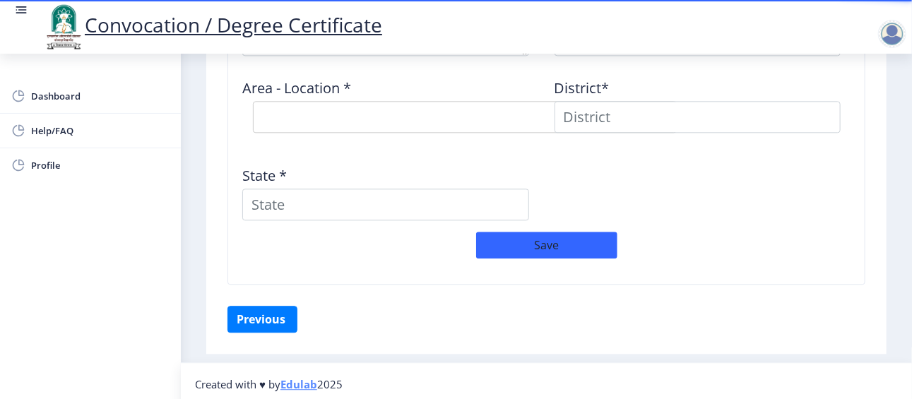
scroll to position [1127, 0]
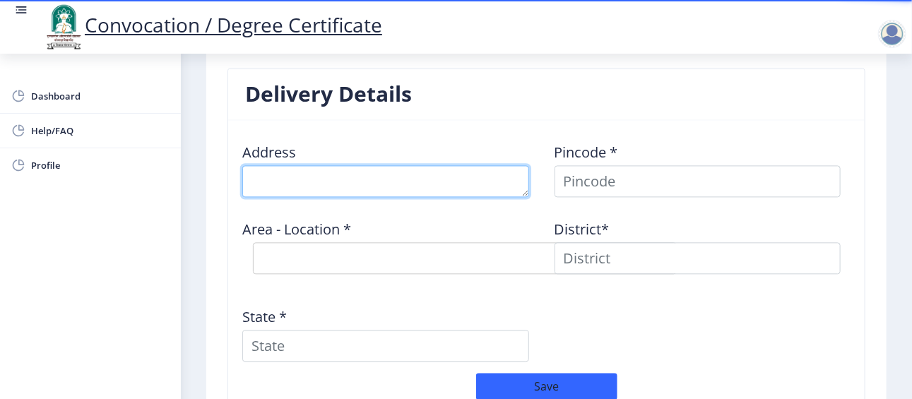
click at [401, 175] on textarea at bounding box center [385, 181] width 287 height 32
type textarea "Awanti Nagar 35/36 Awanti Nagar ,Secod Phase, Solapur"
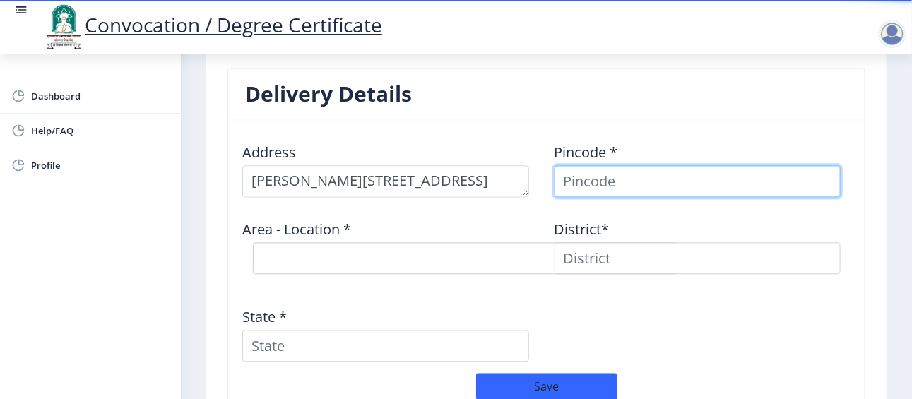
type input "Rahul"
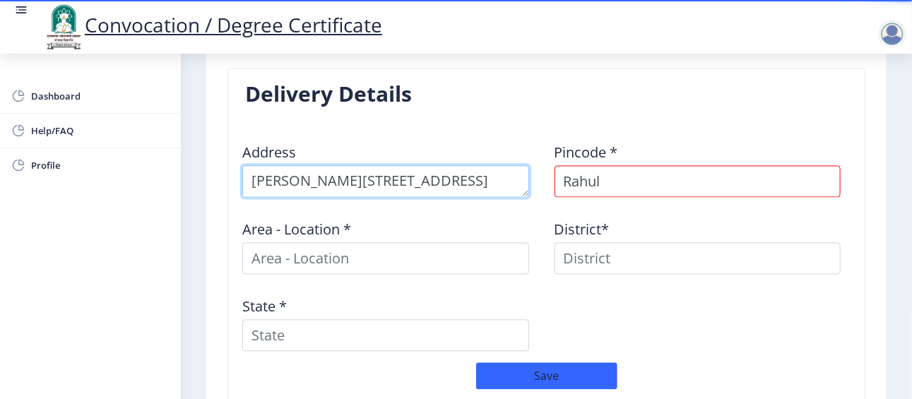
click at [364, 175] on textarea at bounding box center [385, 181] width 287 height 32
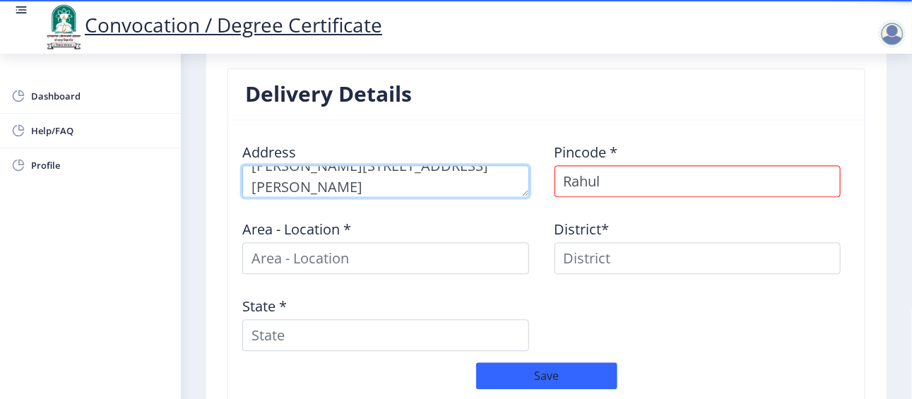
scroll to position [28, 0]
click at [268, 167] on textarea at bounding box center [385, 181] width 287 height 32
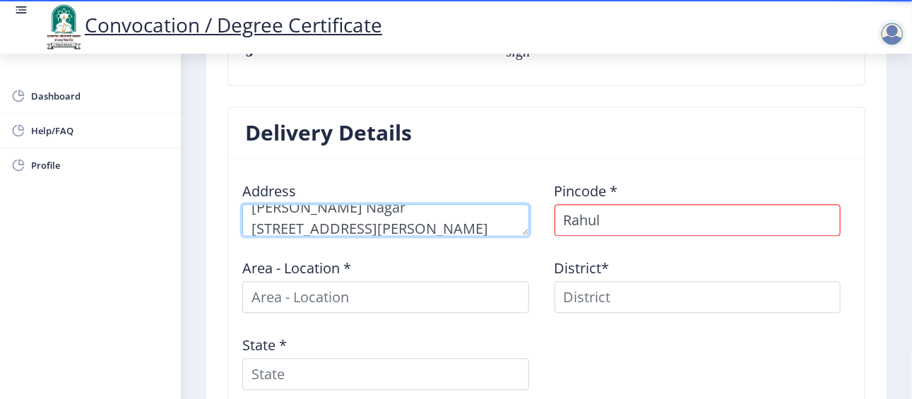
scroll to position [0, 0]
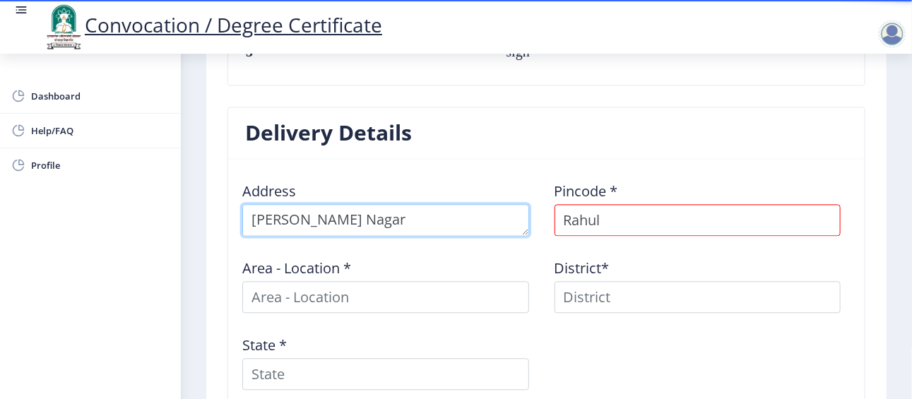
click at [343, 213] on textarea at bounding box center [385, 220] width 287 height 32
click at [460, 221] on textarea at bounding box center [385, 220] width 287 height 32
click at [295, 216] on textarea at bounding box center [385, 220] width 287 height 32
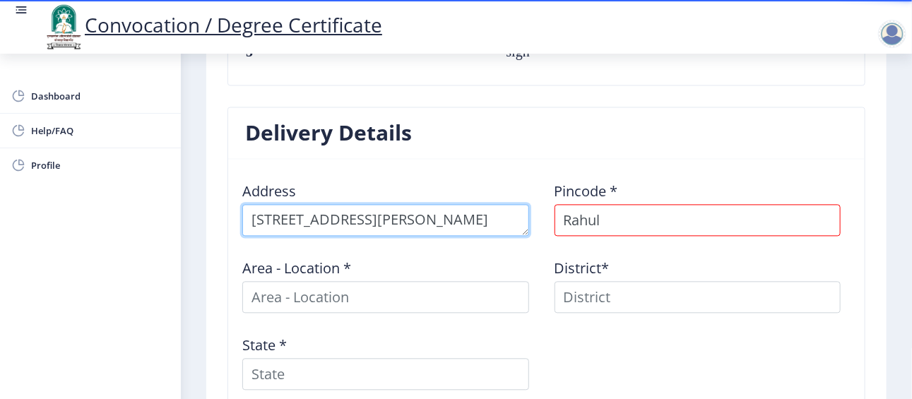
type textarea "B. No. 33/34 Awanti Nagar ,Second Phase, old poona naka, Solapur"
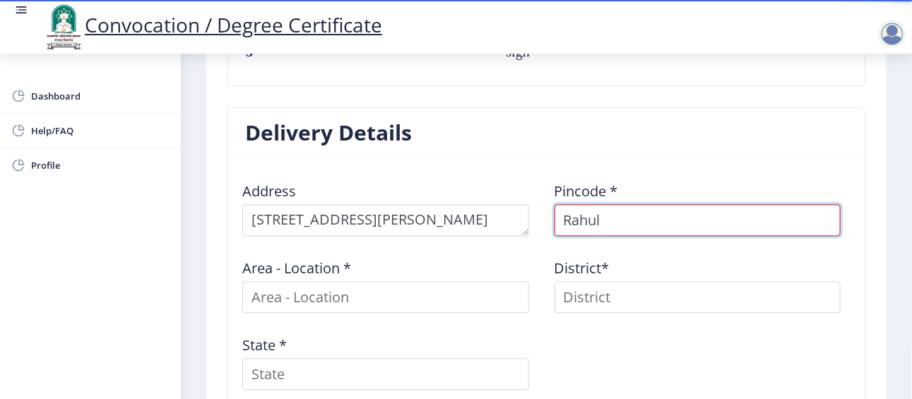
click at [625, 217] on input "Rahul" at bounding box center [697, 220] width 287 height 32
type input "R"
type input "413001"
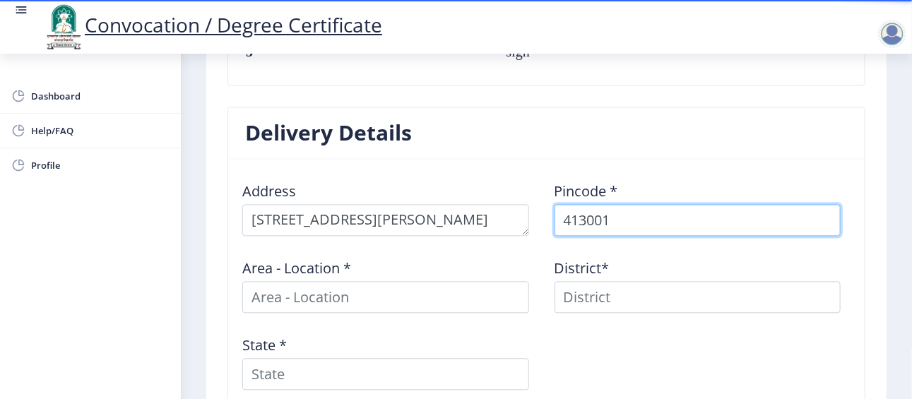
select select
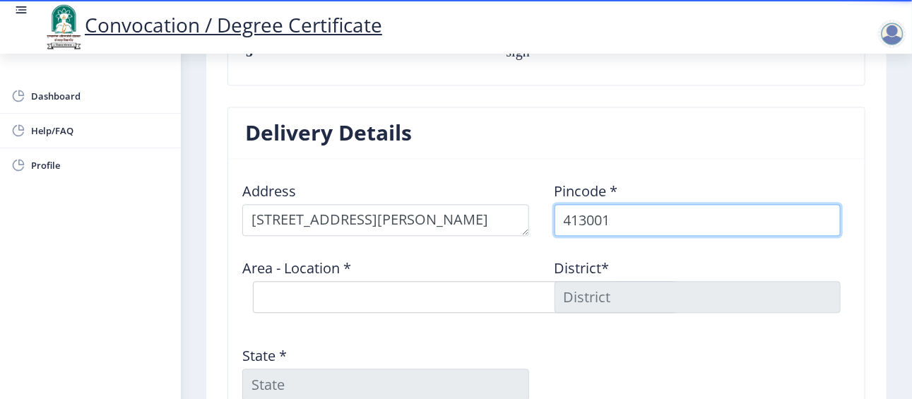
type input "413001"
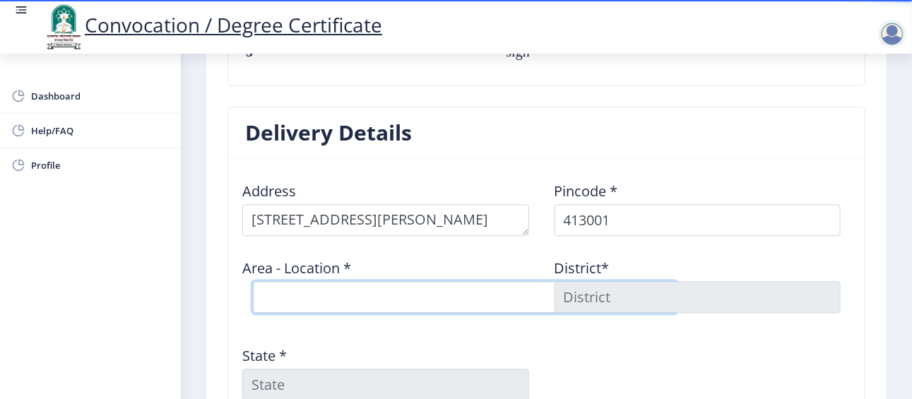
click at [455, 287] on select "Select Area Location Jawaharlal Nehru Vastigrah S.O Navi Peth Solapur S.O Sidhe…" at bounding box center [465, 297] width 424 height 32
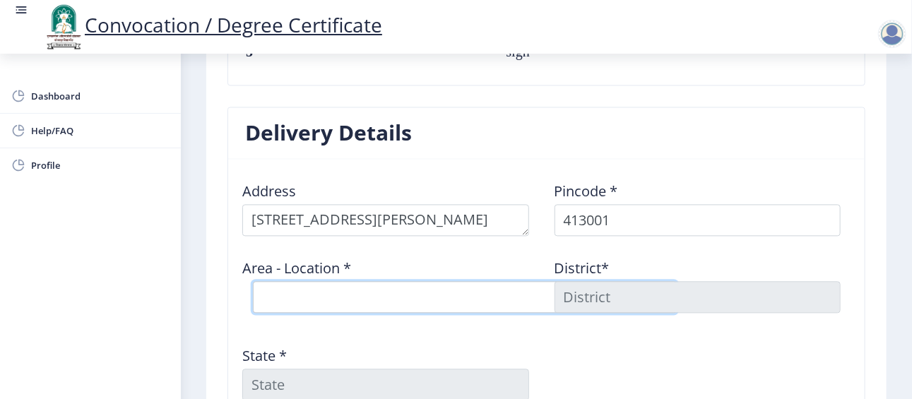
click at [353, 292] on select "Select Area Location Jawaharlal Nehru Vastigrah S.O Navi Peth Solapur S.O Sidhe…" at bounding box center [465, 297] width 424 height 32
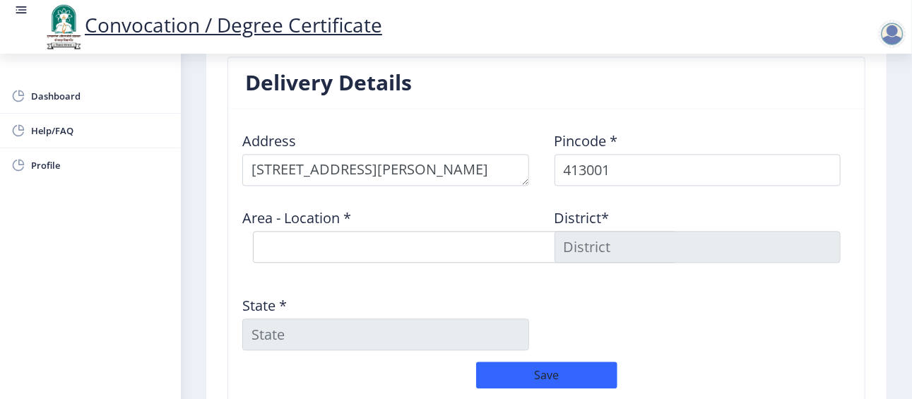
scroll to position [1139, 0]
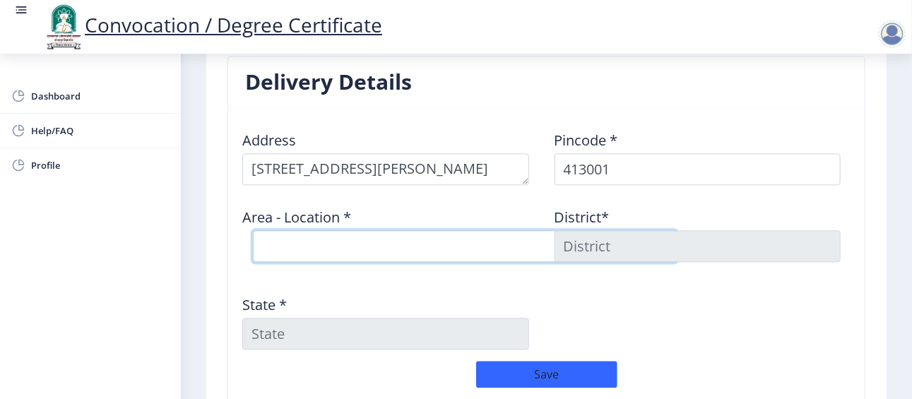
click at [355, 234] on select "Select Area Location Jawaharlal Nehru Vastigrah S.O Navi Peth Solapur S.O Sidhe…" at bounding box center [465, 246] width 424 height 32
select select "2: Object"
click at [253, 230] on select "Select Area Location Jawaharlal Nehru Vastigrah S.O Navi Peth Solapur S.O Sidhe…" at bounding box center [465, 246] width 424 height 32
type input "SOLAPUR"
type input "Maharashtra"
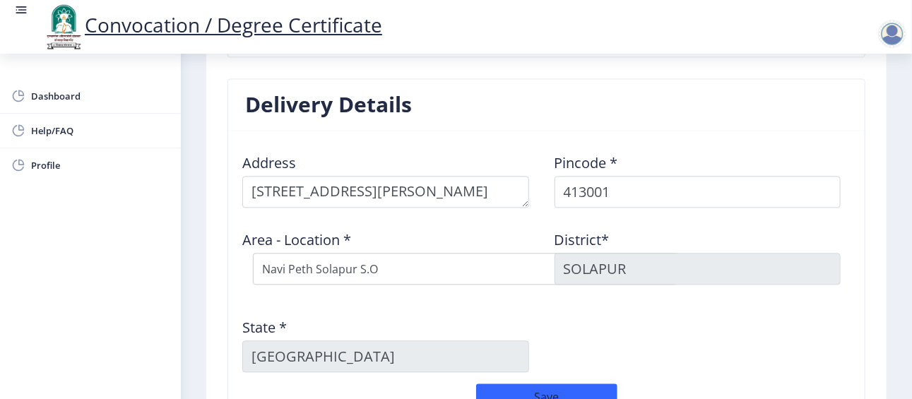
scroll to position [1114, 0]
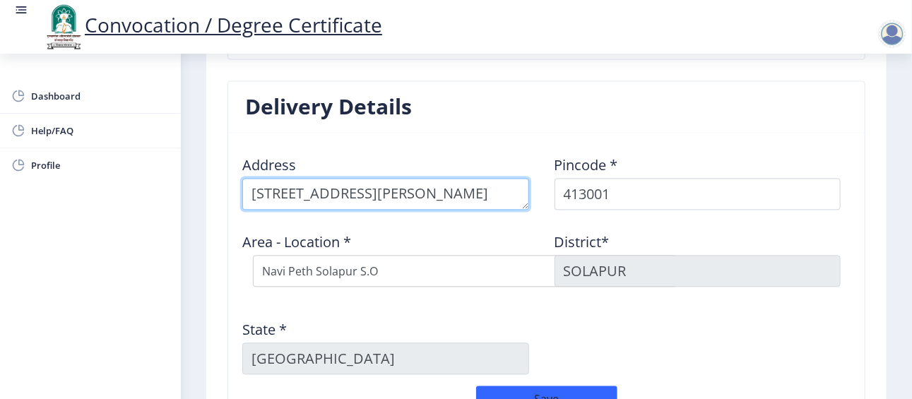
click at [460, 189] on textarea at bounding box center [385, 194] width 287 height 32
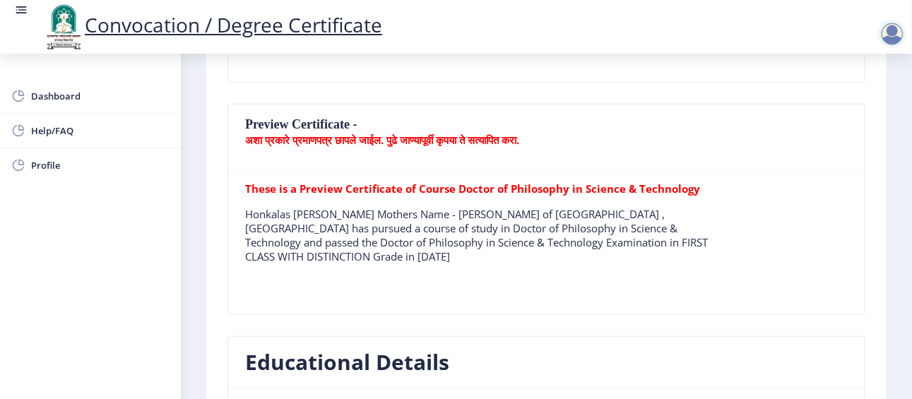
scroll to position [367, 0]
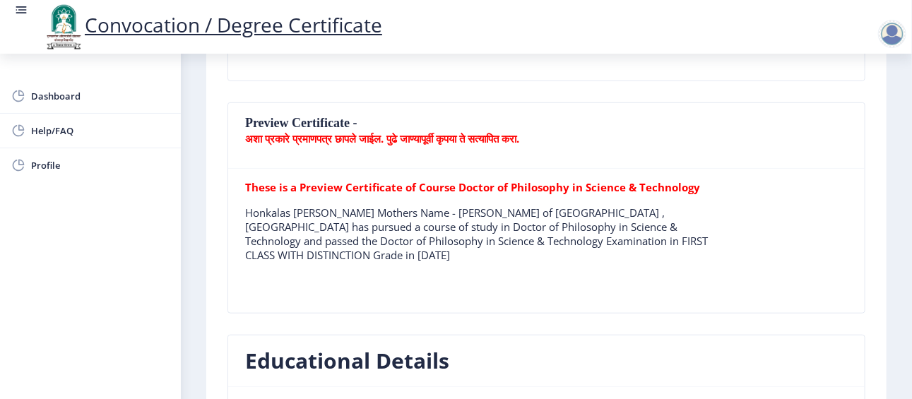
drag, startPoint x: 245, startPoint y: 208, endPoint x: 424, endPoint y: 255, distance: 185.4
click at [424, 255] on p "Honkalas Rahul Rajan Mothers Name - Meera of Walchand Institute of Technology ,…" at bounding box center [486, 234] width 482 height 57
copy p "Honkalas Rahul Rajan Mothers Name - Meera of Walchand Institute of Technology ,…"
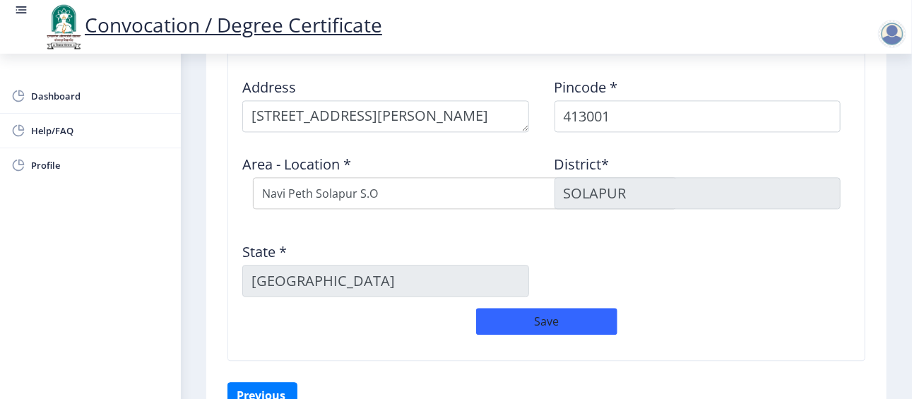
scroll to position [1268, 0]
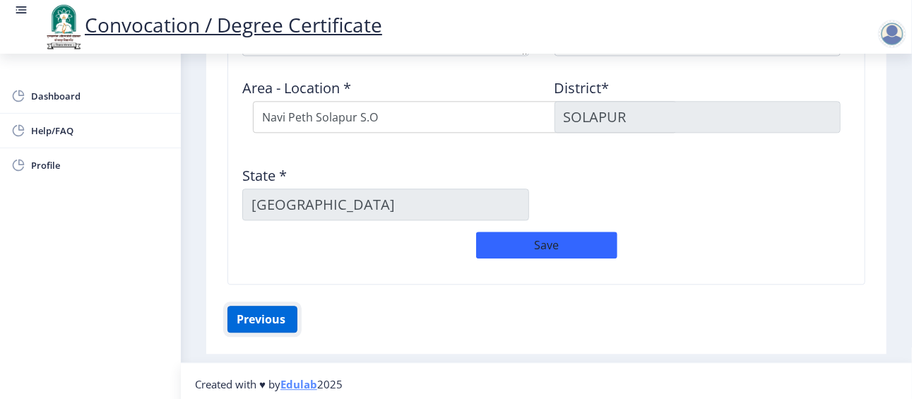
click at [256, 319] on button "Previous ‍" at bounding box center [262, 319] width 70 height 27
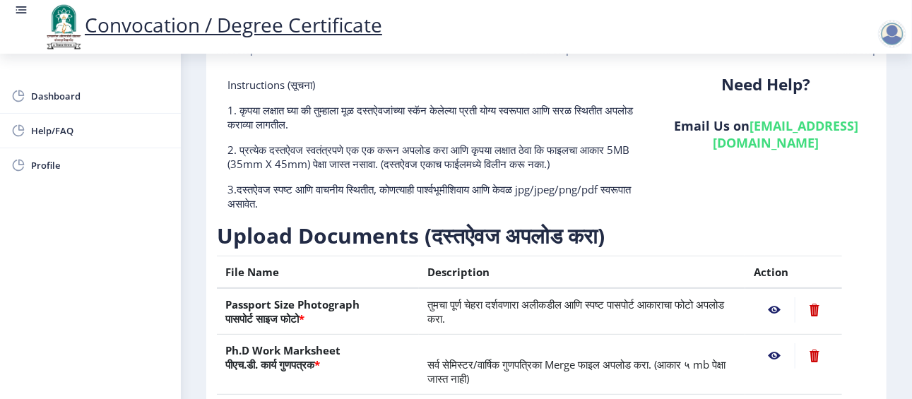
scroll to position [340, 0]
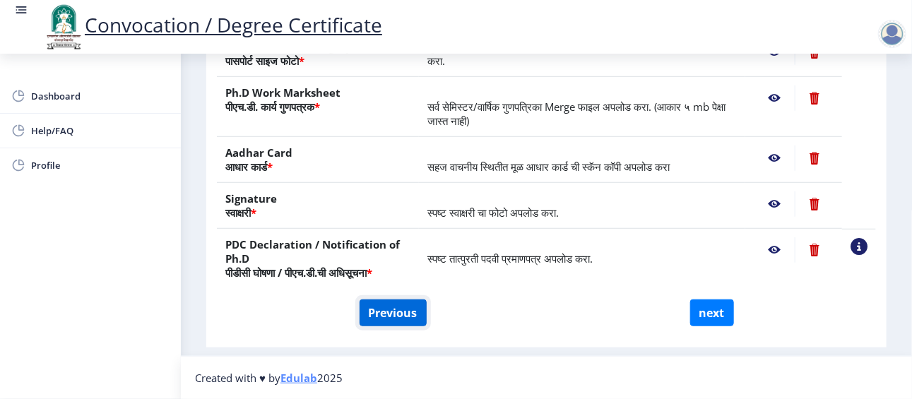
click at [411, 318] on button "Previous" at bounding box center [392, 312] width 67 height 27
select select "Regular"
select select "Mechanical Engineering"
select select "January"
select select "FIRST CLASS WITH DISTINCTION"
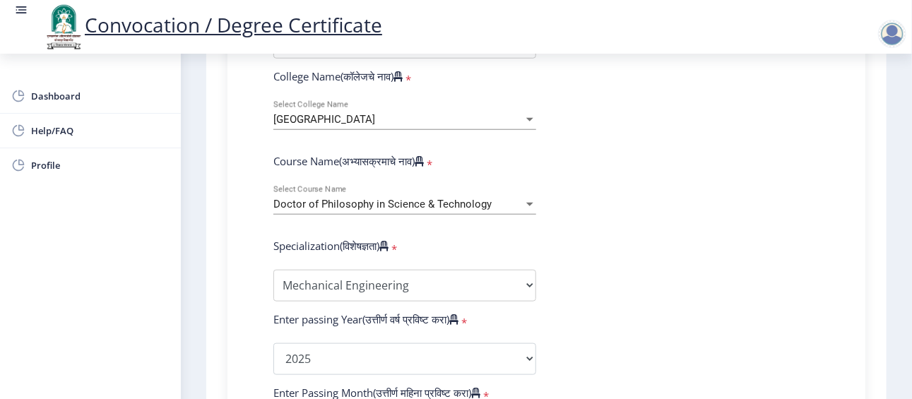
scroll to position [522, 0]
click at [524, 204] on div at bounding box center [529, 204] width 13 height 12
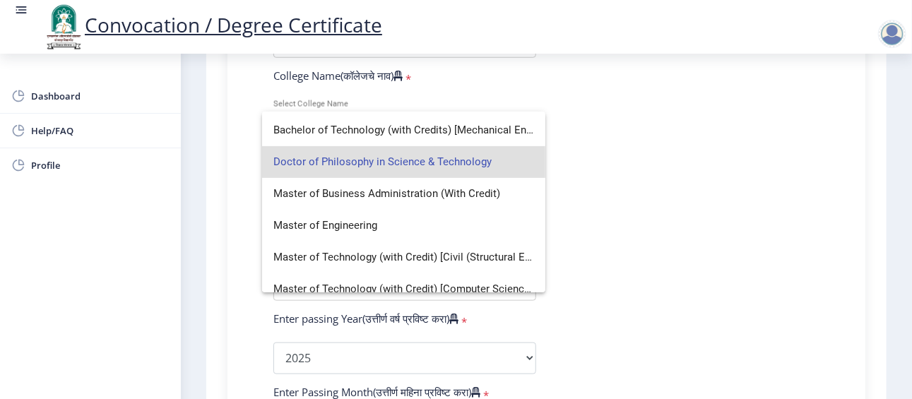
scroll to position [249, 0]
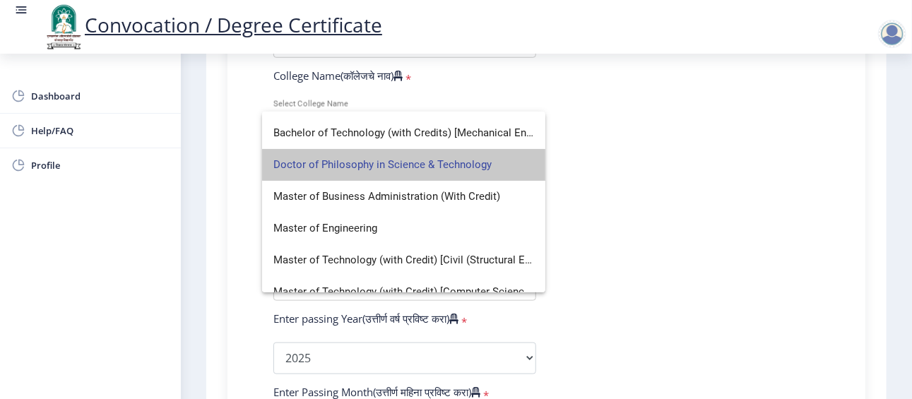
click at [485, 161] on span "Doctor of Philosophy in Science & Technology" at bounding box center [403, 165] width 261 height 32
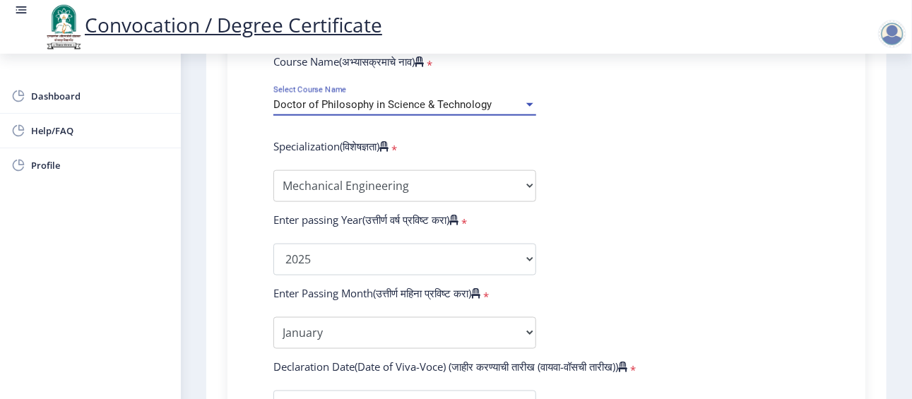
scroll to position [622, 0]
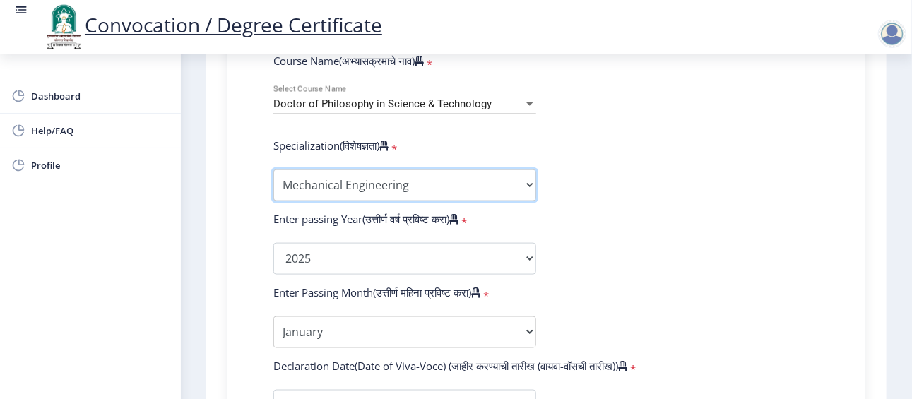
click at [462, 174] on select "Specialization Biotechnology Botany Chemistry Civil Engineering Computer Scienc…" at bounding box center [404, 186] width 263 height 32
click at [273, 170] on select "Specialization Biotechnology Botany Chemistry Civil Engineering Computer Scienc…" at bounding box center [404, 186] width 263 height 32
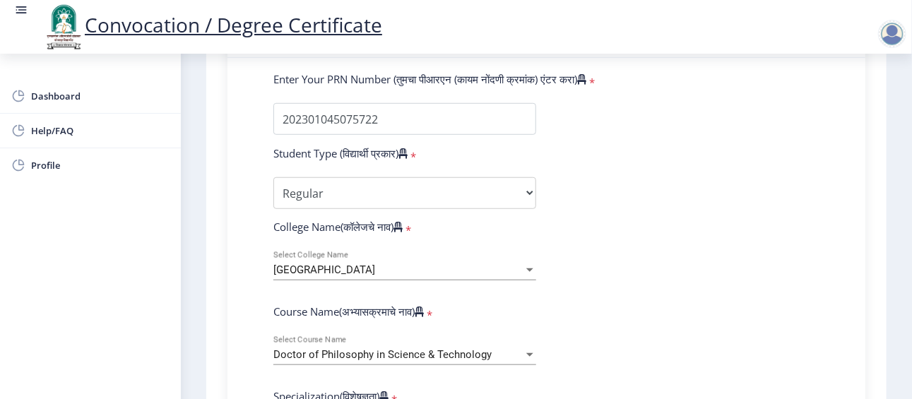
scroll to position [405, 0]
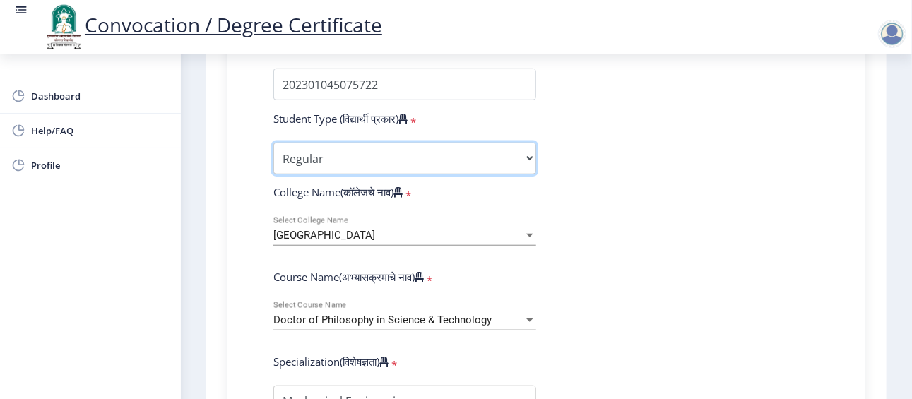
click at [474, 165] on select "Select Student Type Regular External" at bounding box center [404, 159] width 263 height 32
click at [273, 143] on select "Select Student Type Regular External" at bounding box center [404, 159] width 263 height 32
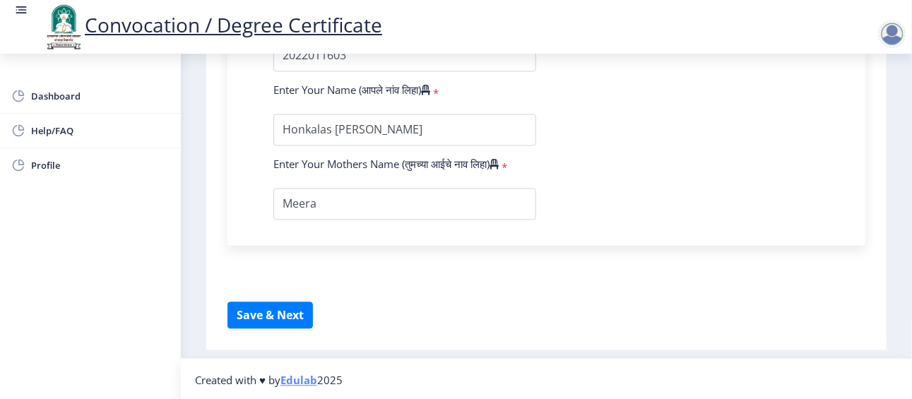
scroll to position [1119, 0]
click at [299, 316] on button "Save & Next" at bounding box center [269, 315] width 85 height 27
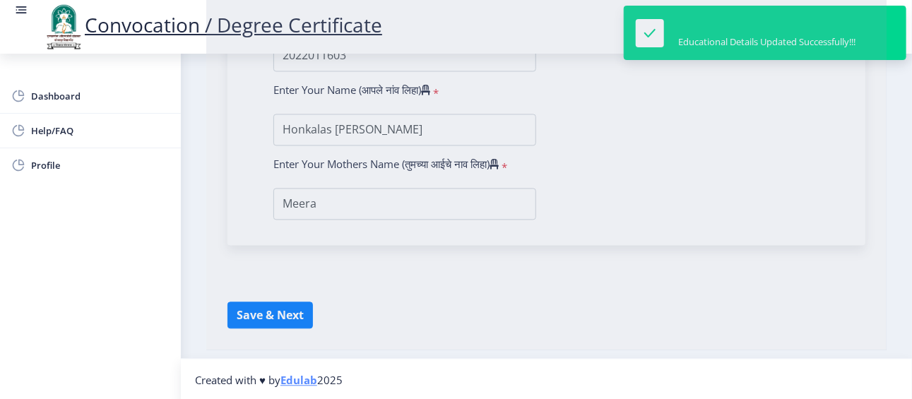
select select
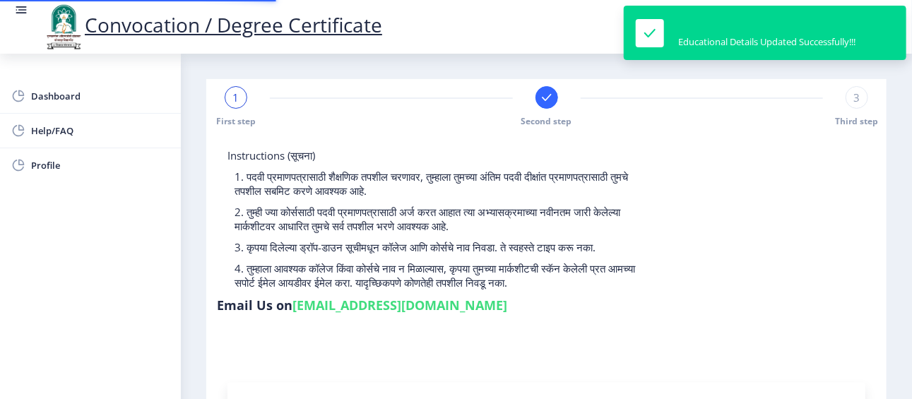
type input "202301045075722"
select select "Regular"
select select "2025"
select select "FIRST CLASS WITH DISTINCTION"
type input "2022011603"
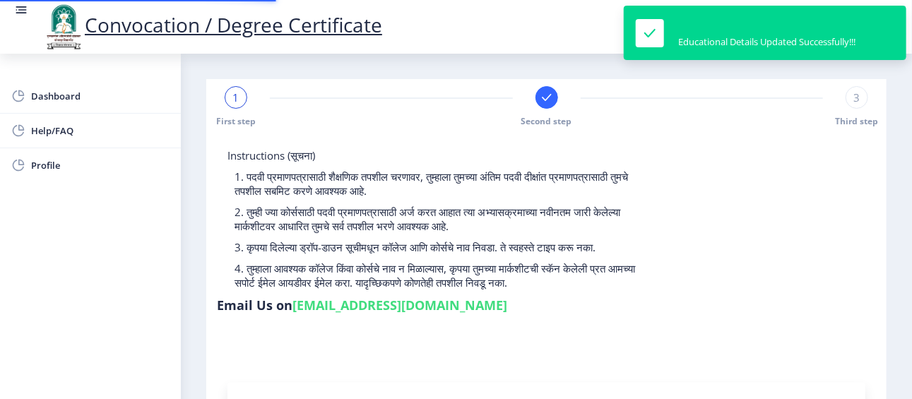
type input "Honkalas Rahul Rajan"
select select
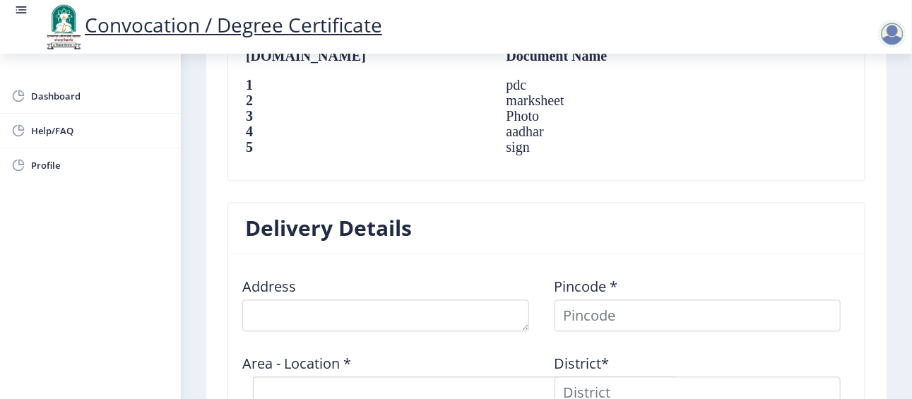
scroll to position [1013, 0]
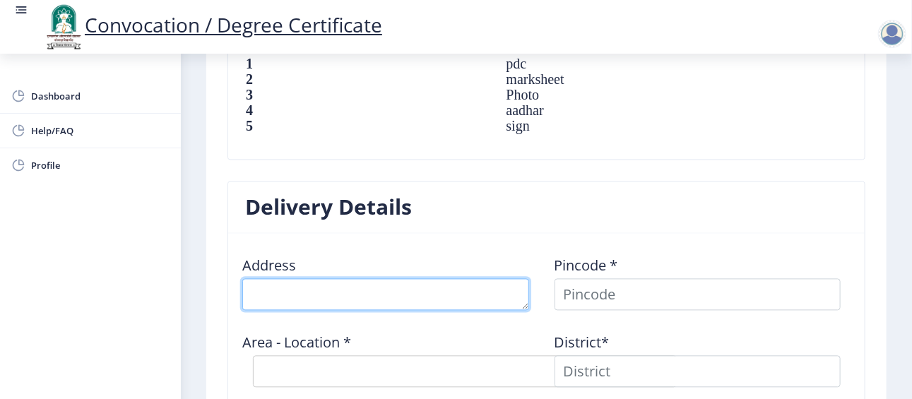
click at [328, 302] on textarea at bounding box center [385, 295] width 287 height 32
type textarea "B No 33/34,Awanti Nagar, Row House, Second Phase, Old Poona Naka, Solapur"
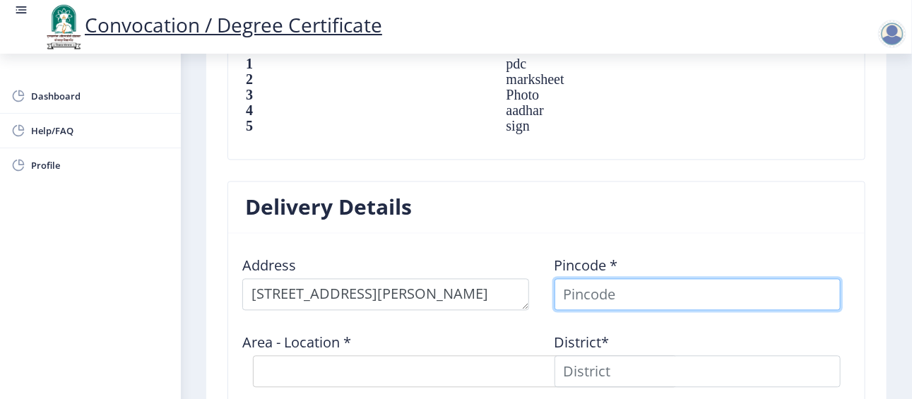
click at [633, 284] on input at bounding box center [697, 295] width 287 height 32
type input "413001"
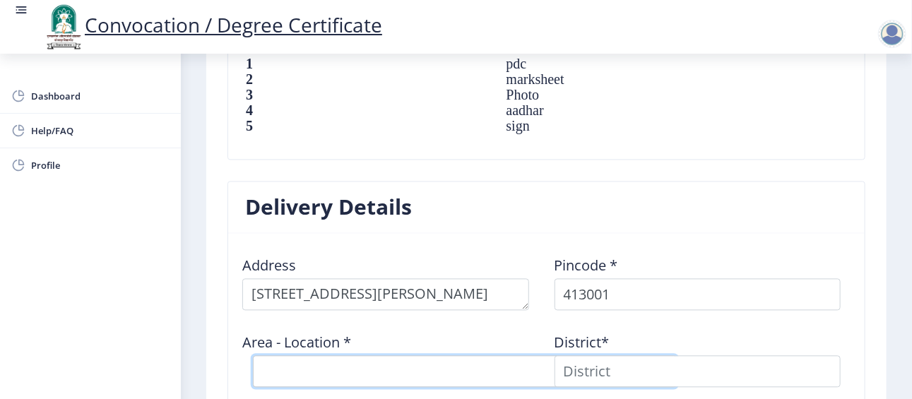
click at [427, 368] on select "Select Area Location" at bounding box center [465, 372] width 424 height 32
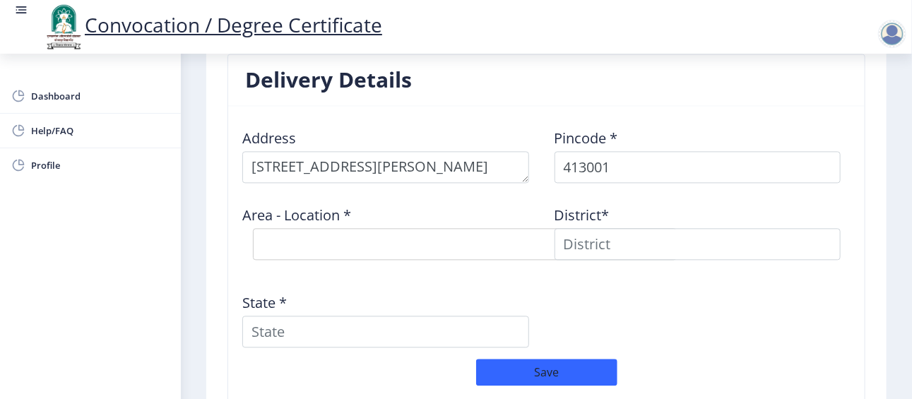
scroll to position [1141, 0]
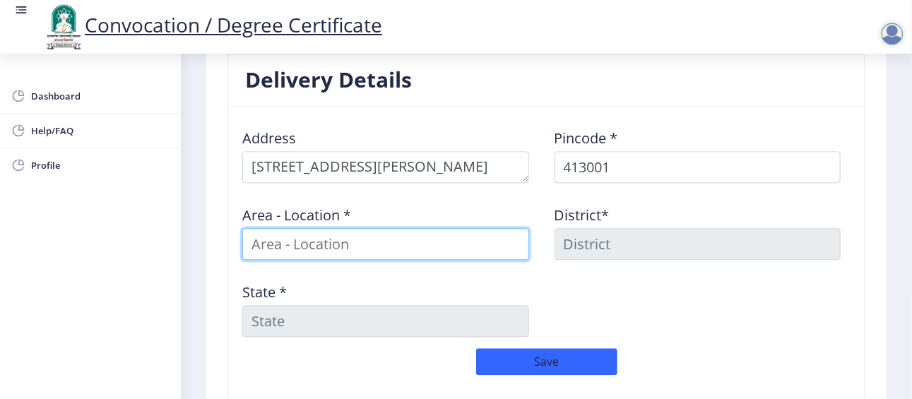
click at [386, 246] on input at bounding box center [385, 244] width 287 height 32
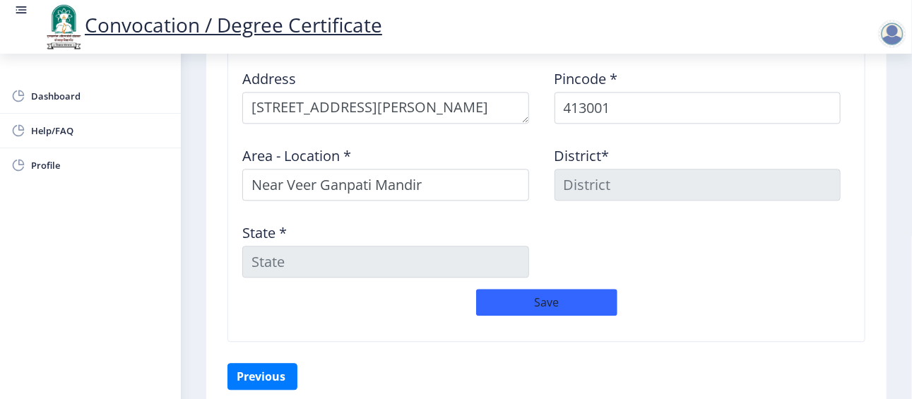
scroll to position [1208, 0]
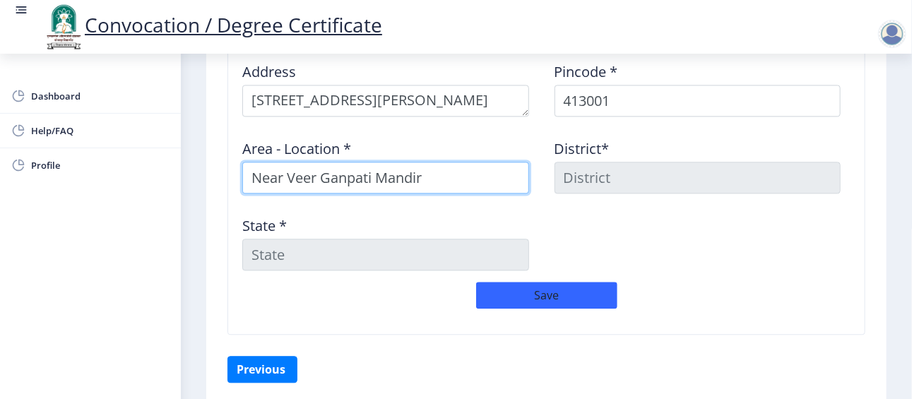
click at [451, 169] on input "Near Veer Ganpati Mandir" at bounding box center [385, 178] width 287 height 32
type input "N"
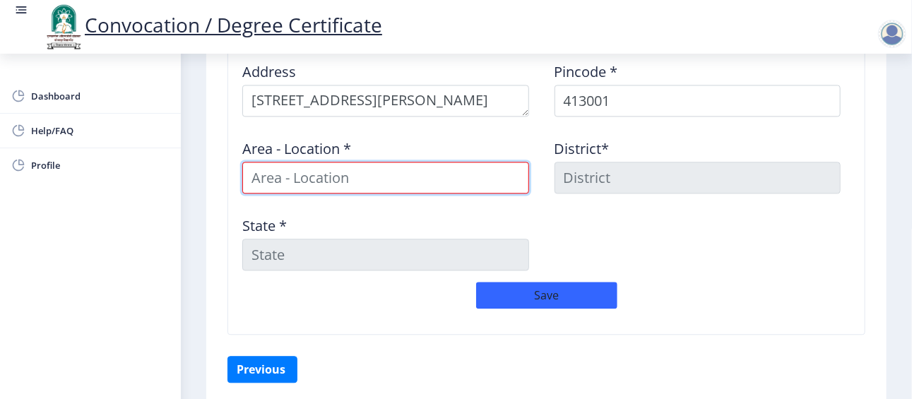
click at [451, 169] on input at bounding box center [385, 178] width 287 height 32
click at [412, 170] on input at bounding box center [385, 178] width 287 height 32
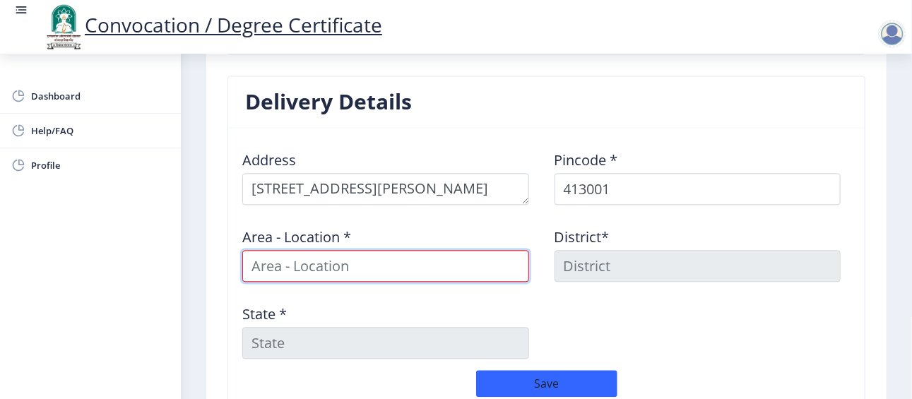
scroll to position [1112, 0]
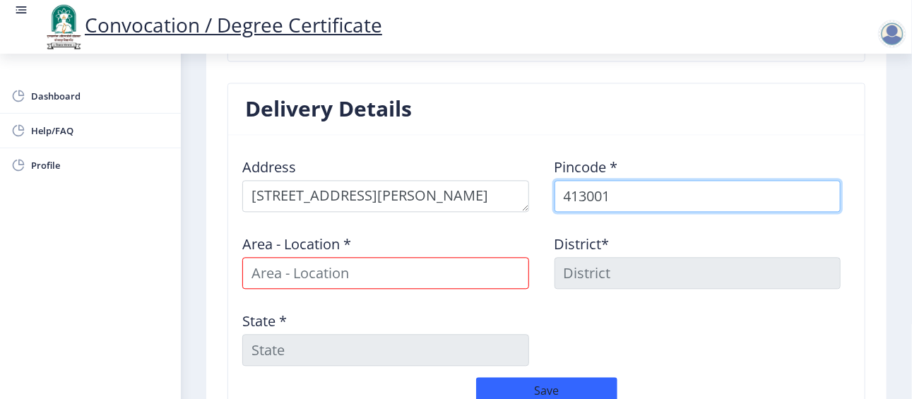
click at [660, 180] on input "413001" at bounding box center [697, 196] width 287 height 32
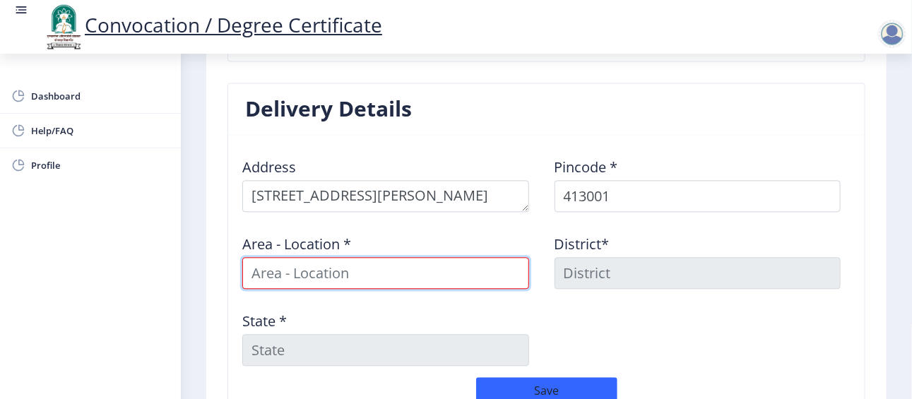
click at [441, 263] on input at bounding box center [385, 273] width 287 height 32
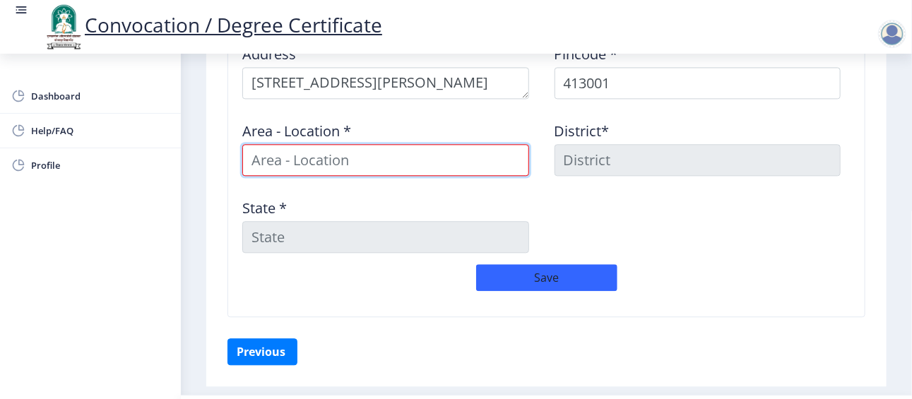
scroll to position [1258, 0]
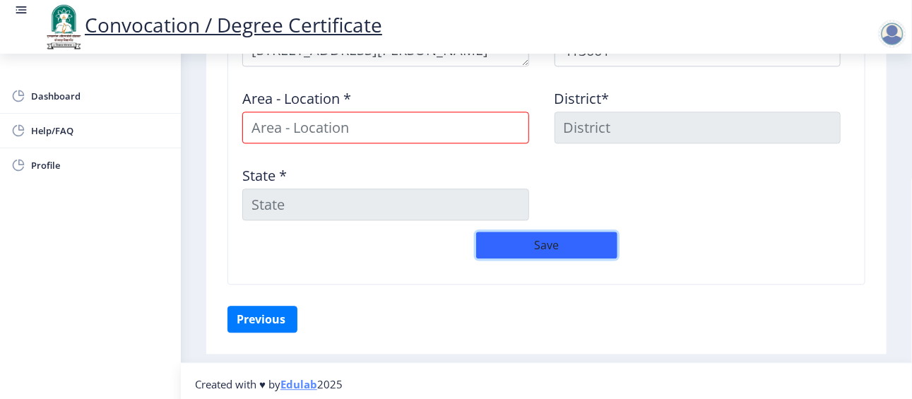
click at [549, 242] on button "Save" at bounding box center [546, 245] width 141 height 27
click at [545, 241] on button "Save" at bounding box center [546, 245] width 141 height 27
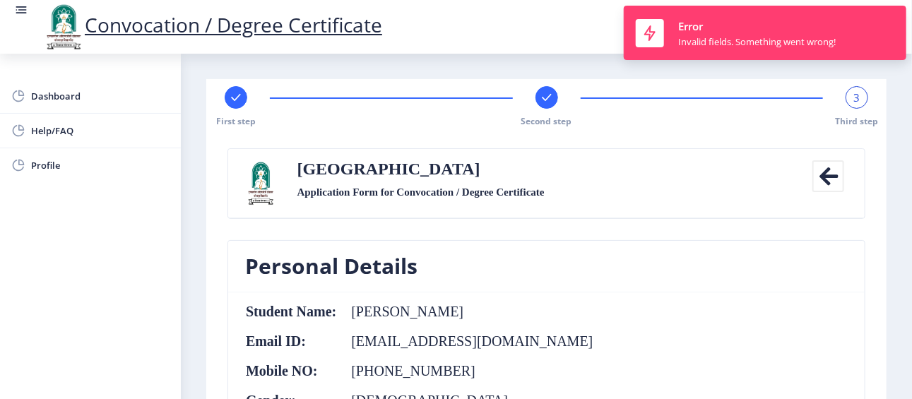
scroll to position [0, 0]
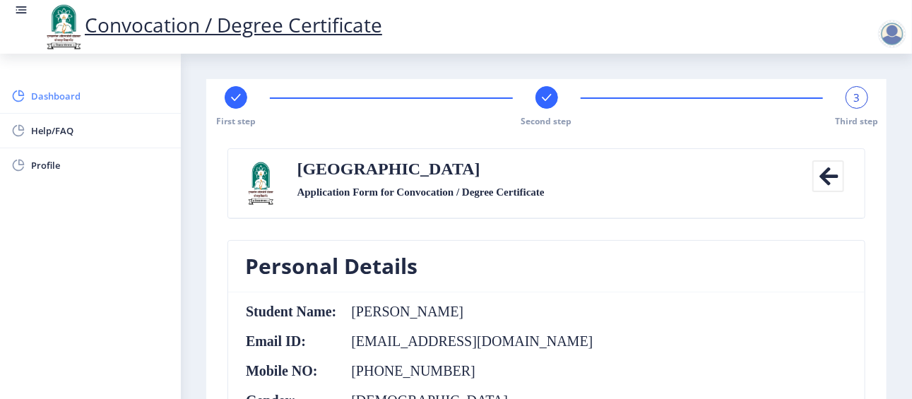
click at [46, 95] on span "Dashboard" at bounding box center [100, 96] width 138 height 17
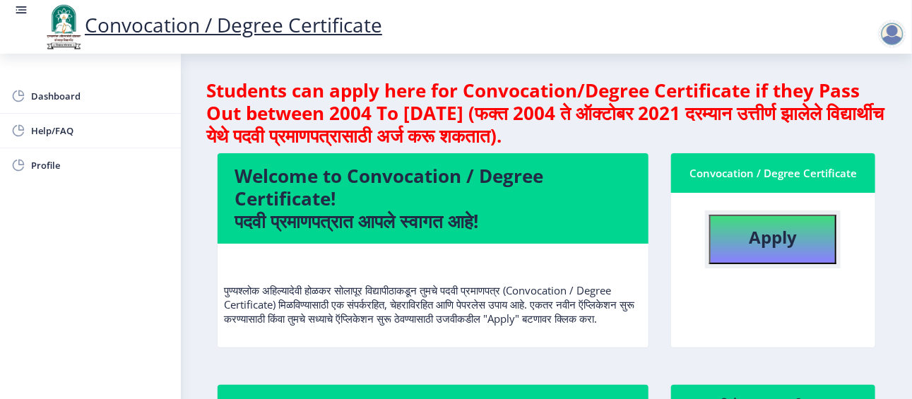
click at [751, 230] on b "Apply" at bounding box center [773, 236] width 48 height 23
select select
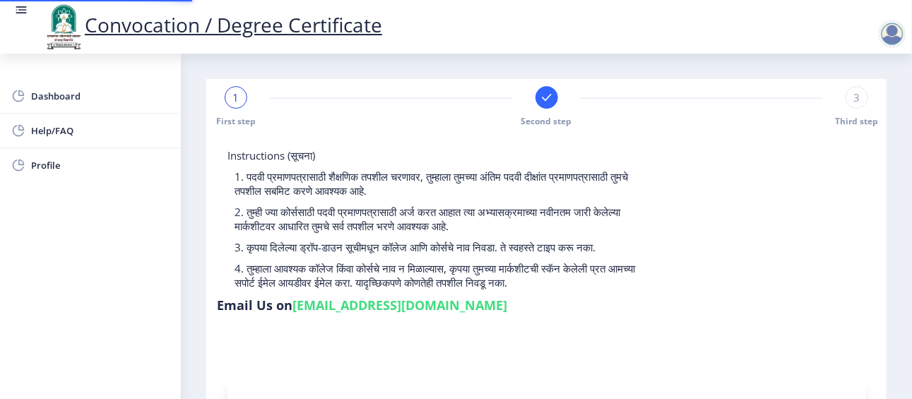
type input "202301045075722"
select select "Regular"
select select "2025"
select select "FIRST CLASS WITH DISTINCTION"
type input "2022011603"
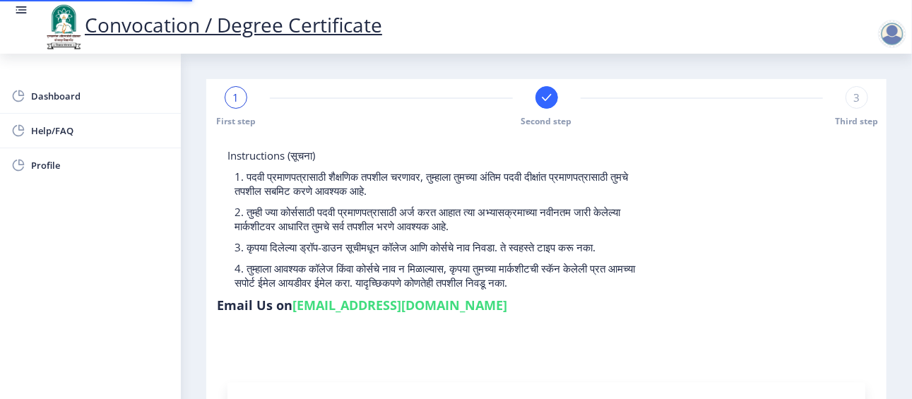
type input "Honkalas Rahul Rajan"
select select
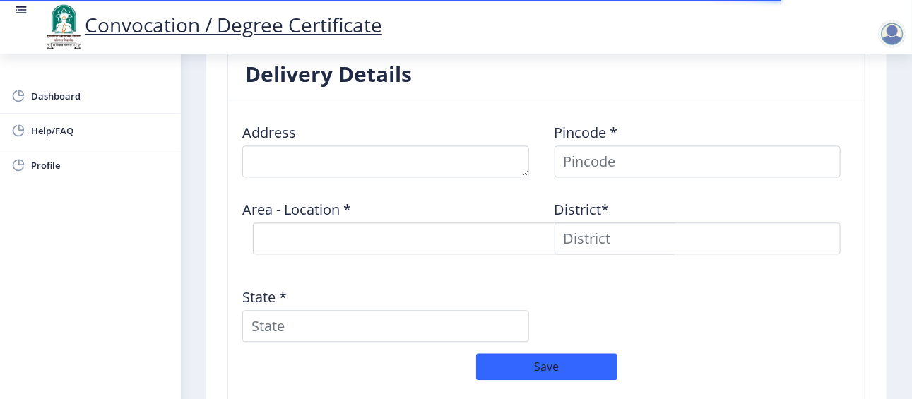
scroll to position [1143, 0]
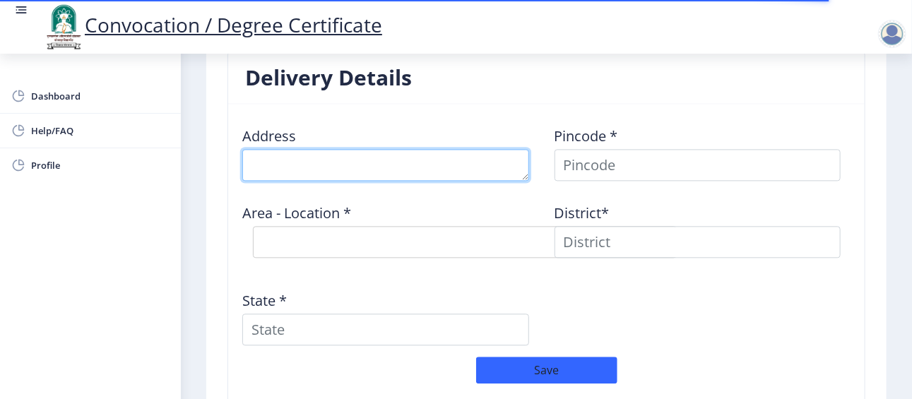
click at [362, 159] on textarea at bounding box center [385, 165] width 287 height 32
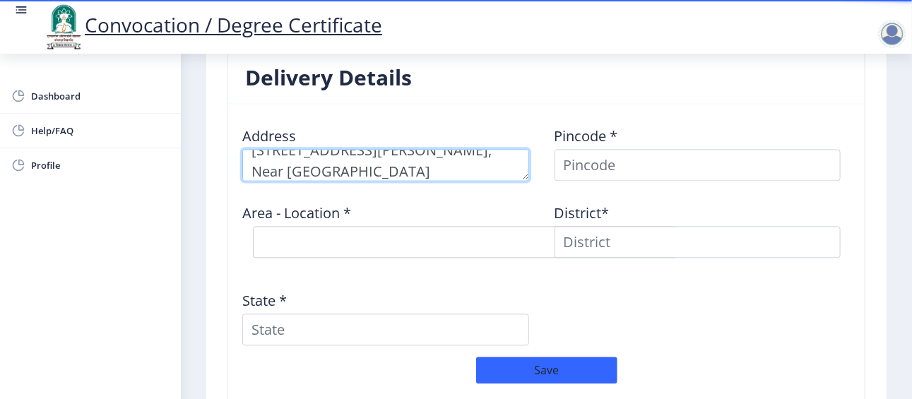
scroll to position [36, 0]
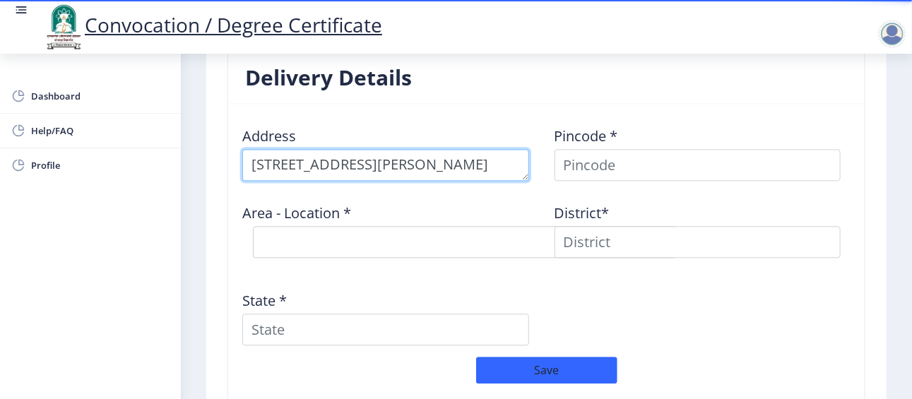
type textarea "B No 33/34,Awanti Nagar, Row House, Second Phase, Near Veer Ganpati Mandir, Old…"
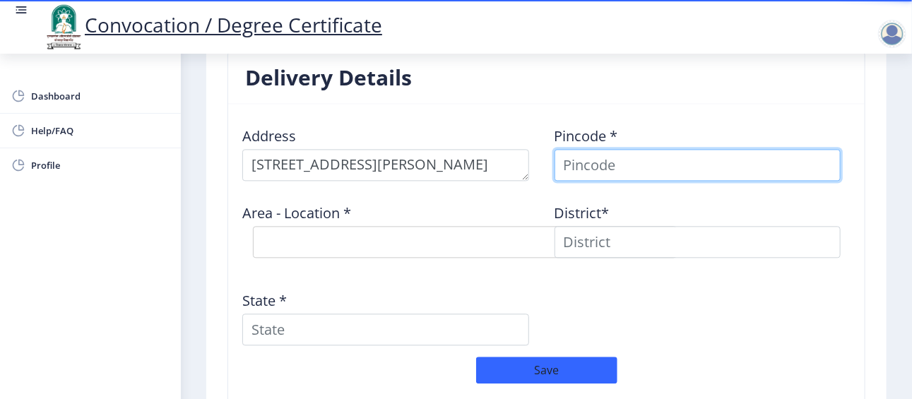
click at [554, 151] on input at bounding box center [697, 165] width 287 height 32
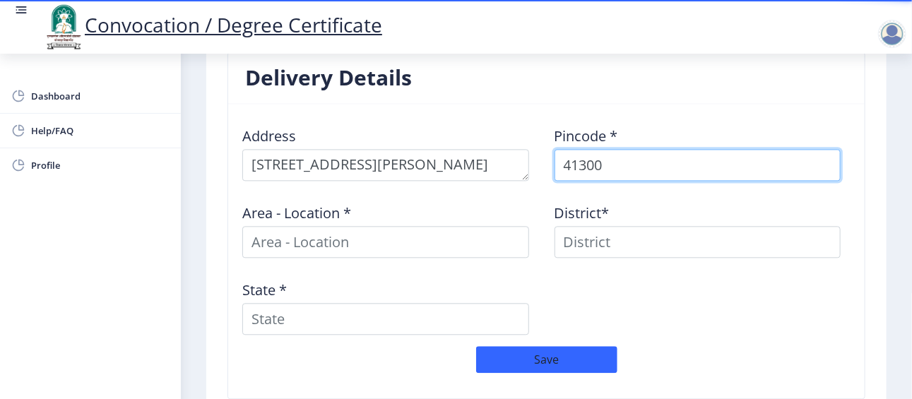
type input "413001"
select select
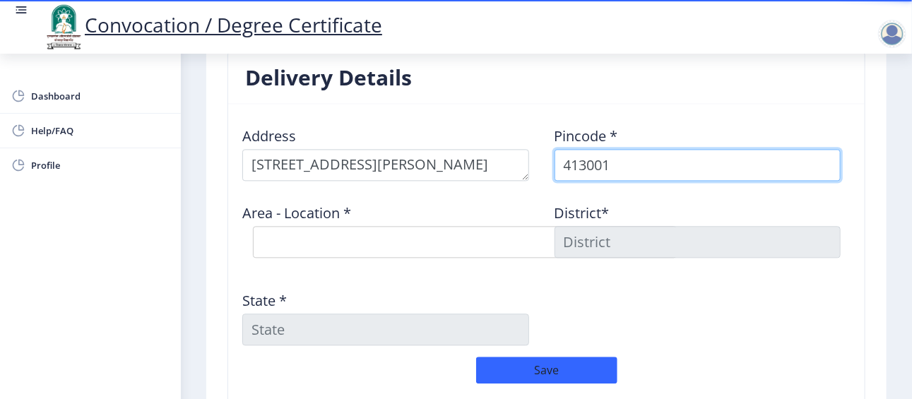
type input "413001"
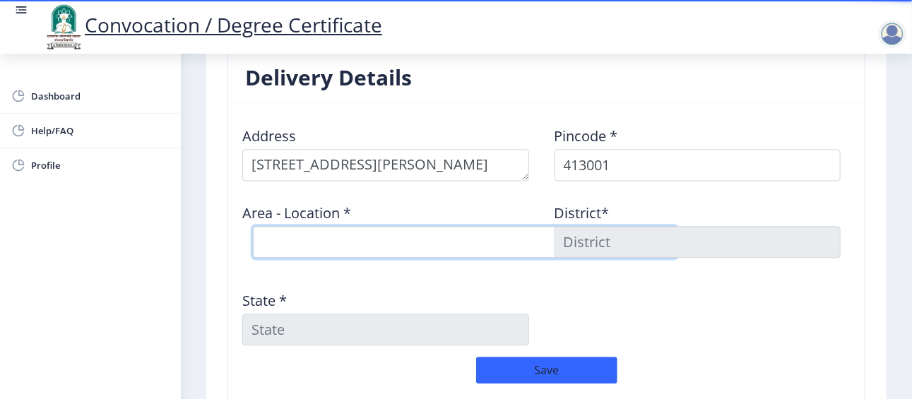
click at [456, 240] on select "Select Area Location Jawaharlal Nehru Vastigrah S.O Navi Peth Solapur S.O Sidhe…" at bounding box center [465, 242] width 424 height 32
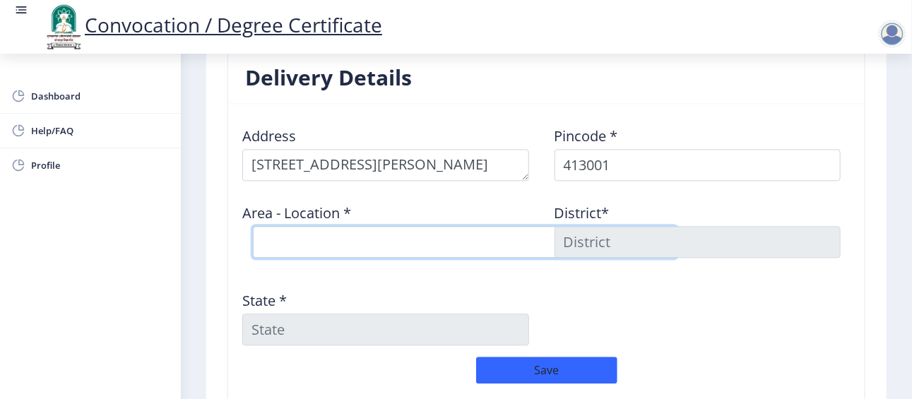
select select "2: Object"
click at [253, 226] on select "Select Area Location Jawaharlal Nehru Vastigrah S.O Navi Peth Solapur S.O Sidhe…" at bounding box center [465, 242] width 424 height 32
type input "SOLAPUR"
type input "Maharashtra"
click at [352, 243] on select "Select Area Location Jawaharlal Nehru Vastigrah S.O Navi Peth Solapur S.O Sidhe…" at bounding box center [465, 242] width 424 height 32
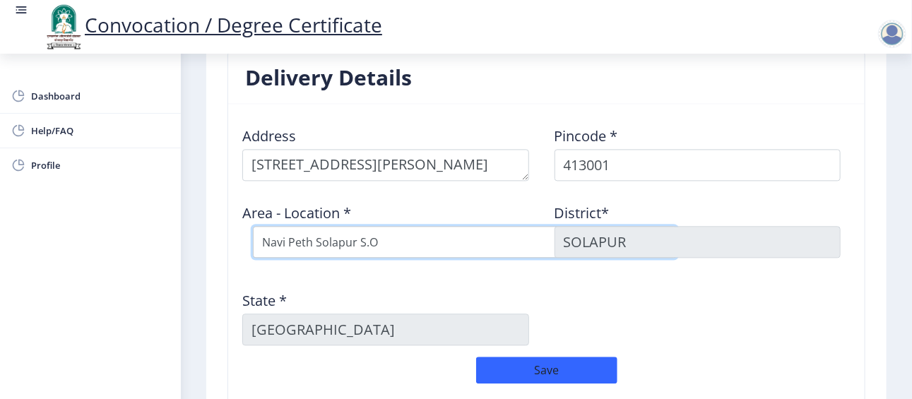
click at [253, 226] on select "Select Area Location Jawaharlal Nehru Vastigrah S.O Navi Peth Solapur S.O Sidhe…" at bounding box center [465, 242] width 424 height 32
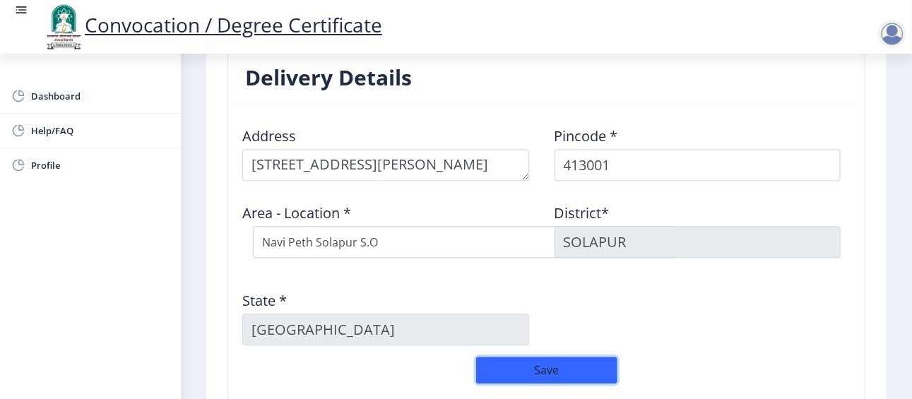
click at [529, 363] on button "Save" at bounding box center [546, 370] width 141 height 27
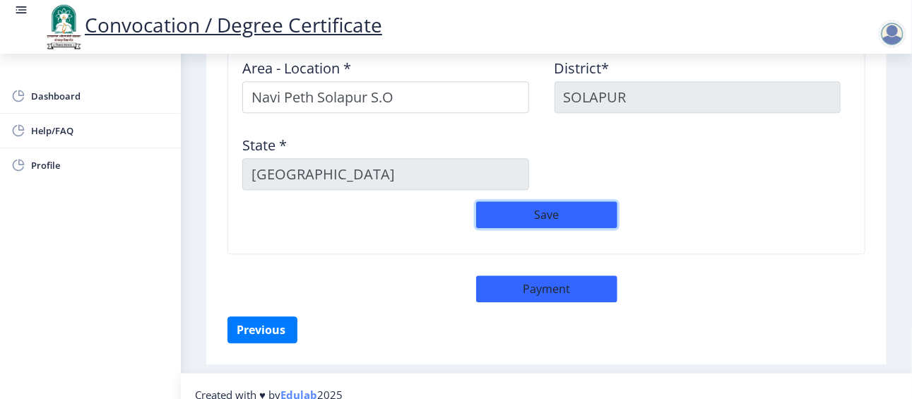
scroll to position [1298, 0]
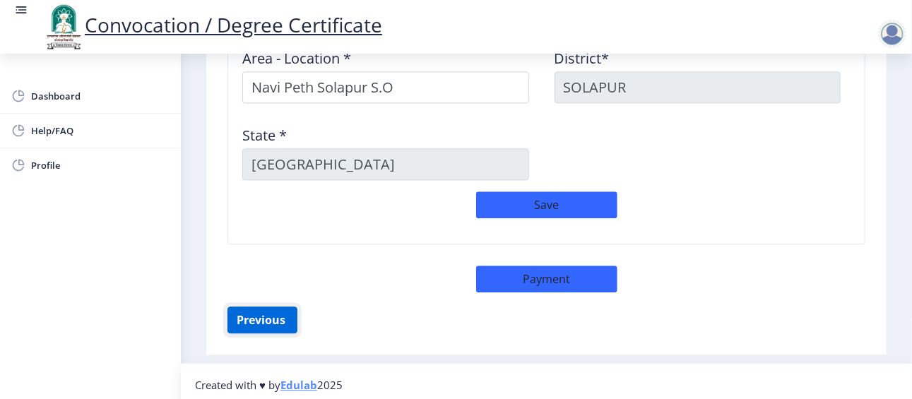
click at [245, 320] on button "Previous ‍" at bounding box center [262, 320] width 70 height 27
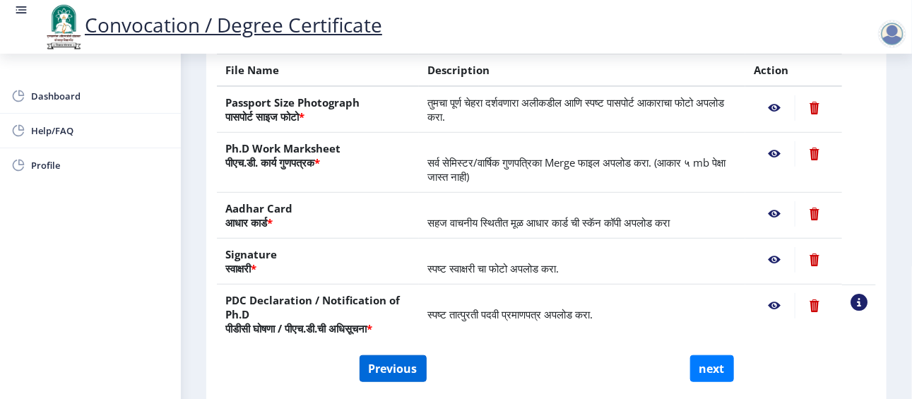
scroll to position [273, 0]
click at [386, 381] on button "Previous" at bounding box center [392, 368] width 67 height 27
select select "Regular"
select select "Mechanical Engineering"
select select "January"
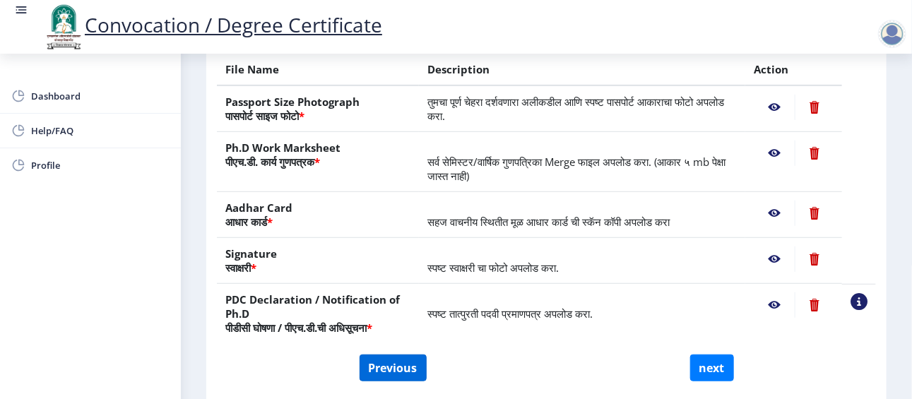
select select "FIRST CLASS WITH DISTINCTION"
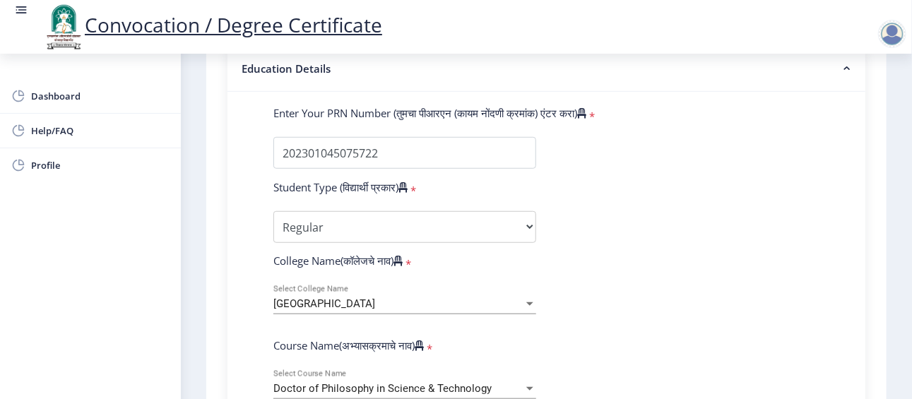
scroll to position [362, 0]
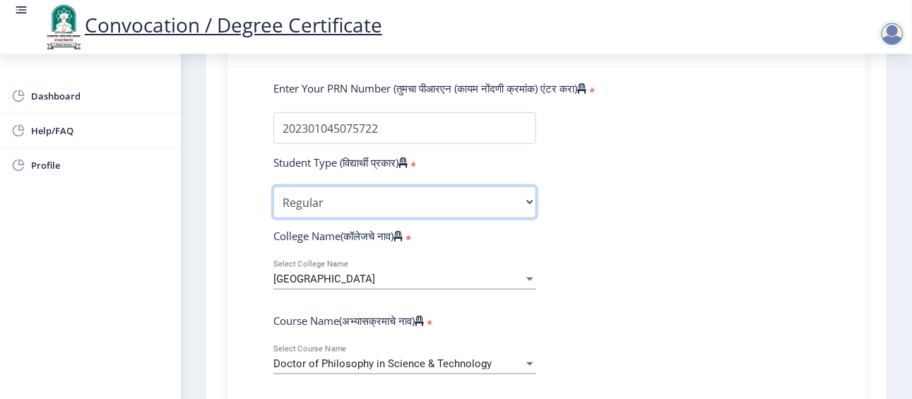
click at [446, 200] on select "Select Student Type Regular External" at bounding box center [404, 202] width 263 height 32
select select "External"
click at [273, 186] on select "Select Student Type Regular External" at bounding box center [404, 202] width 263 height 32
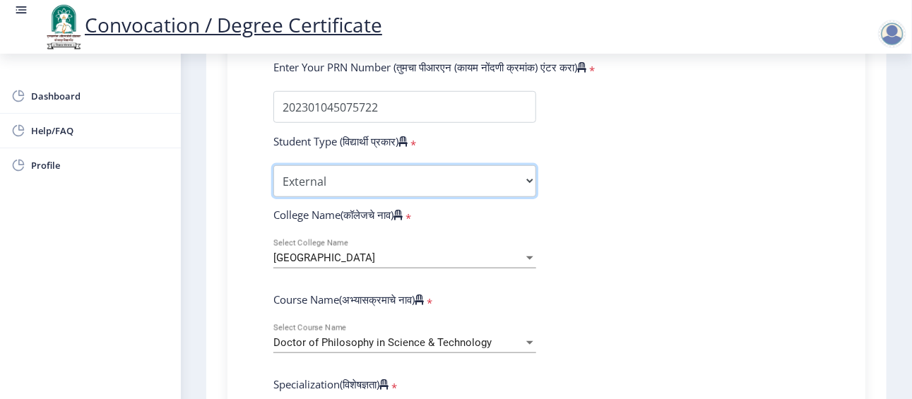
scroll to position [384, 0]
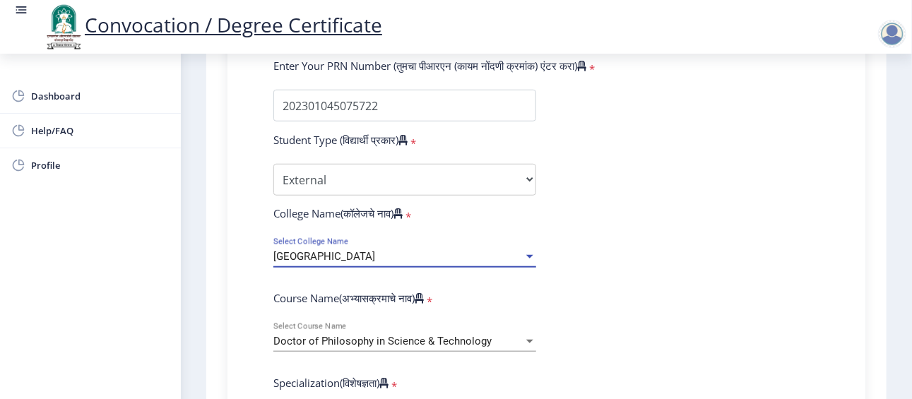
click at [375, 251] on span "Walchand Institute of Technology" at bounding box center [324, 256] width 102 height 13
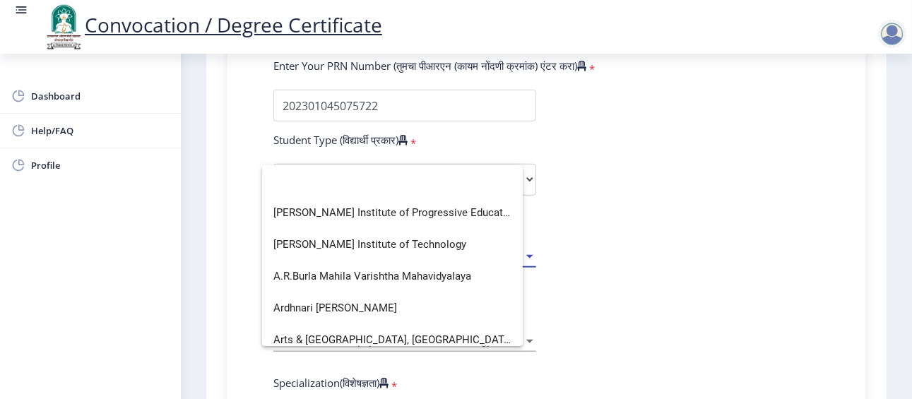
scroll to position [0, 0]
click at [634, 226] on div at bounding box center [456, 199] width 912 height 399
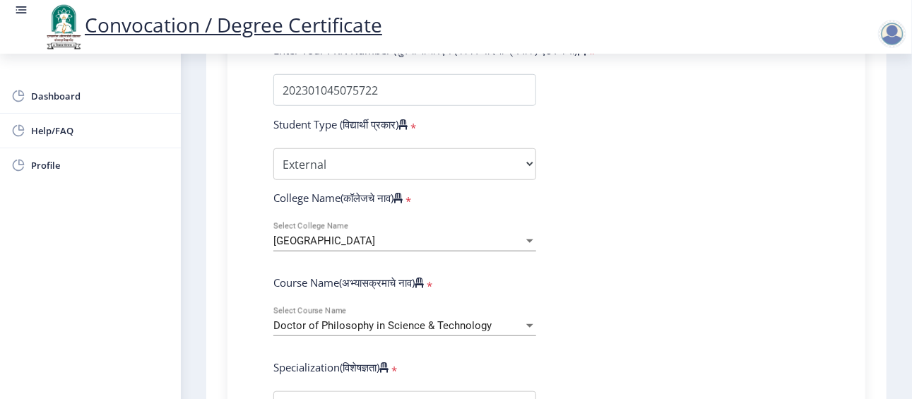
scroll to position [400, 0]
click at [444, 329] on span "Doctor of Philosophy in Science & Technology" at bounding box center [382, 325] width 218 height 13
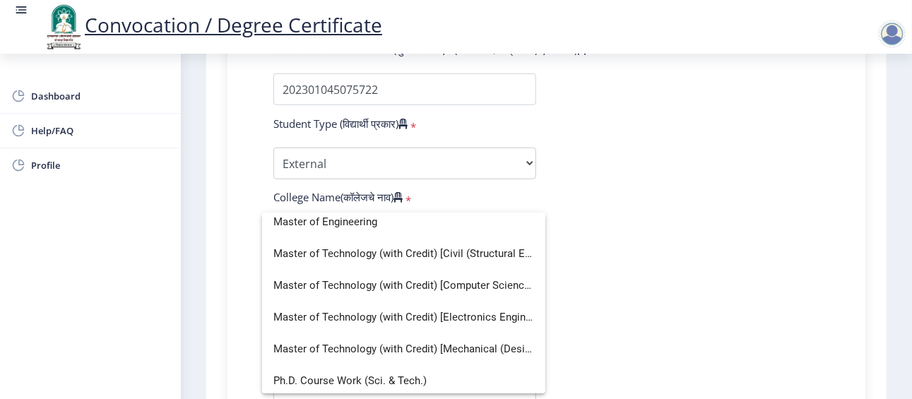
scroll to position [359, 0]
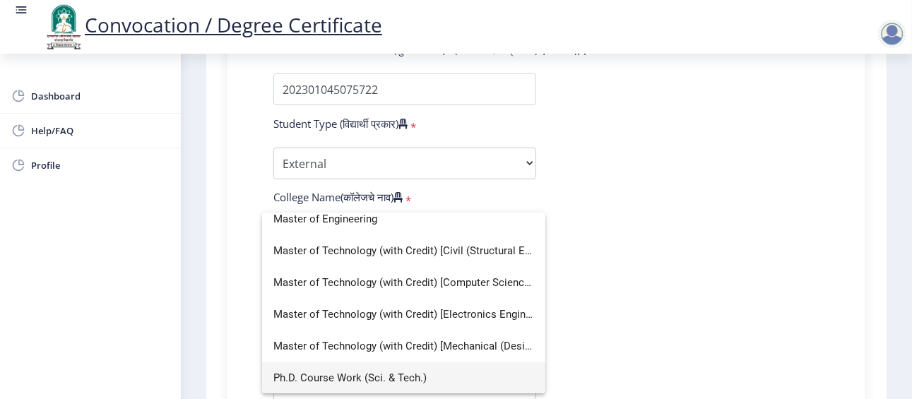
click at [434, 371] on span "Ph.D. Course Work (Sci. & Tech.)" at bounding box center [403, 378] width 261 height 32
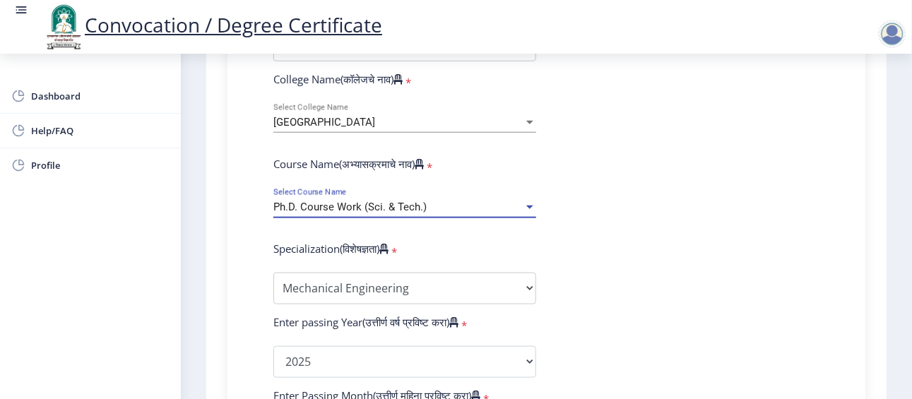
scroll to position [518, 0]
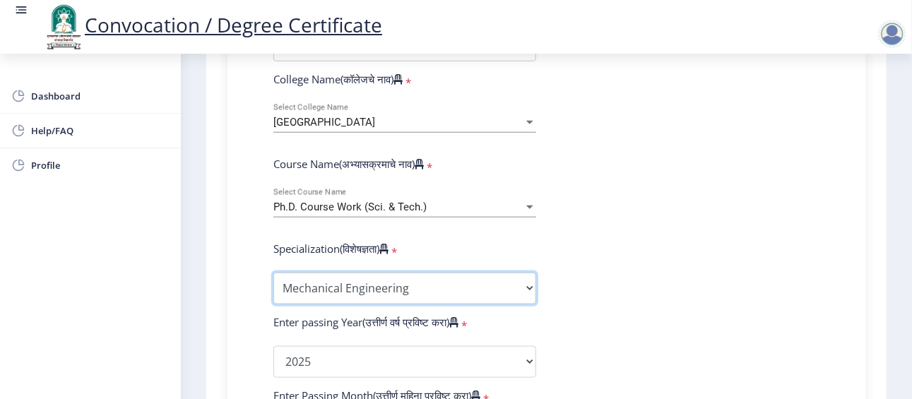
click at [482, 287] on select "Specialization Biotechnology Botany Chemistry Civil Engineering Computer Scienc…" at bounding box center [404, 289] width 263 height 32
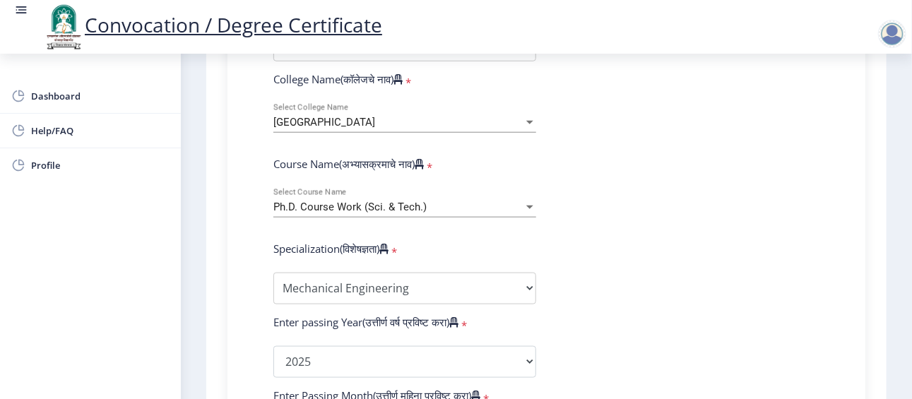
click at [615, 271] on form "Enter Your PRN Number (तुमचा पीआरएन (कायम नोंदणी क्रमांक) एंटर करा) * Student T…" at bounding box center [546, 372] width 567 height 896
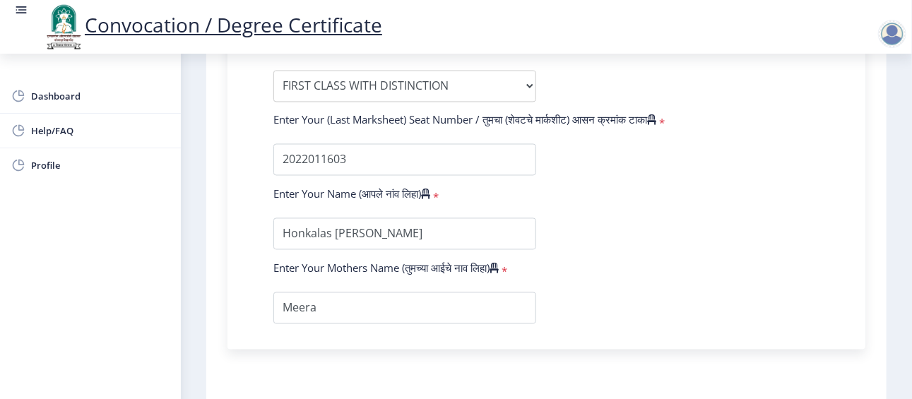
scroll to position [1119, 0]
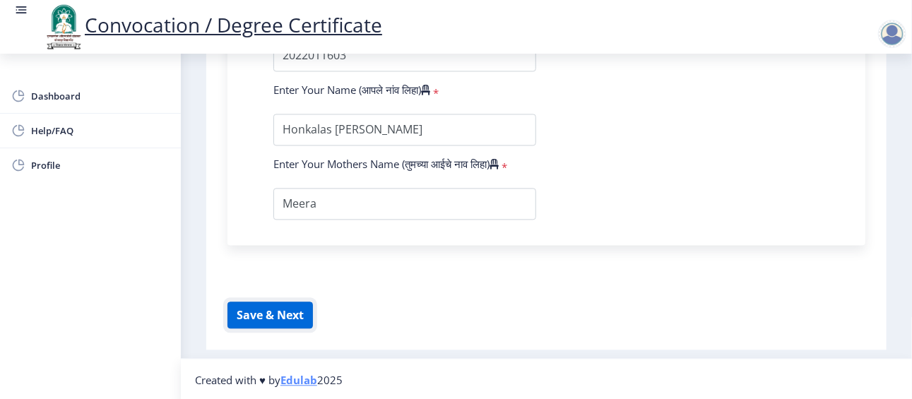
click at [264, 319] on button "Save & Next" at bounding box center [269, 315] width 85 height 27
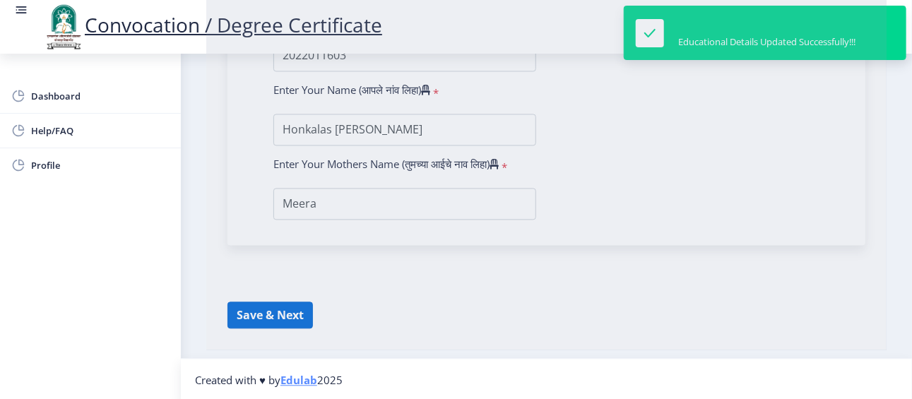
select select
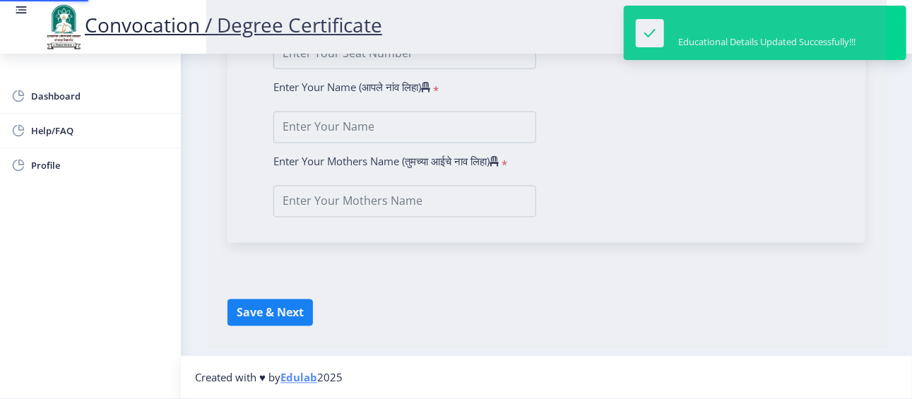
type input "Rahul Rajan Honkalas"
type input "Meera"
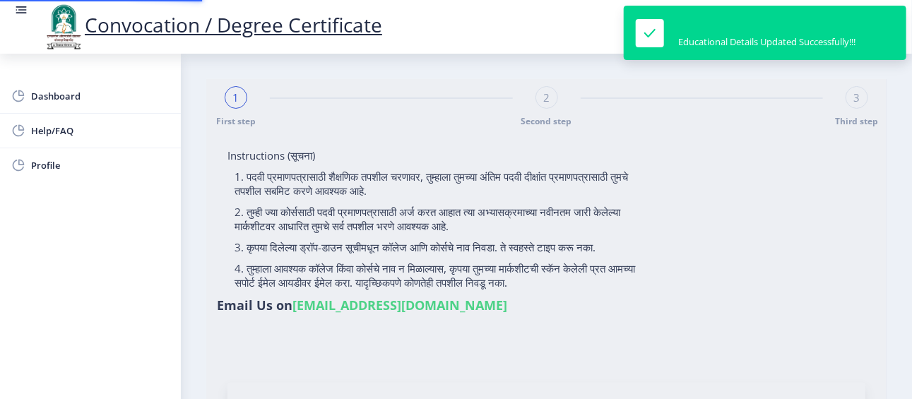
type input "202301045075722"
select select "External"
select select "2025"
select select "FIRST CLASS WITH DISTINCTION"
type input "2022011603"
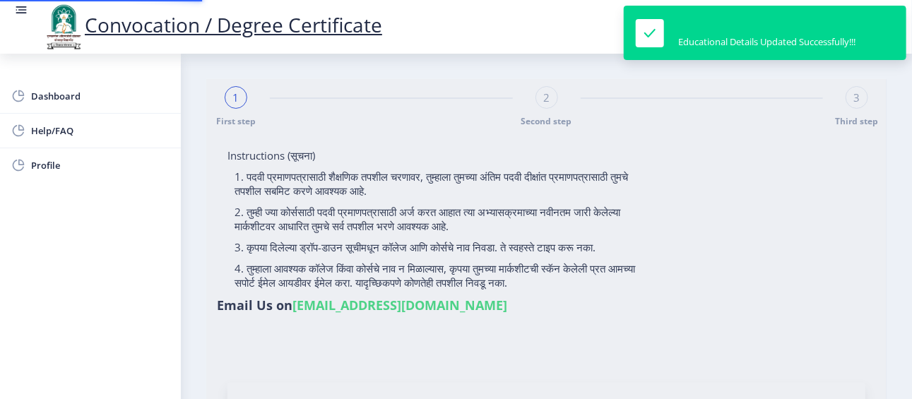
type input "Honkalas Rahul Rajan"
select select "January"
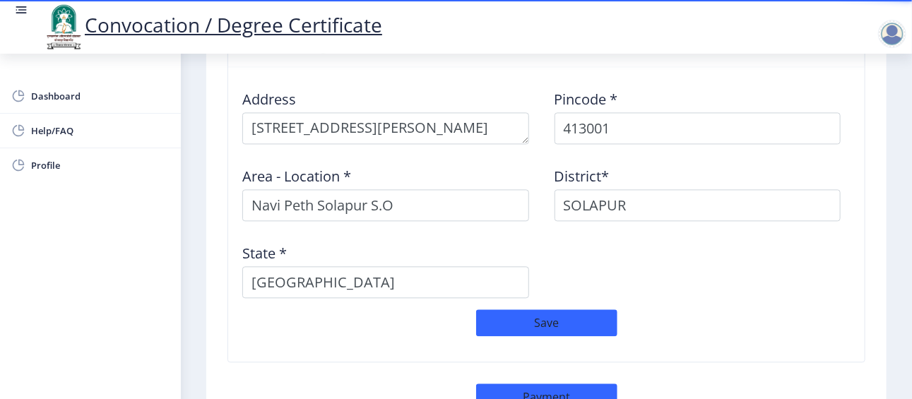
scroll to position [1285, 0]
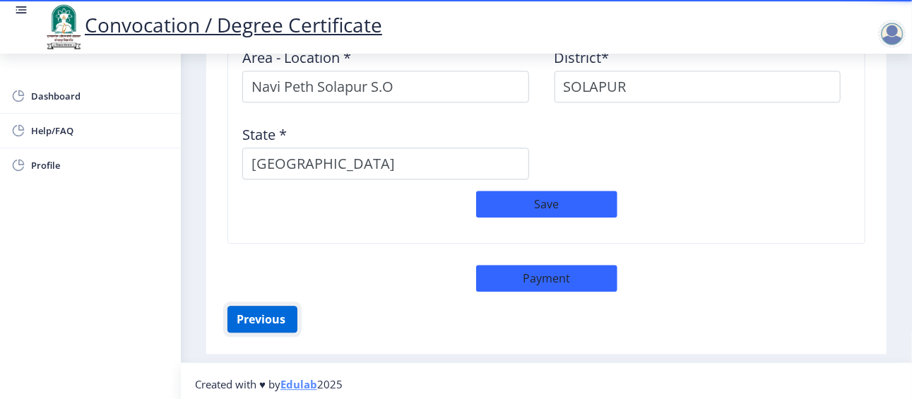
click at [271, 313] on button "Previous ‍" at bounding box center [262, 319] width 70 height 27
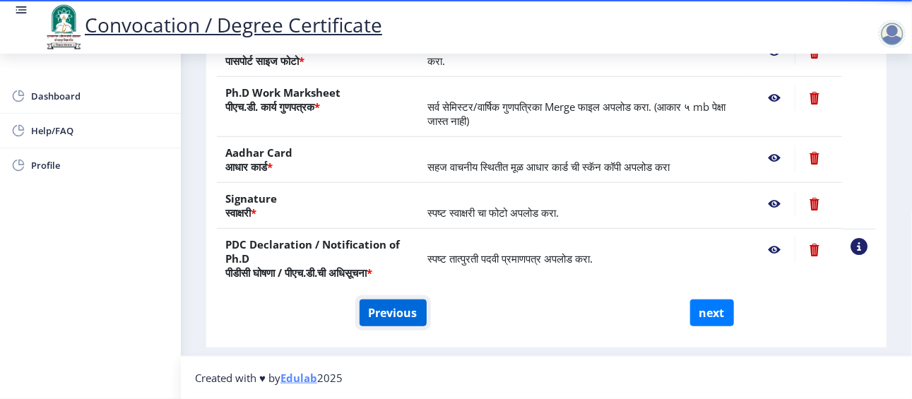
click at [393, 316] on button "Previous" at bounding box center [392, 312] width 67 height 27
select select "External"
select select "Mechanical Engineering"
select select "January"
select select "FIRST CLASS WITH DISTINCTION"
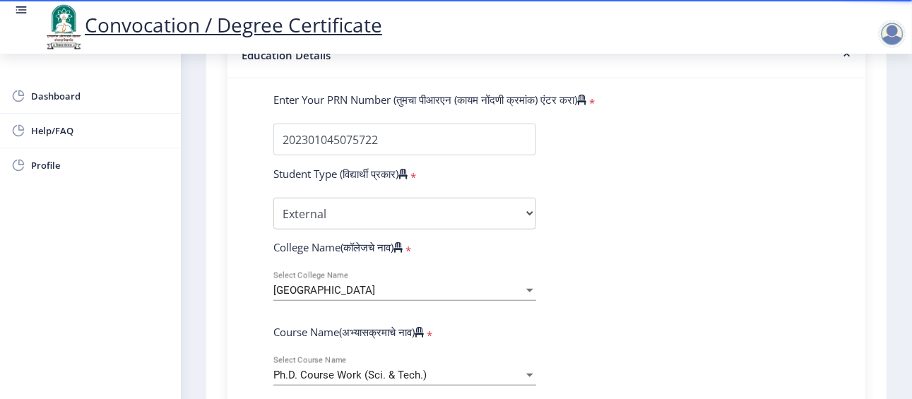
scroll to position [353, 0]
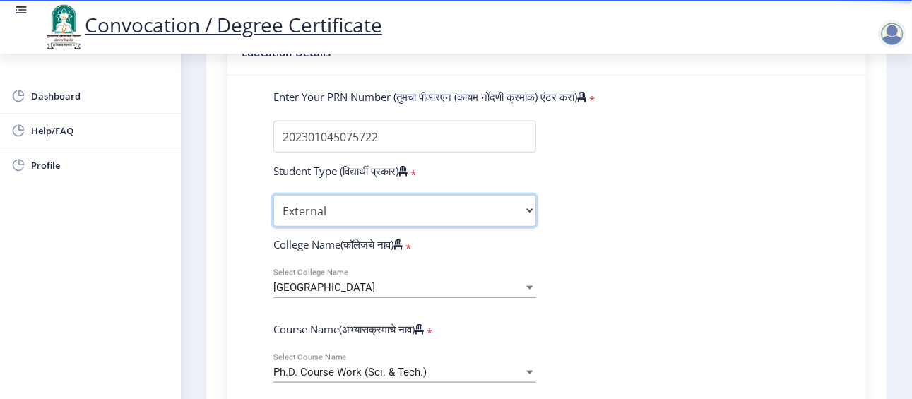
click at [456, 213] on select "Select Student Type Regular External" at bounding box center [404, 211] width 263 height 32
select select "Regular"
click at [273, 195] on select "Select Student Type Regular External" at bounding box center [404, 211] width 263 height 32
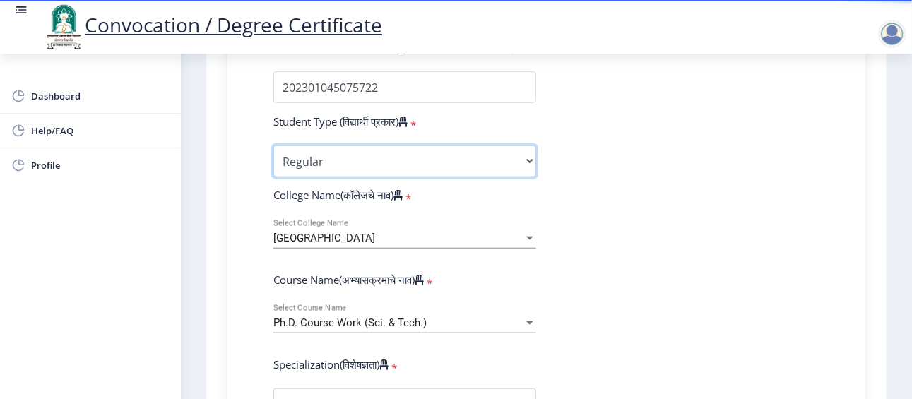
scroll to position [405, 0]
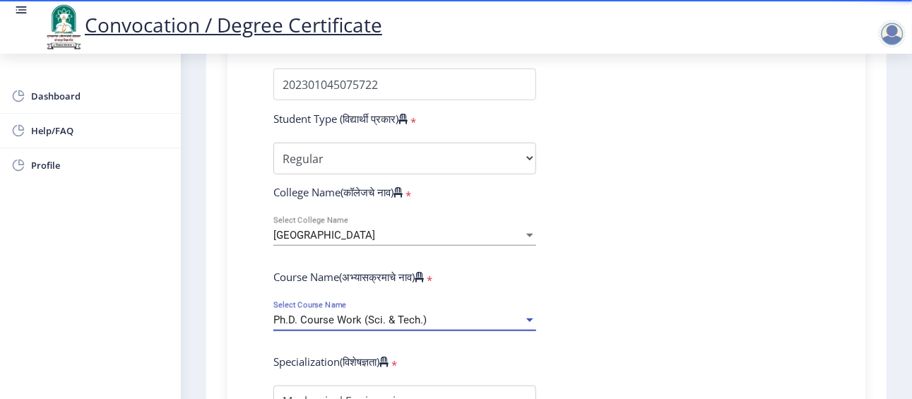
click at [432, 324] on div "Ph.D. Course Work (Sci. & Tech.)" at bounding box center [398, 320] width 250 height 12
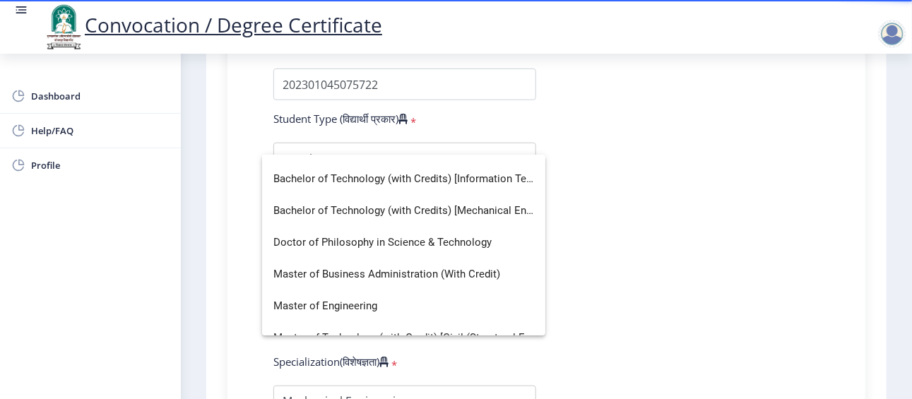
scroll to position [213, 0]
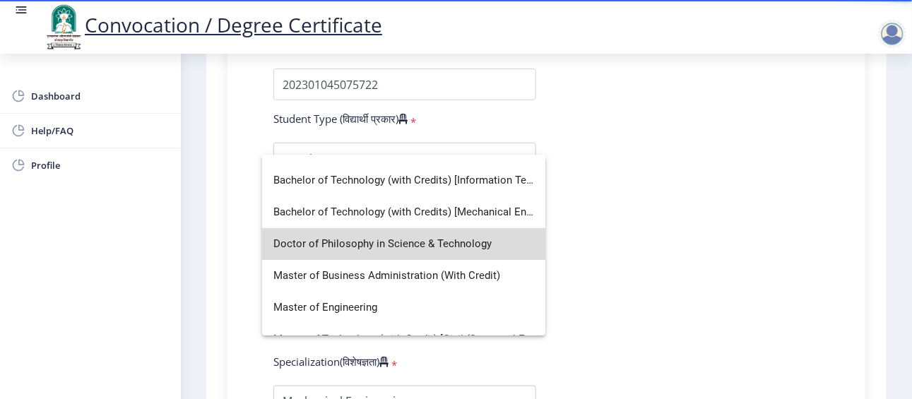
click at [435, 246] on span "Doctor of Philosophy in Science & Technology" at bounding box center [403, 244] width 261 height 32
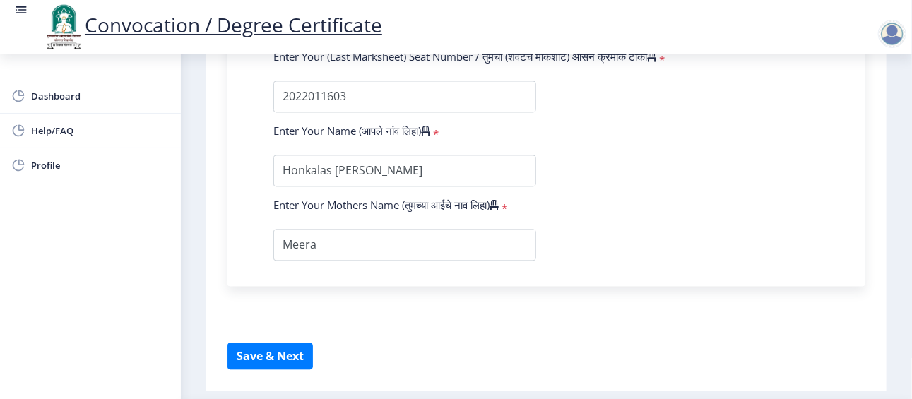
scroll to position [1079, 0]
click at [304, 353] on button "Save & Next" at bounding box center [269, 355] width 85 height 27
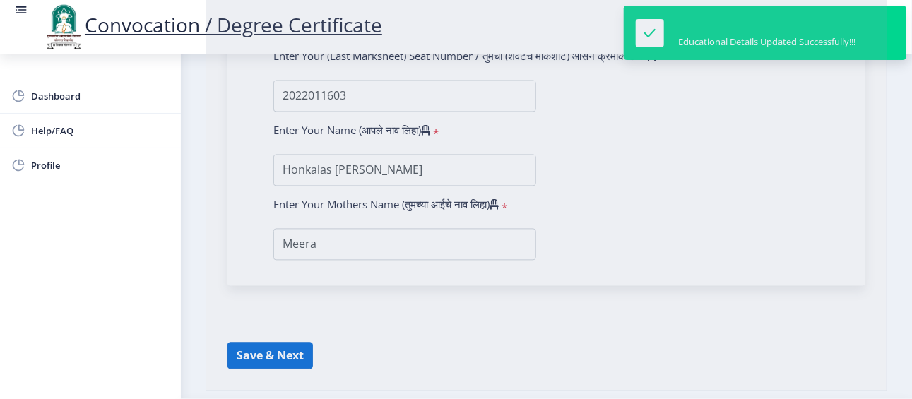
select select
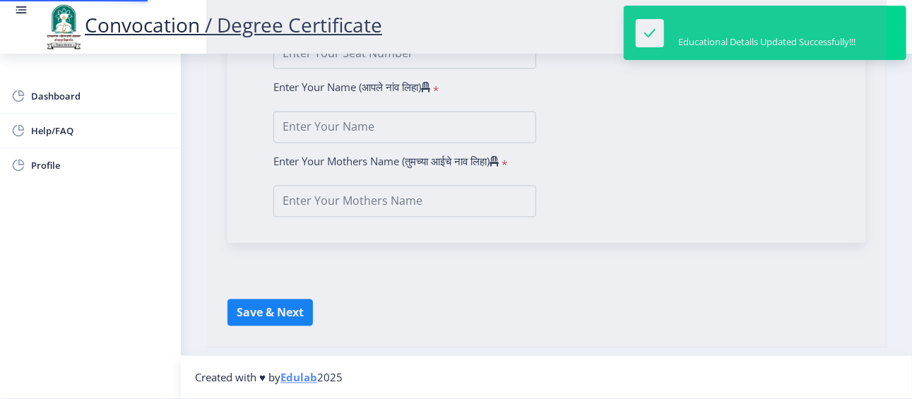
type input "Rahul Rajan Honkalas"
type input "Meera"
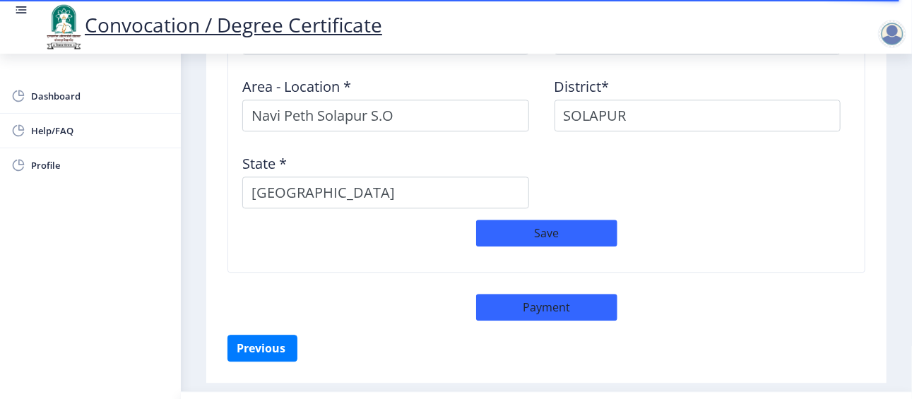
scroll to position [1298, 0]
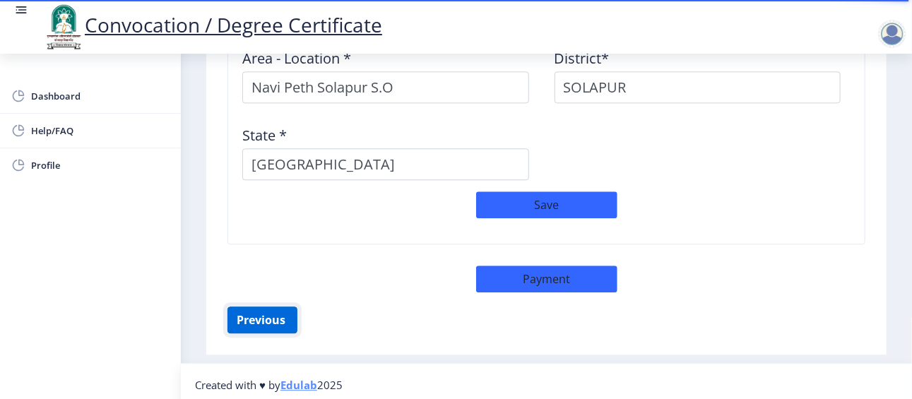
click at [287, 314] on button "Previous ‍" at bounding box center [262, 320] width 70 height 27
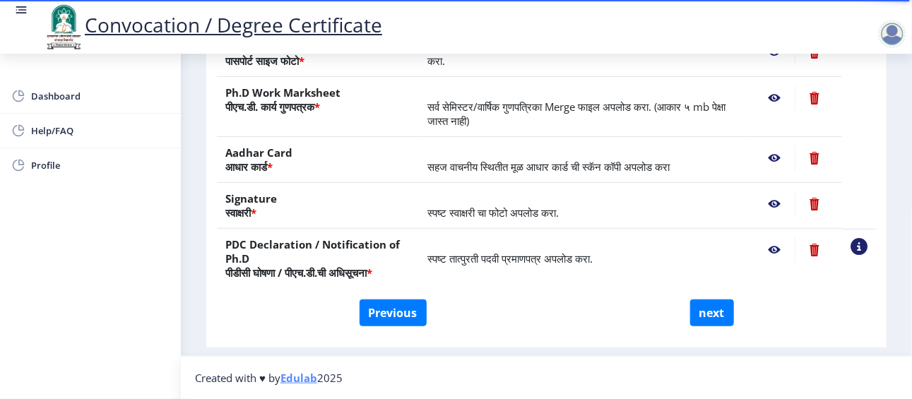
scroll to position [340, 0]
click at [410, 308] on button "Previous" at bounding box center [392, 312] width 67 height 27
select select "Regular"
select select "Mechanical Engineering"
select select "January"
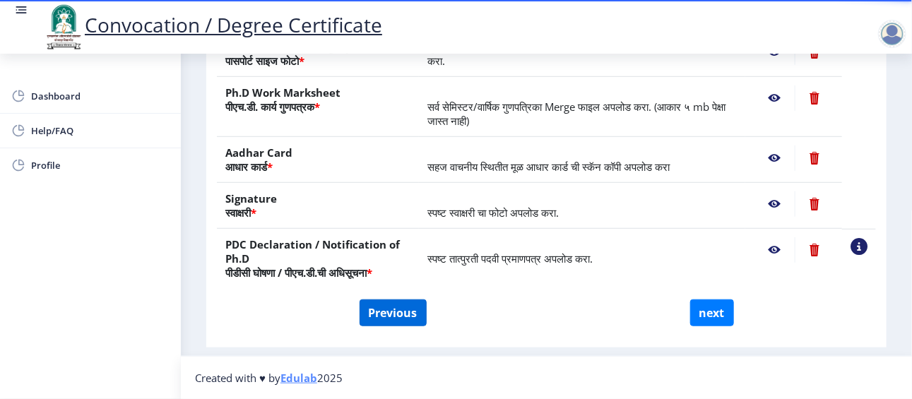
select select "FIRST CLASS WITH DISTINCTION"
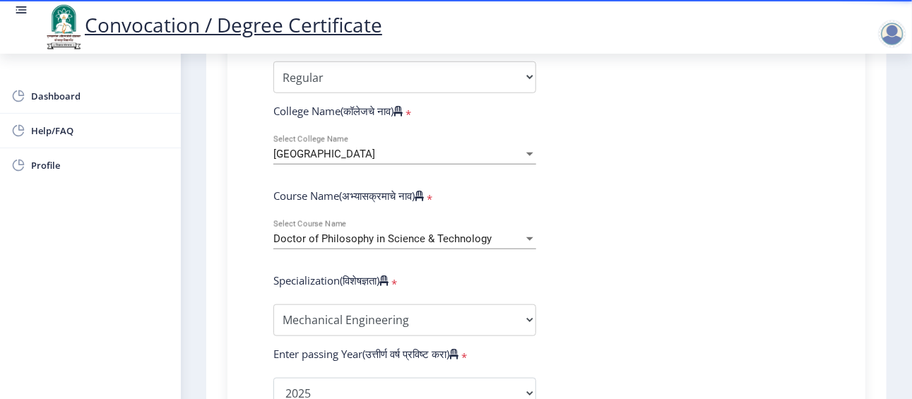
scroll to position [487, 0]
click at [503, 234] on div "Doctor of Philosophy in Science & Technology" at bounding box center [398, 238] width 250 height 12
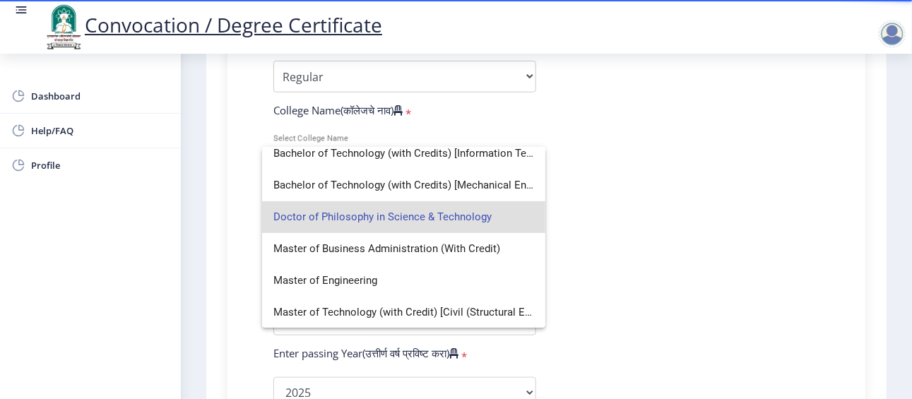
scroll to position [224, 0]
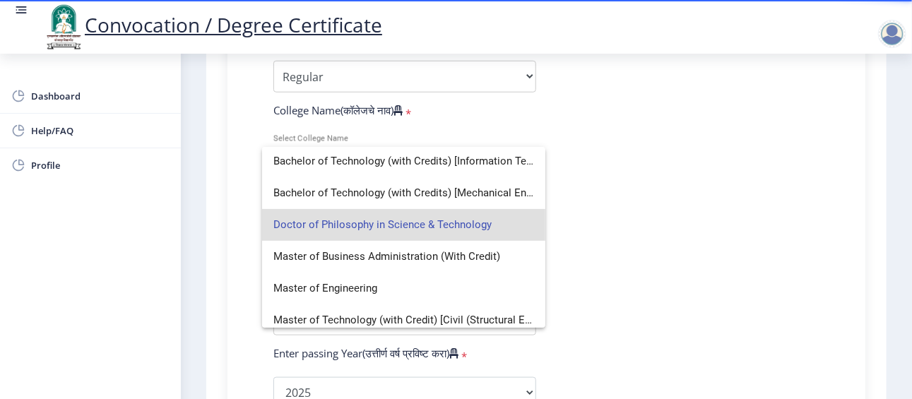
click at [456, 216] on span "Doctor of Philosophy in Science & Technology" at bounding box center [403, 225] width 261 height 32
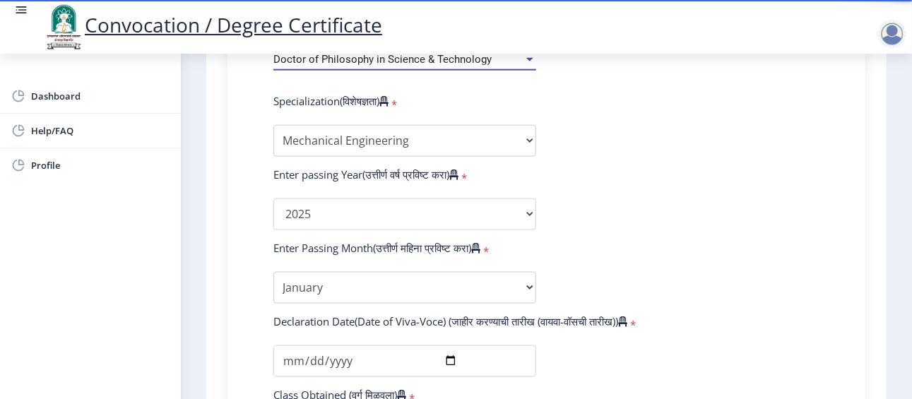
scroll to position [674, 0]
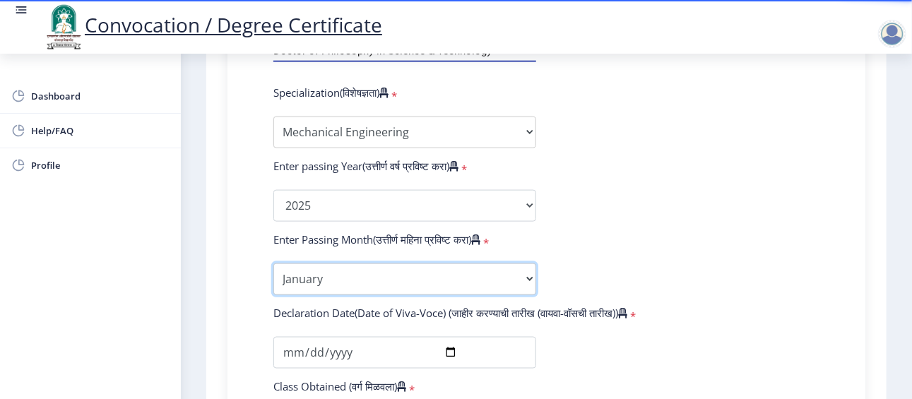
click at [509, 280] on select "Enter Passing Month January February March April May June July August September…" at bounding box center [404, 279] width 263 height 32
select select "September"
click at [273, 263] on select "Enter Passing Month January February March April May June July August September…" at bounding box center [404, 279] width 263 height 32
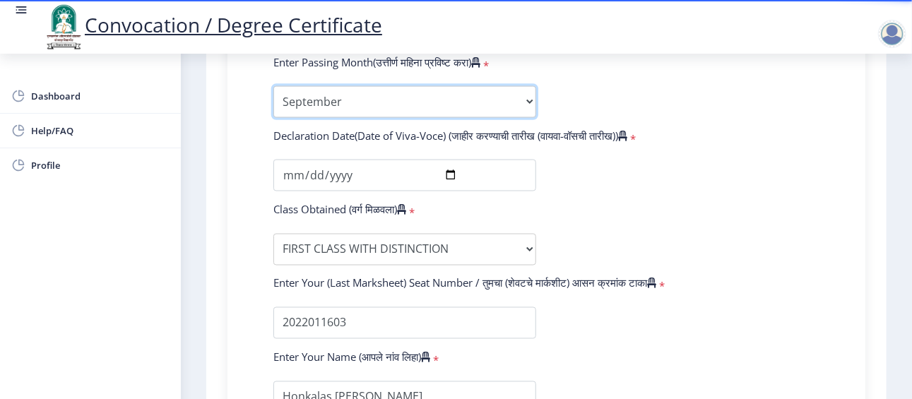
scroll to position [852, 0]
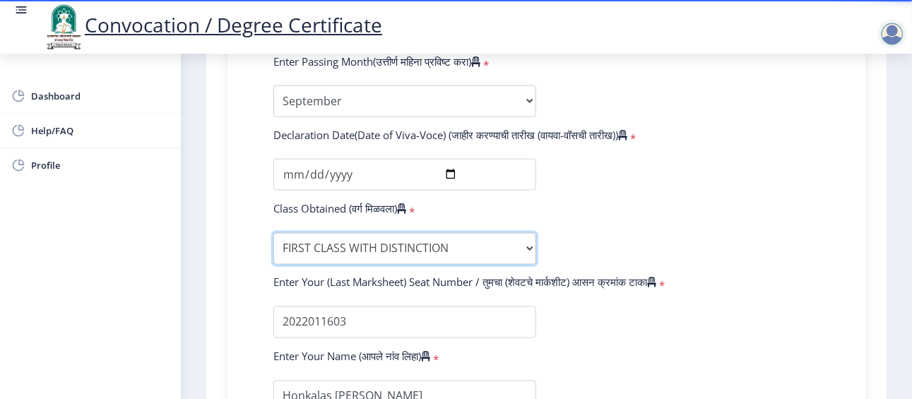
click at [520, 249] on select "Enter Class Obtained FIRST CLASS WITH DISTINCTION FIRST CLASS HIGHER SECOND CLA…" at bounding box center [404, 249] width 263 height 32
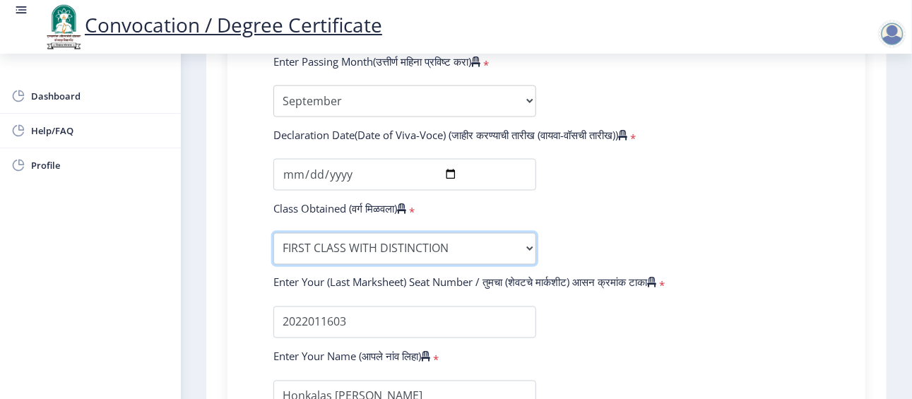
click at [273, 233] on select "Enter Class Obtained FIRST CLASS WITH DISTINCTION FIRST CLASS HIGHER SECOND CLA…" at bounding box center [404, 249] width 263 height 32
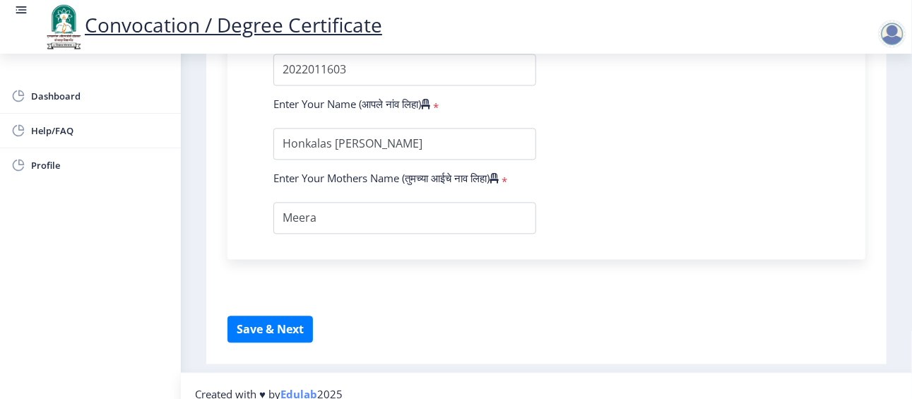
scroll to position [1119, 0]
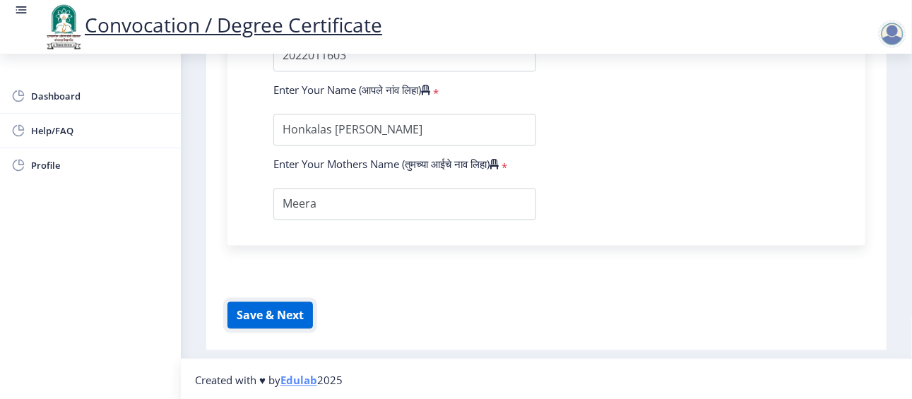
click at [284, 321] on button "Save & Next" at bounding box center [269, 315] width 85 height 27
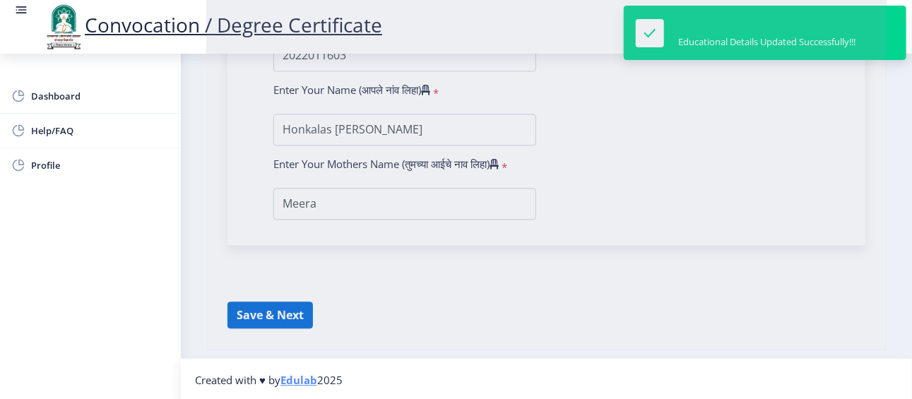
select select
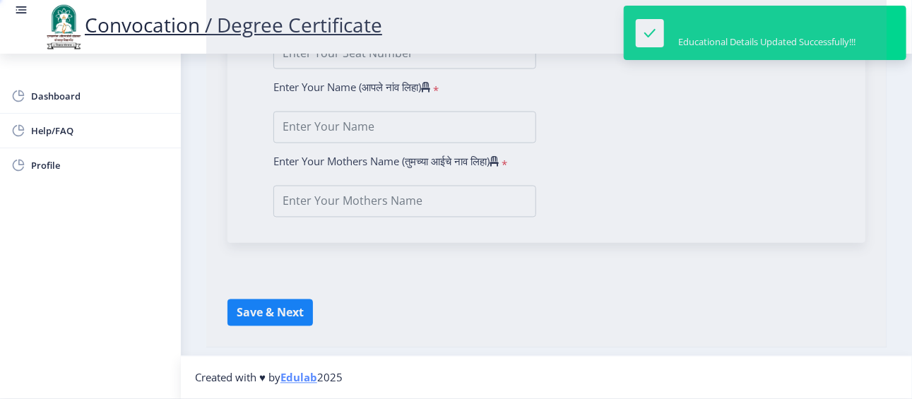
type input "Rahul Rajan Honkalas"
type input "Meera"
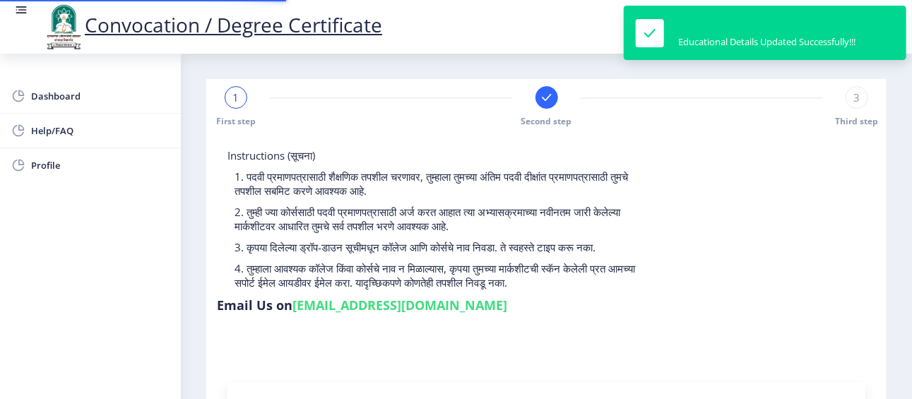
type input "202301045075722"
select select "Regular"
select select "2025"
select select "FIRST CLASS WITH DISTINCTION"
type input "2022011603"
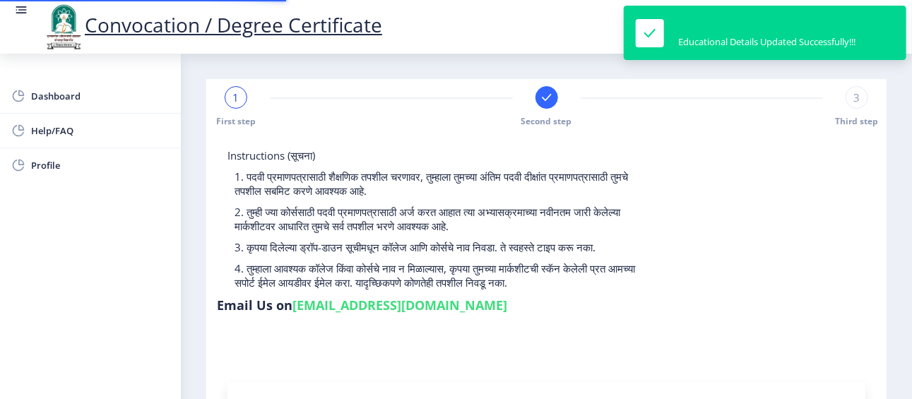
type input "Honkalas Rahul Rajan"
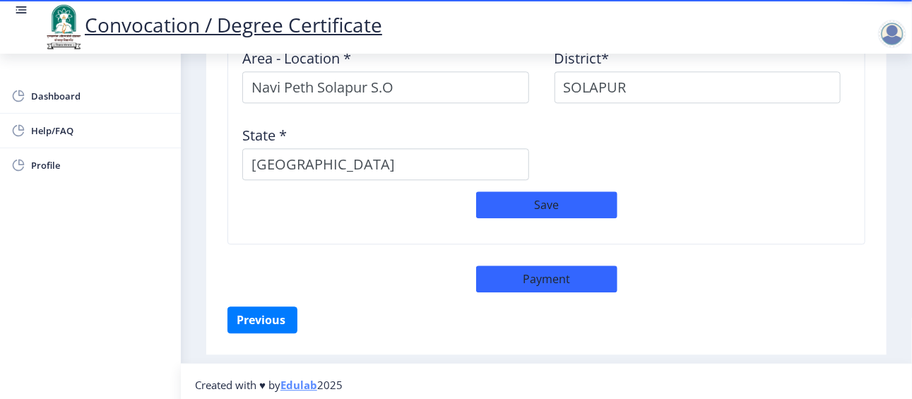
scroll to position [1297, 0]
click at [521, 201] on button "Save" at bounding box center [546, 205] width 141 height 27
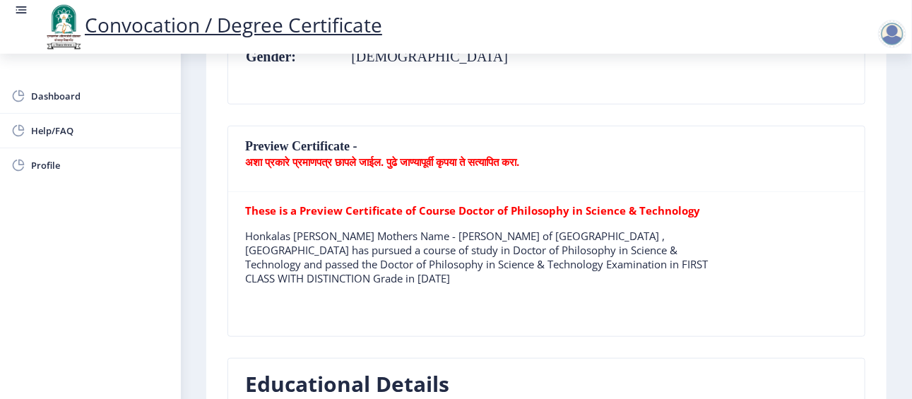
scroll to position [0, 0]
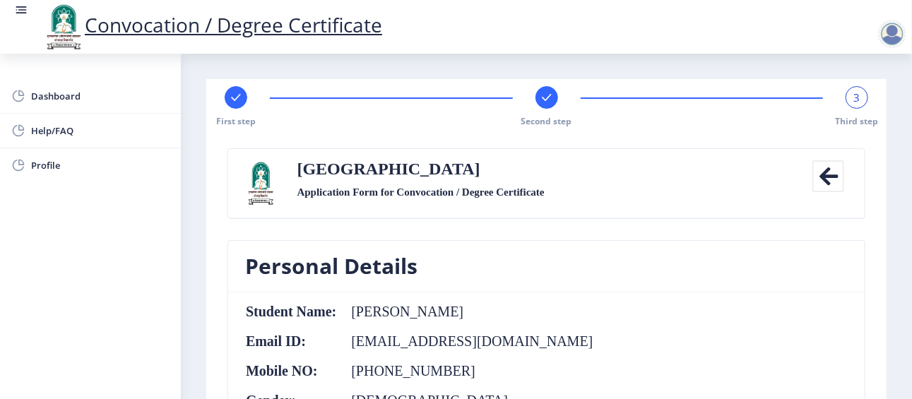
click at [895, 42] on div at bounding box center [892, 34] width 28 height 28
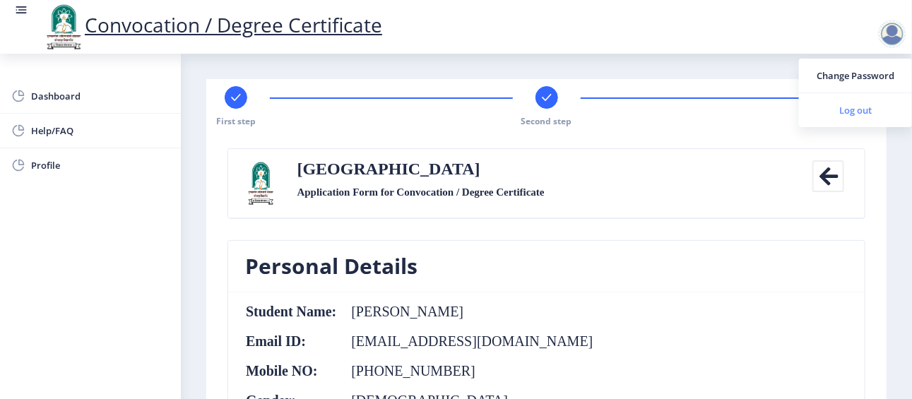
click at [866, 114] on span "Log out" at bounding box center [855, 110] width 90 height 17
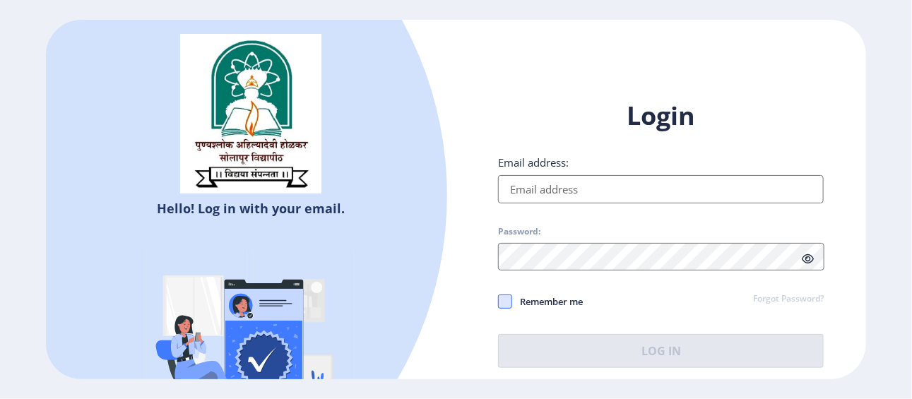
type input "[EMAIL_ADDRESS][DOMAIN_NAME]"
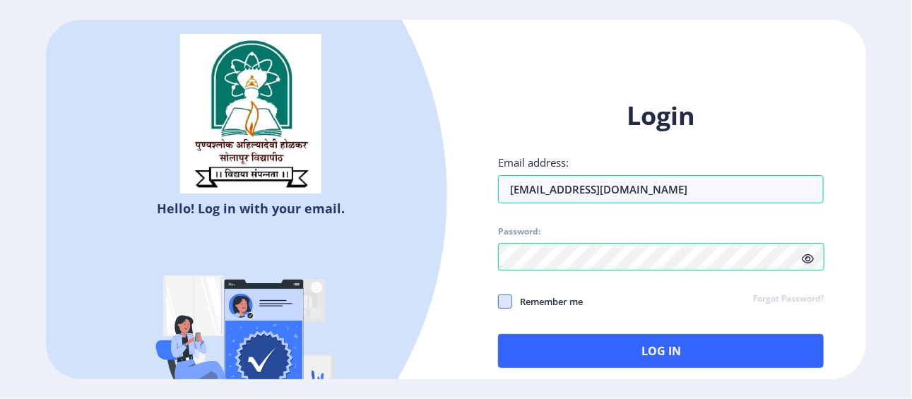
click at [499, 302] on span at bounding box center [505, 302] width 14 height 14
click at [499, 302] on input "Remember me" at bounding box center [498, 302] width 1 height 1
checkbox input "true"
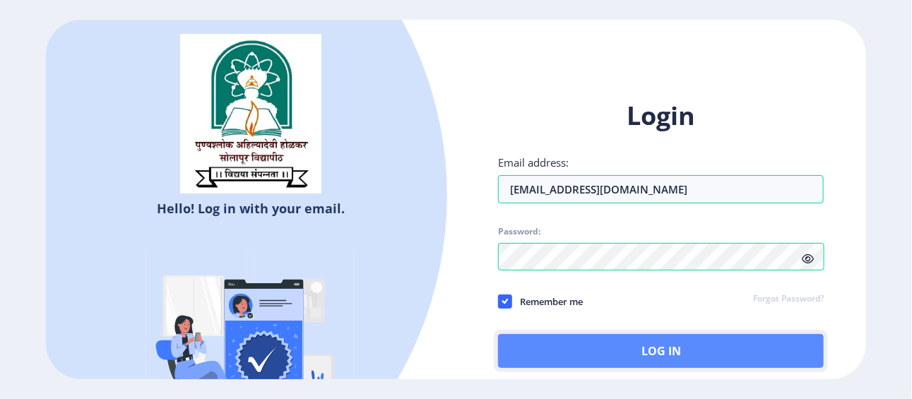
click at [615, 340] on button "Log In" at bounding box center [661, 351] width 326 height 34
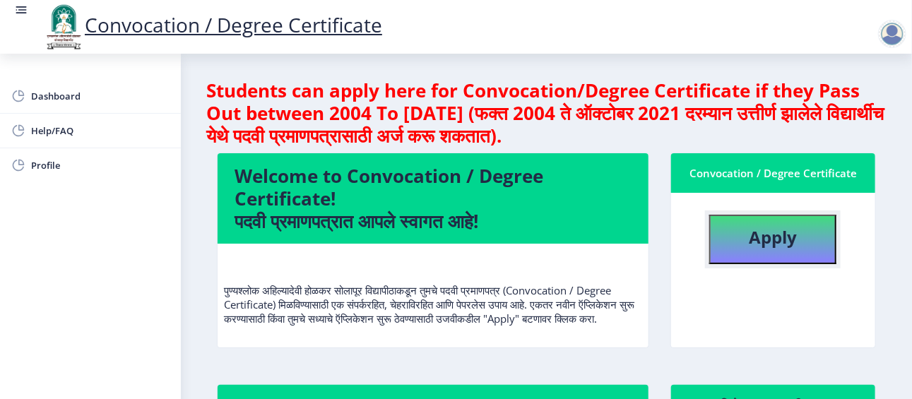
click at [766, 249] on button "Apply" at bounding box center [772, 239] width 127 height 49
select select
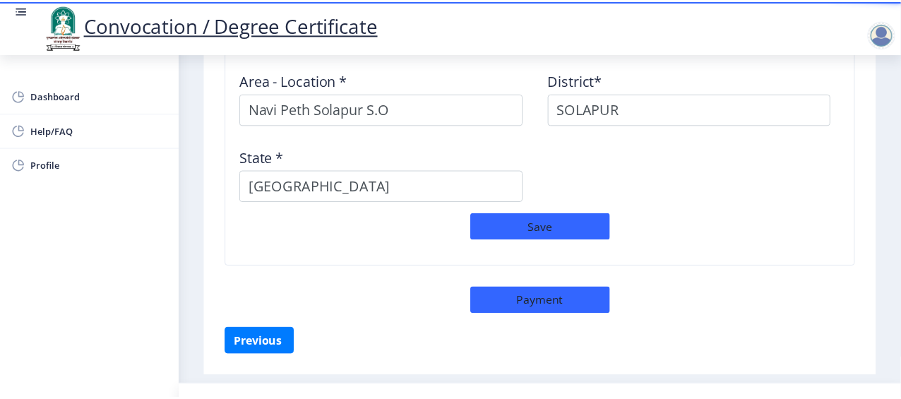
scroll to position [1276, 0]
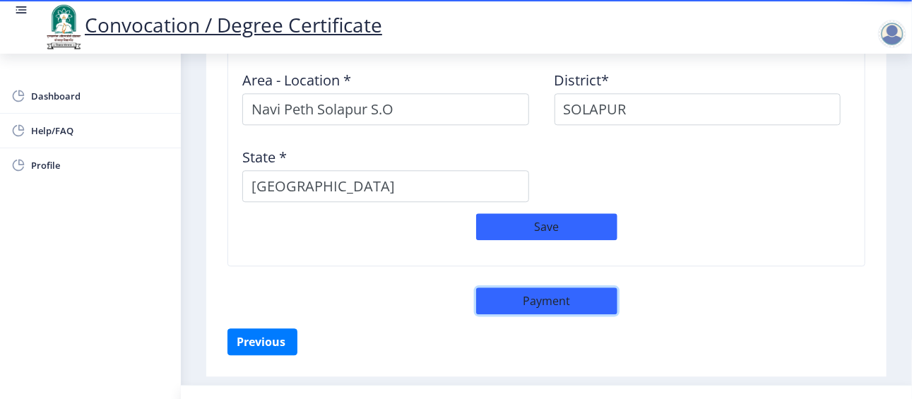
click at [537, 288] on button "Payment" at bounding box center [546, 300] width 141 height 27
select select "sealed"
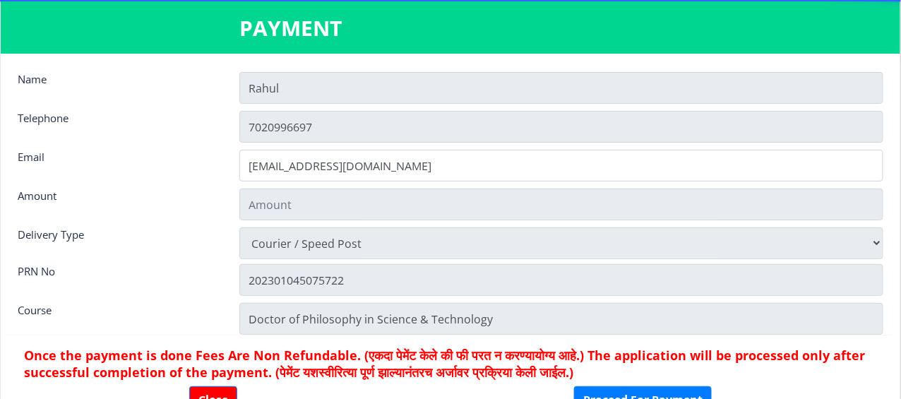
type input "1885"
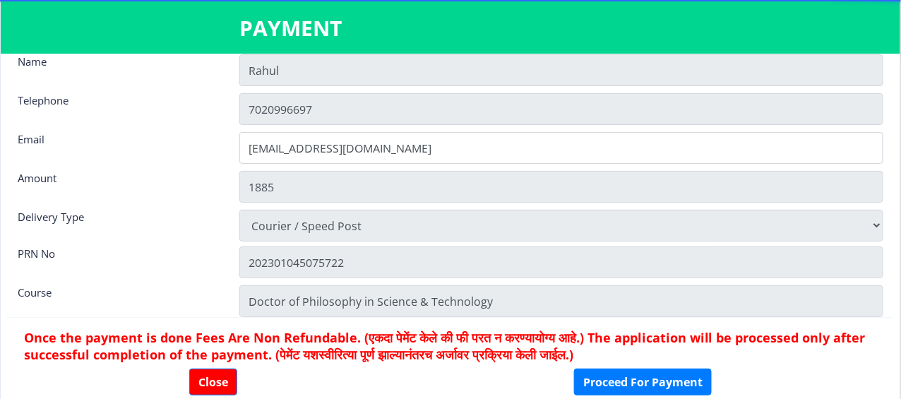
scroll to position [18, 0]
click at [666, 378] on button "Proceed For Payment" at bounding box center [643, 382] width 138 height 27
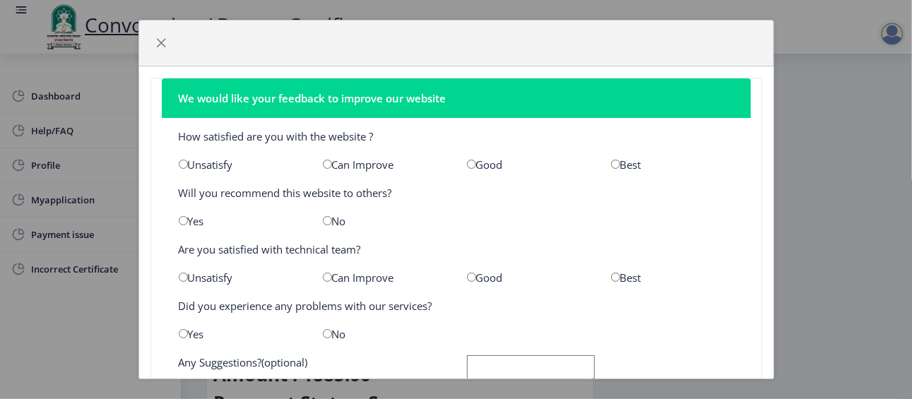
click at [469, 165] on input "radio" at bounding box center [471, 164] width 9 height 9
radio input "true"
click at [182, 219] on input "radio" at bounding box center [183, 220] width 9 height 9
radio input "true"
click at [469, 276] on input "radio" at bounding box center [471, 277] width 9 height 9
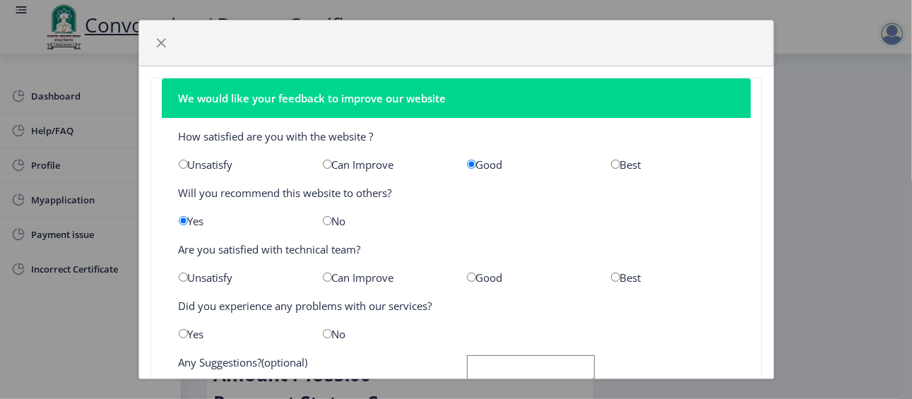
radio input "true"
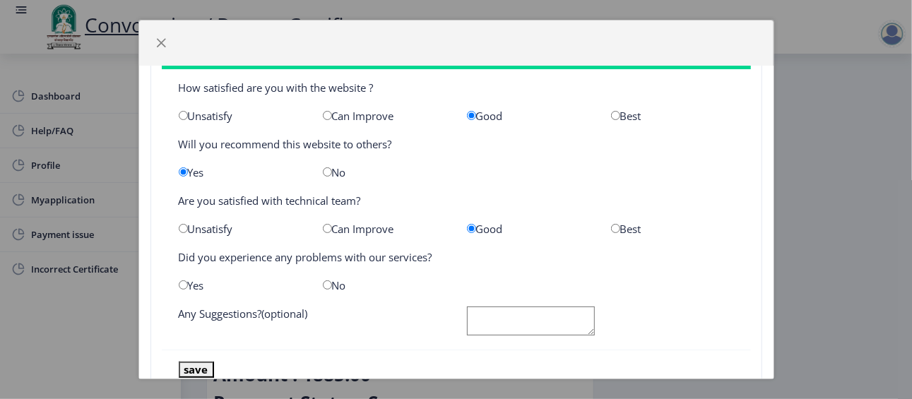
click at [323, 285] on input "radio" at bounding box center [327, 284] width 9 height 9
radio input "true"
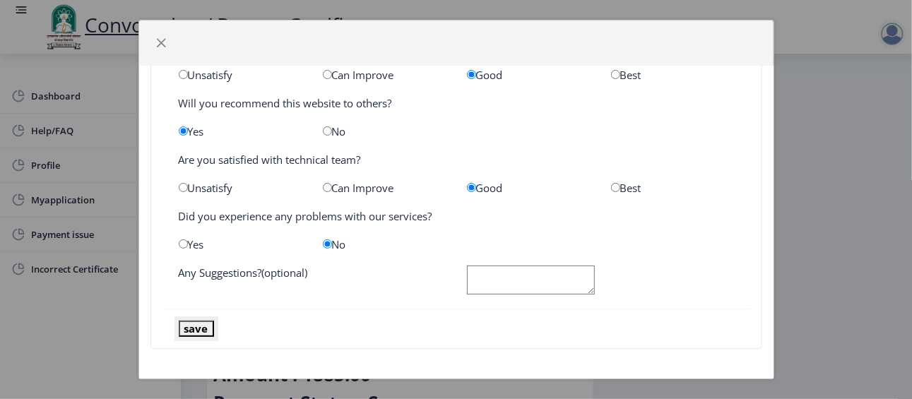
click at [201, 326] on button "save" at bounding box center [196, 329] width 35 height 16
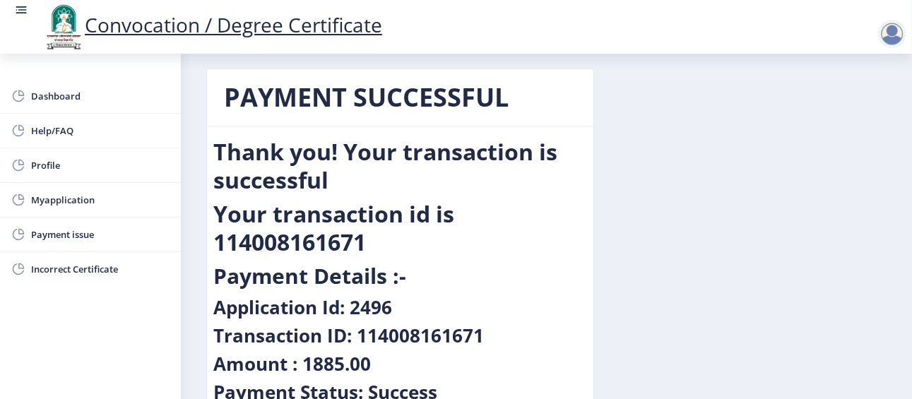
scroll to position [0, 0]
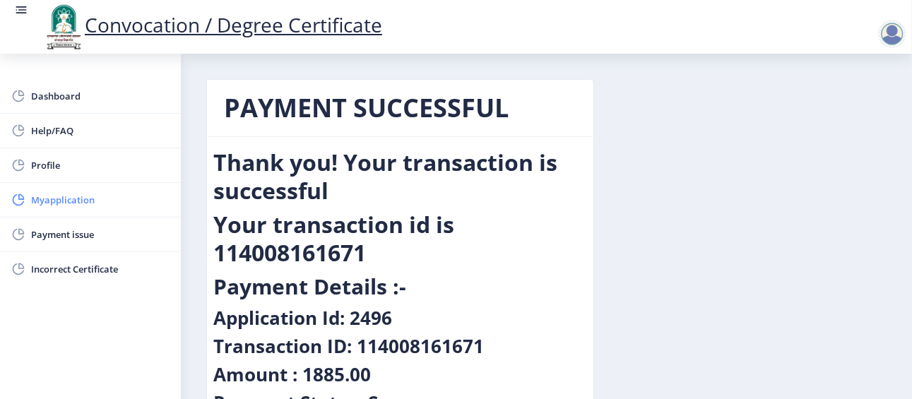
click at [88, 201] on span "Myapplication" at bounding box center [100, 199] width 138 height 17
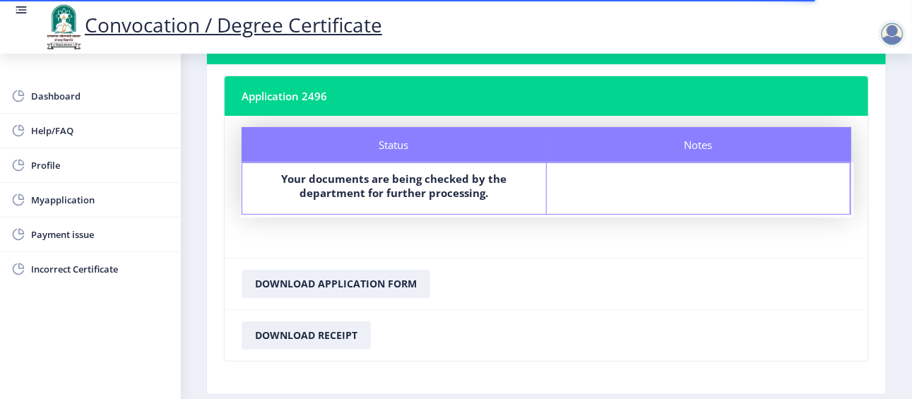
scroll to position [131, 0]
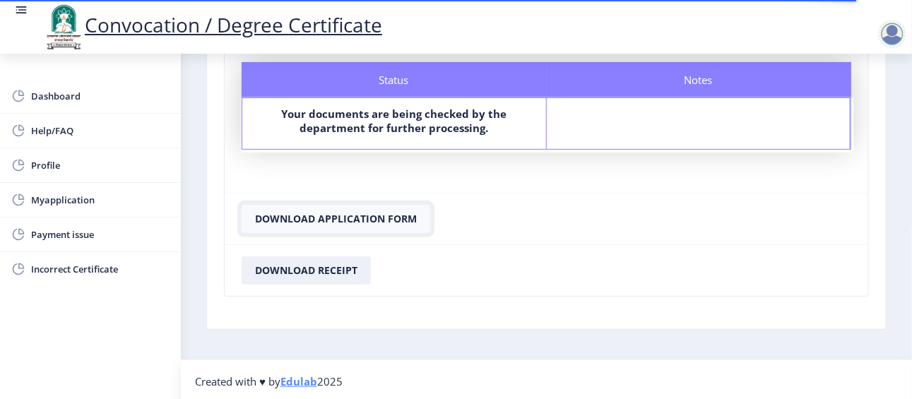
click at [389, 208] on button "Download Application Form" at bounding box center [336, 219] width 189 height 28
click at [391, 218] on button "Download Application Form" at bounding box center [336, 219] width 189 height 28
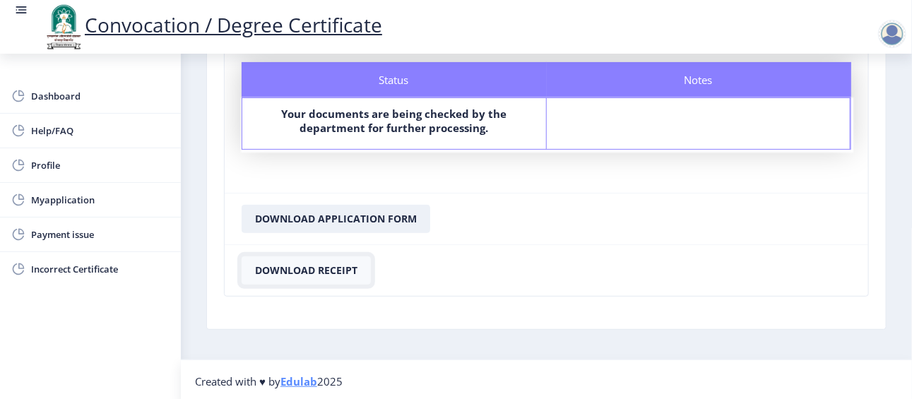
click at [343, 263] on button "Download Receipt" at bounding box center [306, 270] width 129 height 28
